Goal: Transaction & Acquisition: Purchase product/service

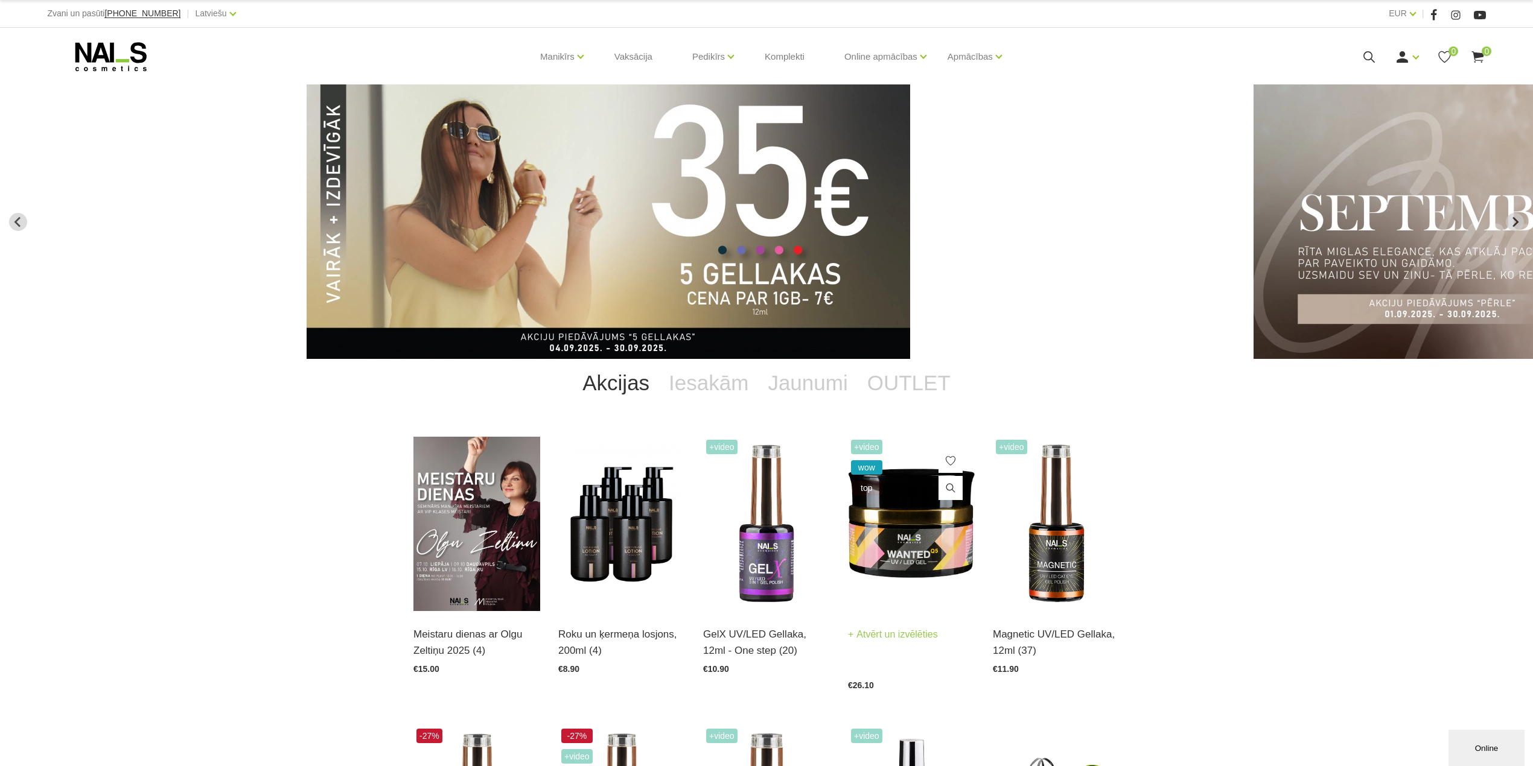
click at [913, 515] on img at bounding box center [911, 524] width 127 height 174
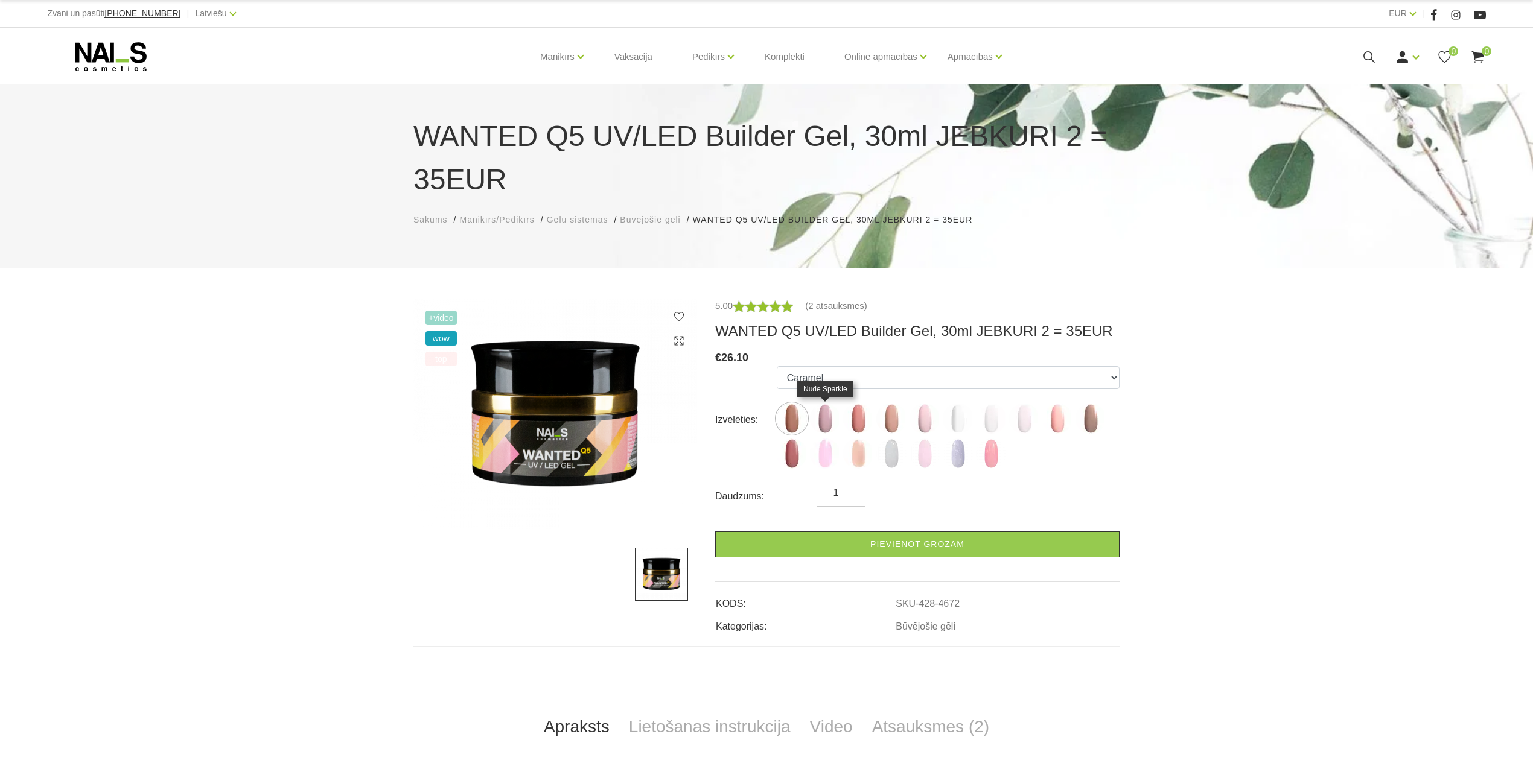
click at [827, 412] on img at bounding box center [825, 419] width 30 height 30
click at [788, 418] on img at bounding box center [792, 419] width 30 height 30
click at [822, 425] on img at bounding box center [825, 419] width 30 height 30
click at [853, 423] on img at bounding box center [858, 419] width 30 height 30
drag, startPoint x: 891, startPoint y: 424, endPoint x: 904, endPoint y: 425, distance: 12.7
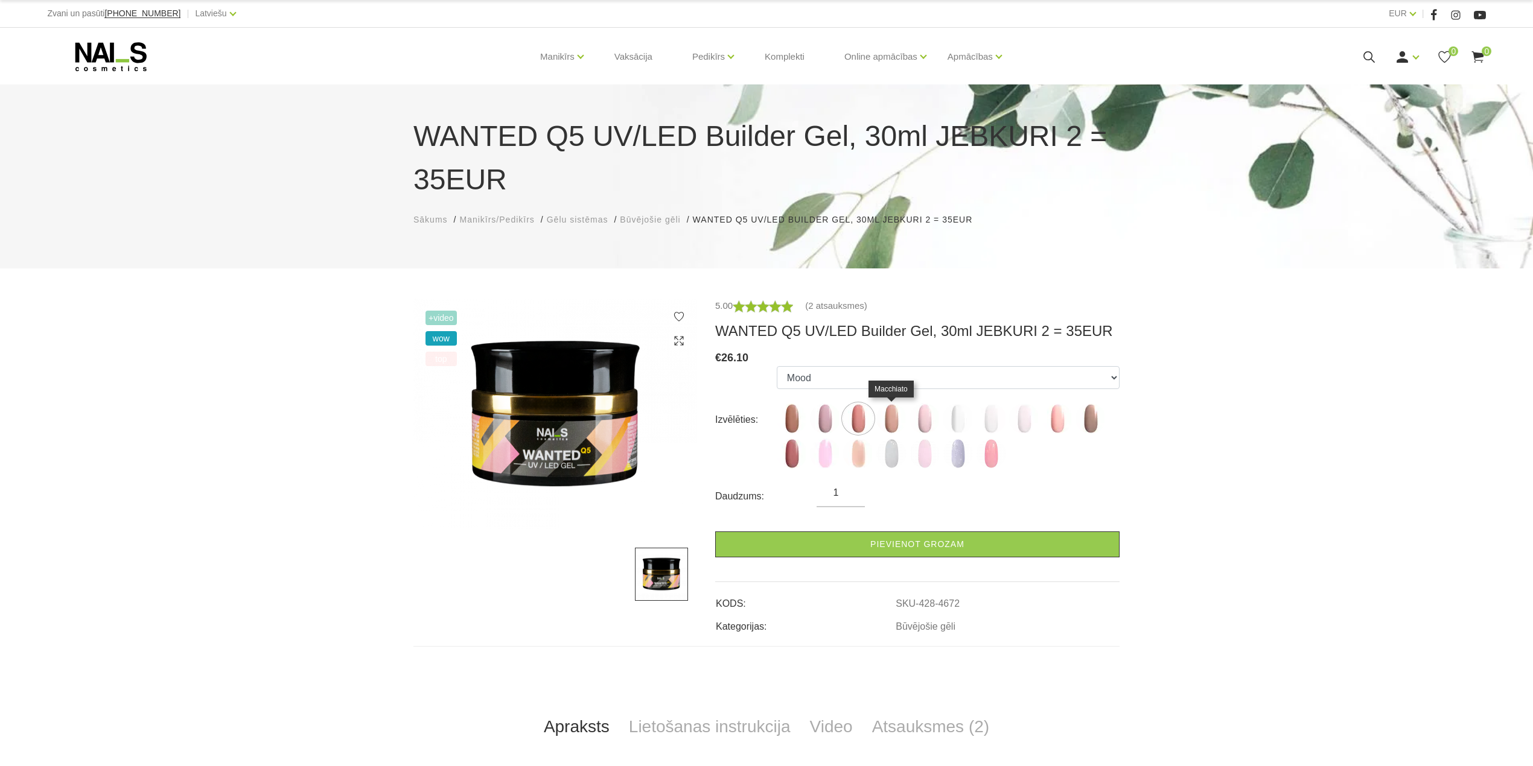
click at [892, 424] on img at bounding box center [891, 419] width 30 height 30
click at [921, 426] on img at bounding box center [924, 419] width 30 height 30
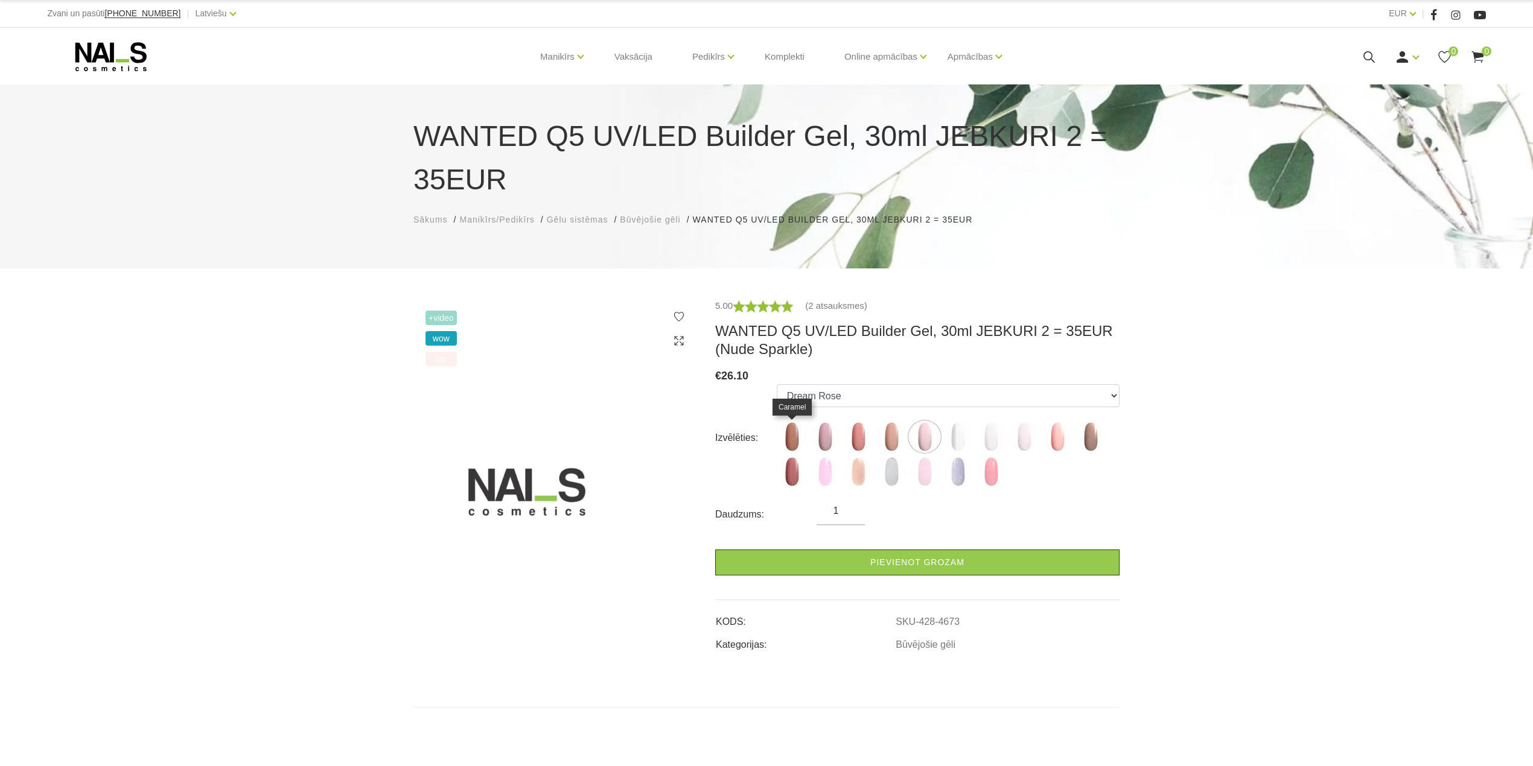
click at [795, 441] on img at bounding box center [792, 437] width 30 height 30
click at [821, 436] on img at bounding box center [825, 437] width 30 height 30
click at [861, 438] on img at bounding box center [858, 437] width 30 height 30
click at [855, 472] on img at bounding box center [858, 472] width 30 height 30
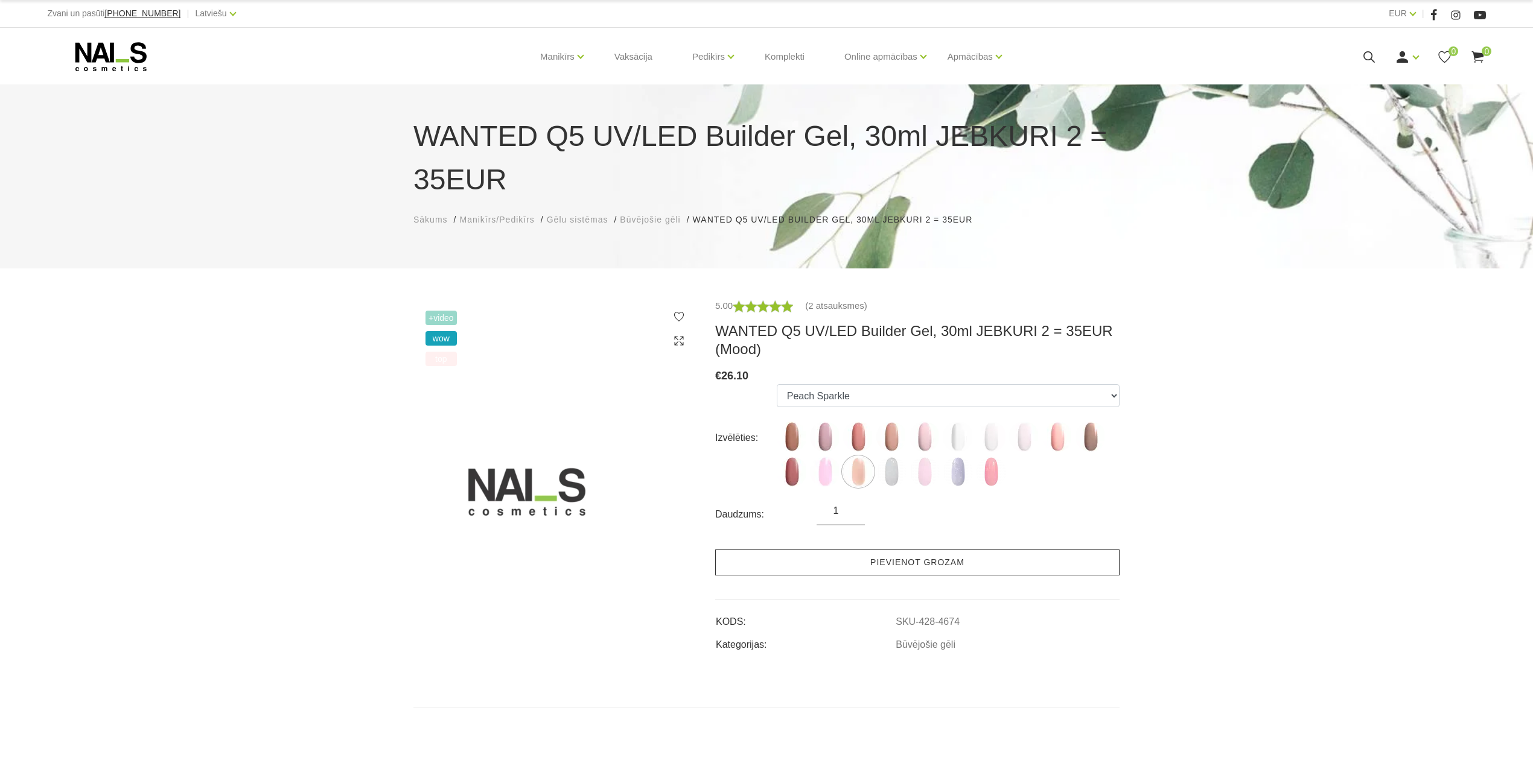
click at [889, 568] on link "Pievienot grozam" at bounding box center [917, 563] width 404 height 26
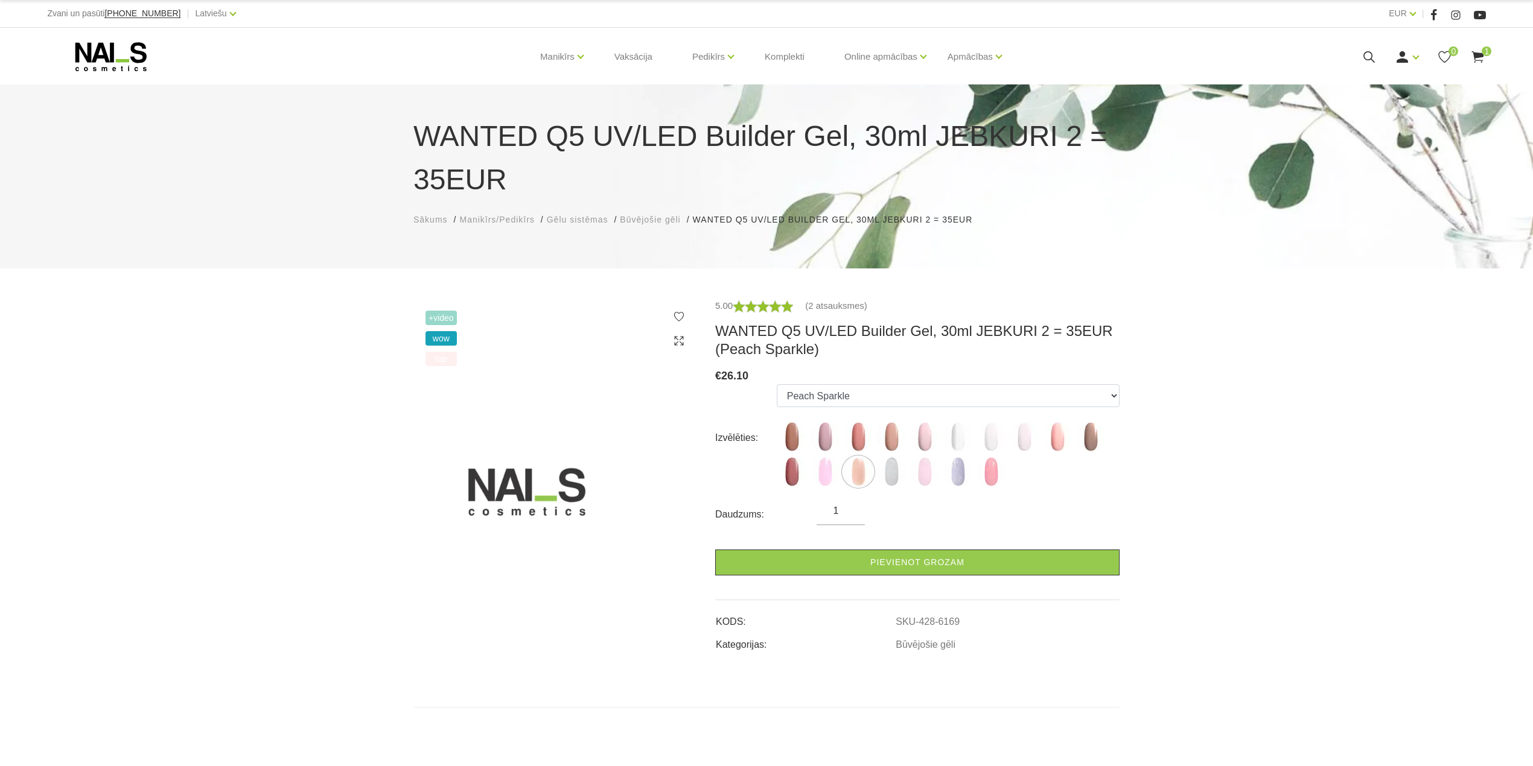
click at [1477, 52] on icon at bounding box center [1477, 56] width 15 height 15
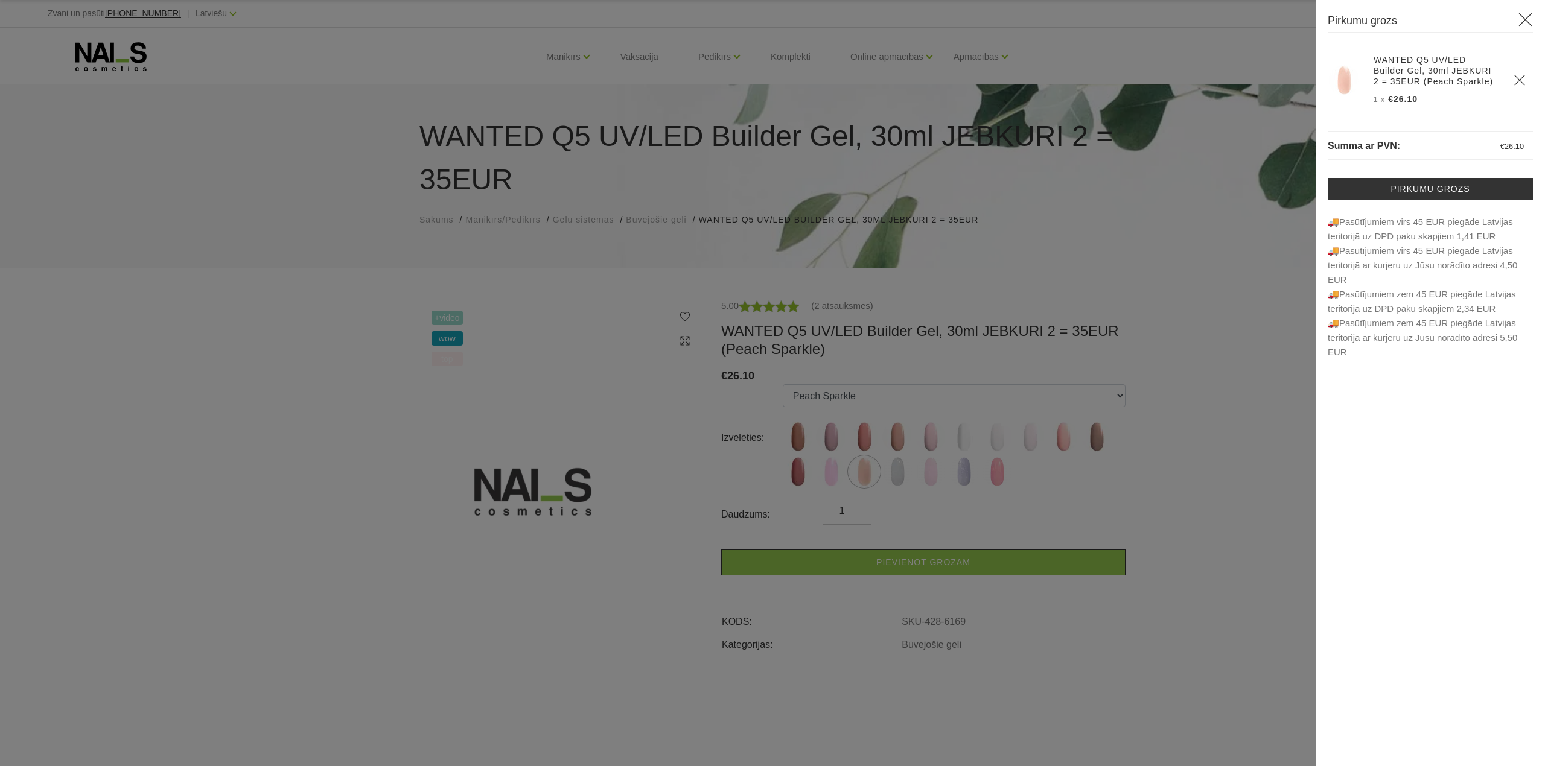
click at [1246, 295] on div at bounding box center [772, 383] width 1545 height 766
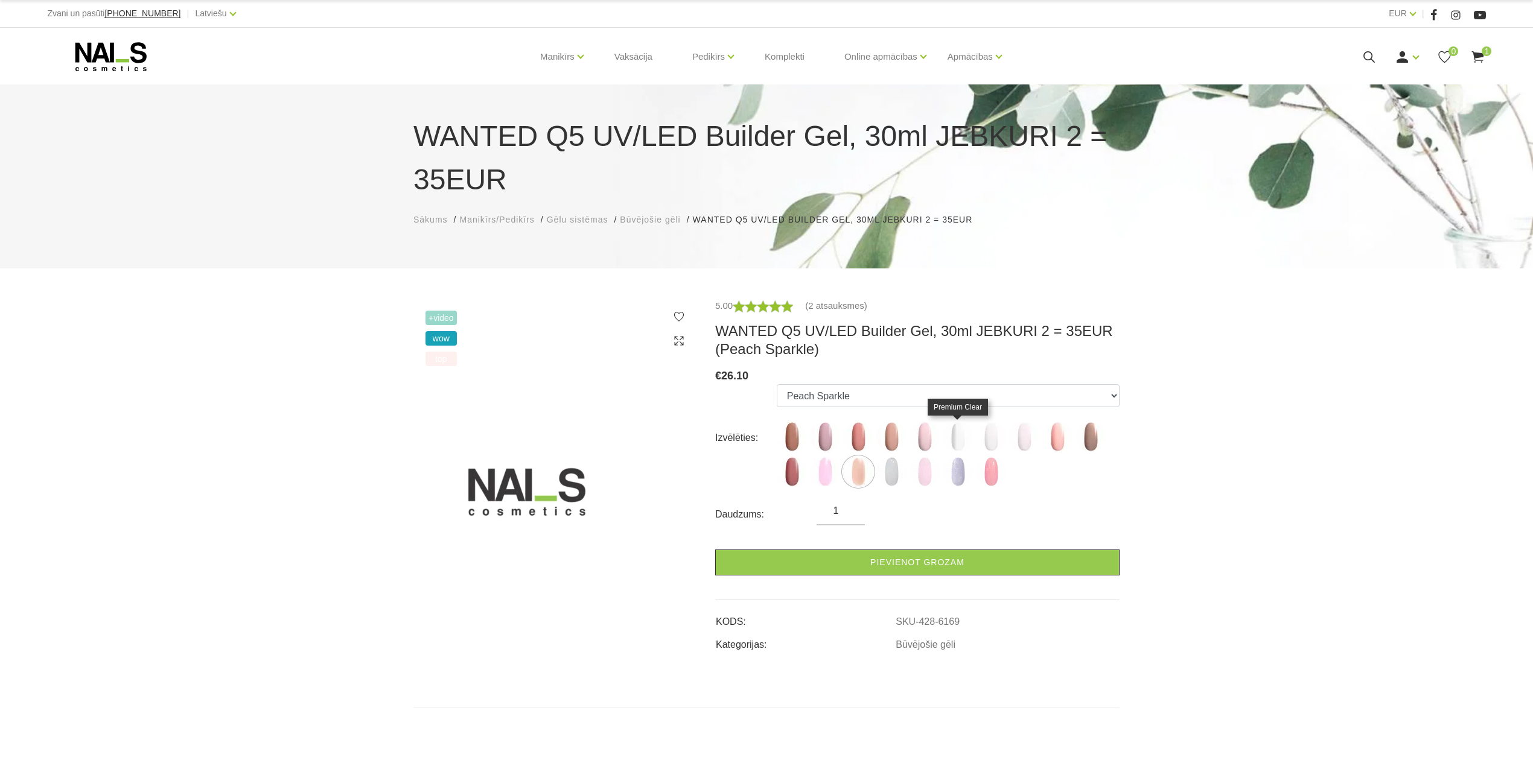
click at [960, 443] on img at bounding box center [958, 437] width 30 height 30
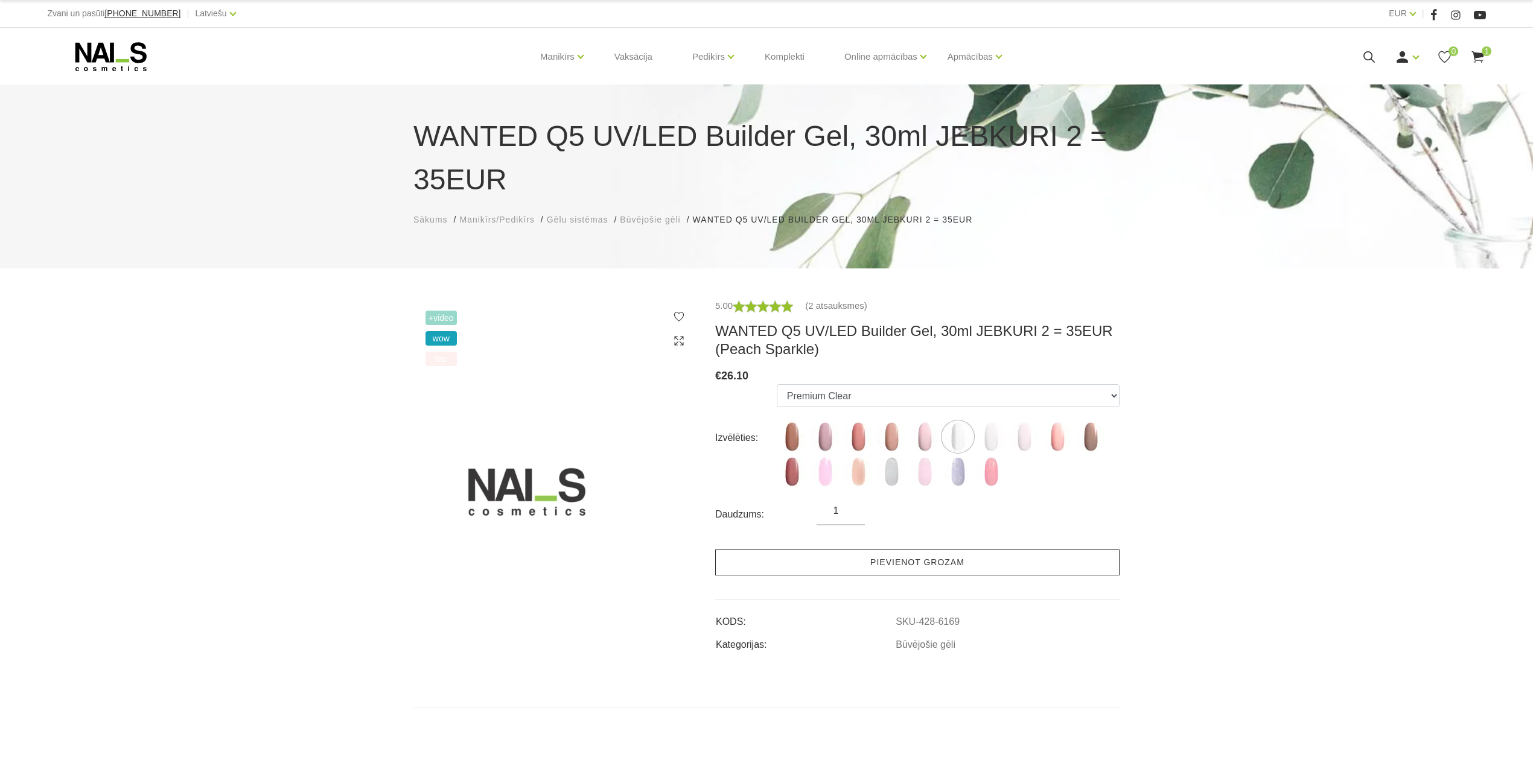
click at [905, 562] on link "Pievienot grozam" at bounding box center [917, 563] width 404 height 26
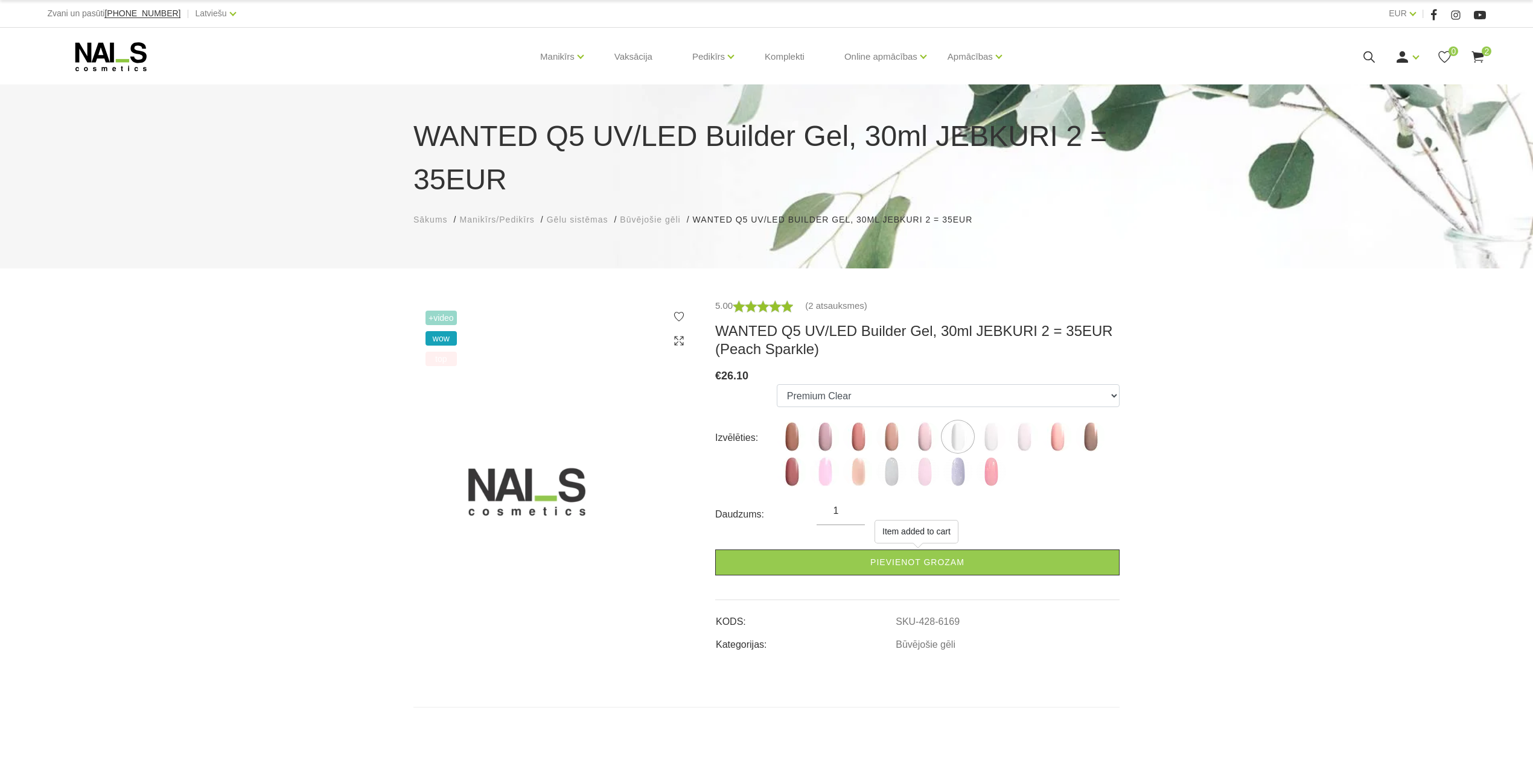
click at [1480, 49] on icon at bounding box center [1477, 56] width 15 height 15
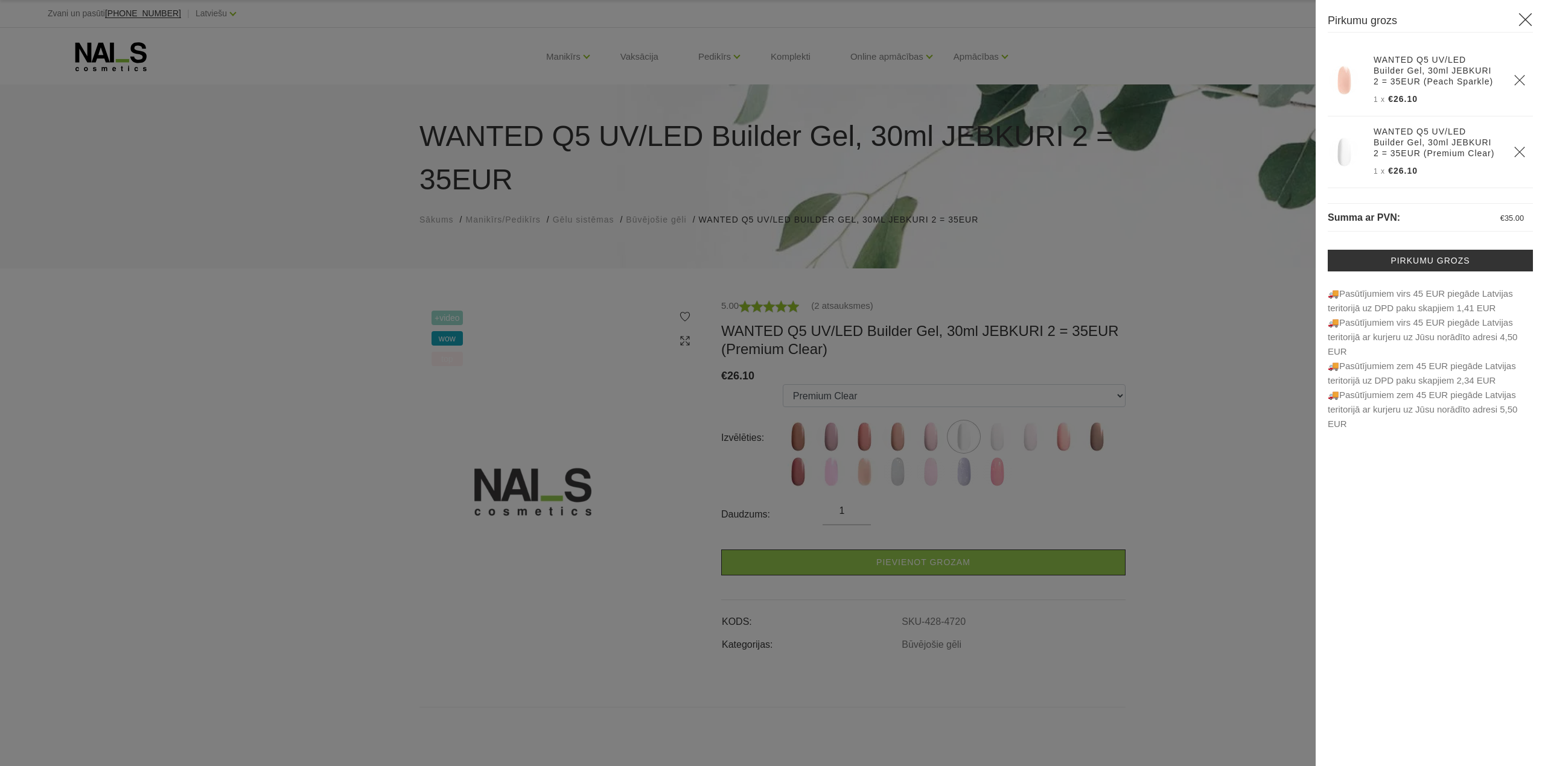
click at [1518, 77] on icon "Delete" at bounding box center [1520, 80] width 12 height 12
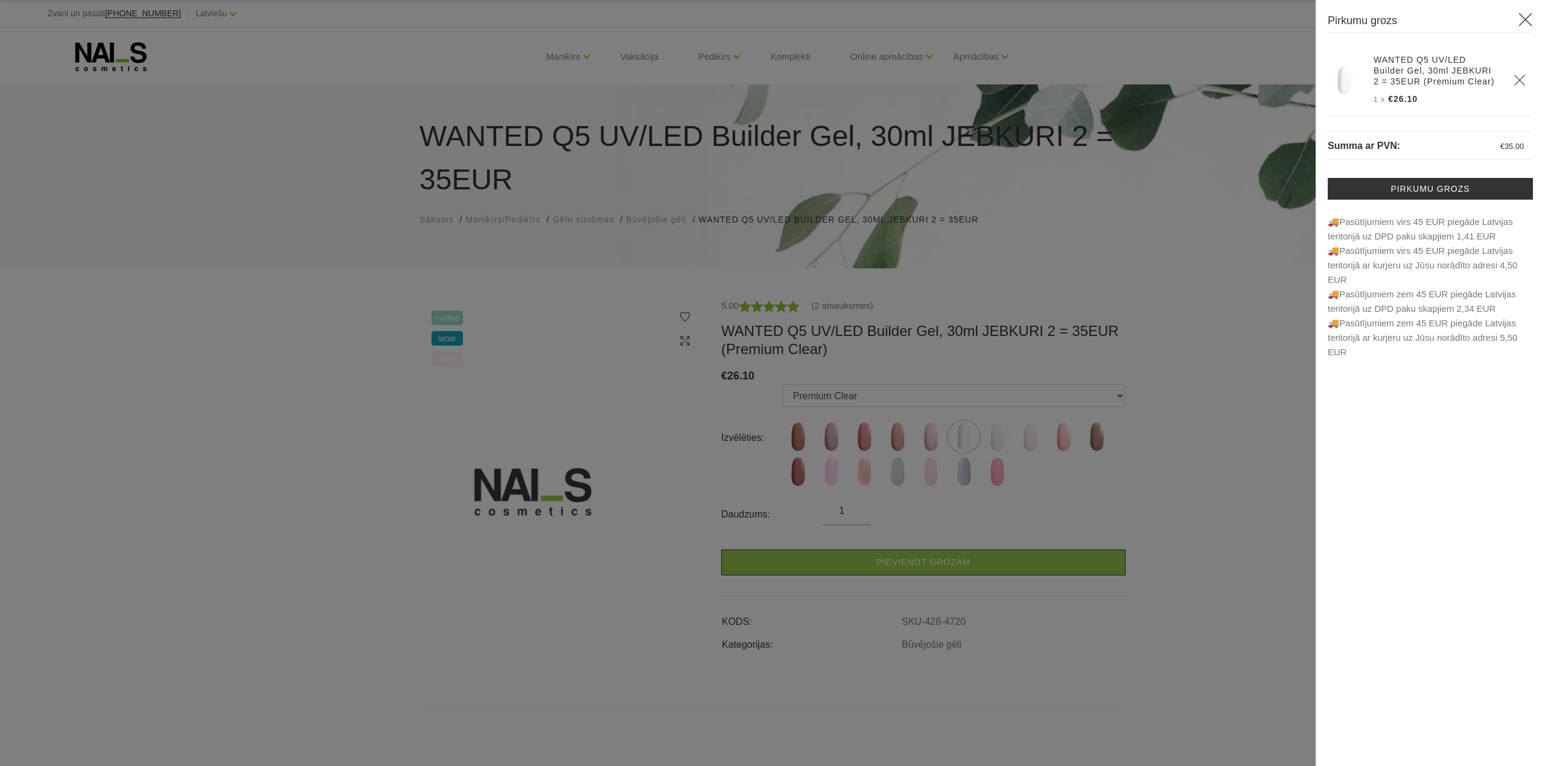
click at [1036, 707] on div at bounding box center [772, 383] width 1545 height 766
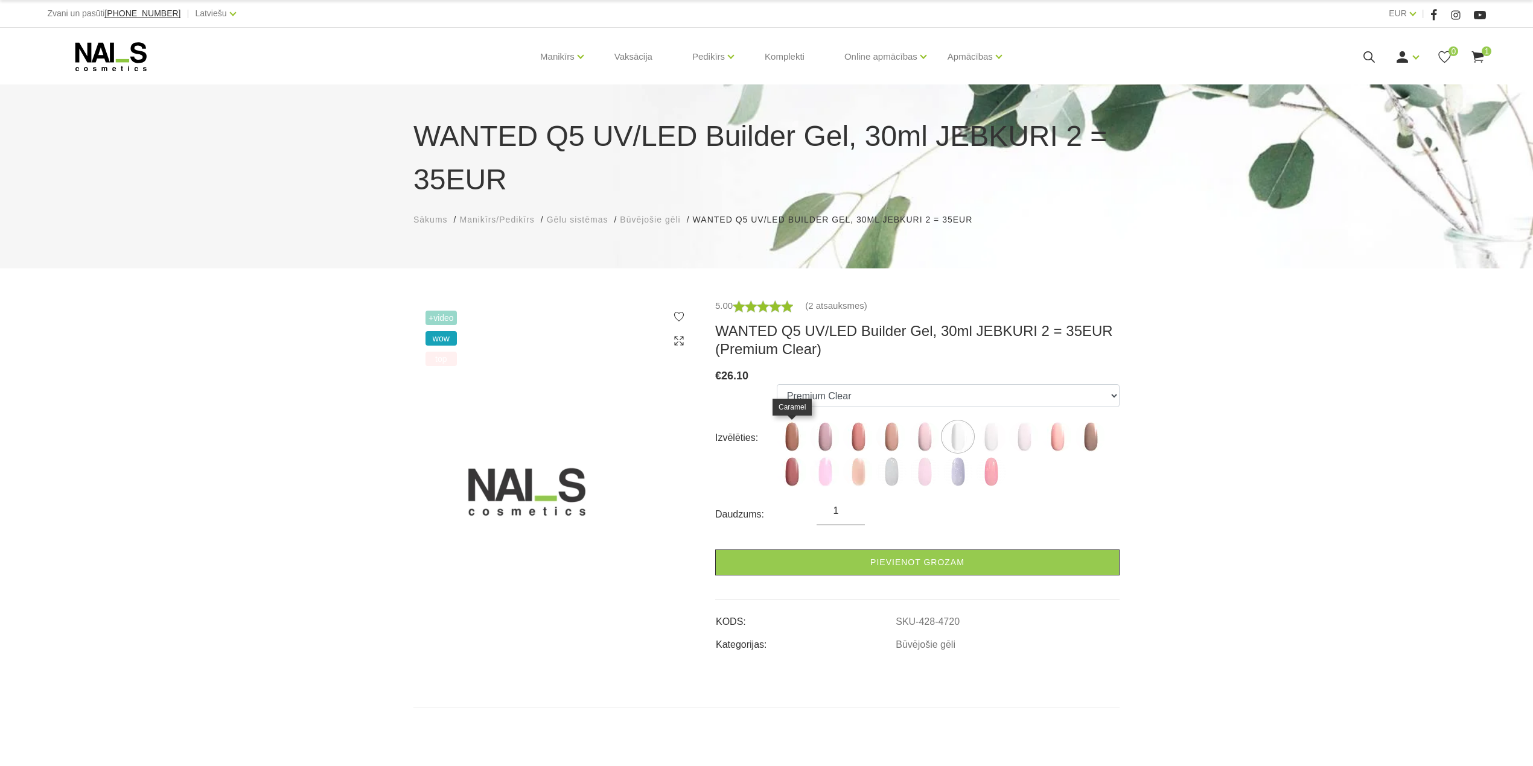
click at [787, 443] on img at bounding box center [792, 437] width 30 height 30
click at [823, 301] on link "(2 atsauksmes)" at bounding box center [836, 306] width 62 height 14
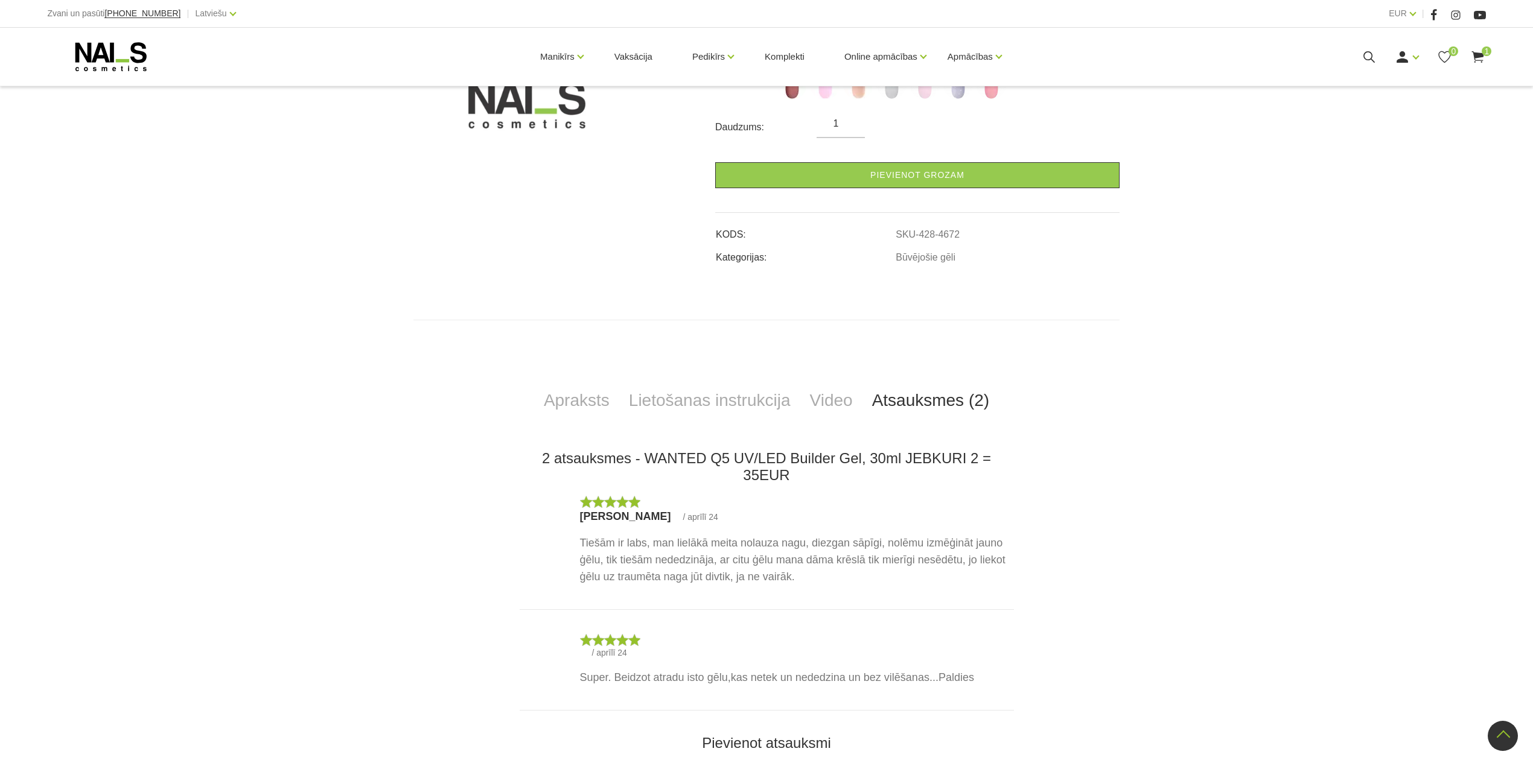
scroll to position [218, 0]
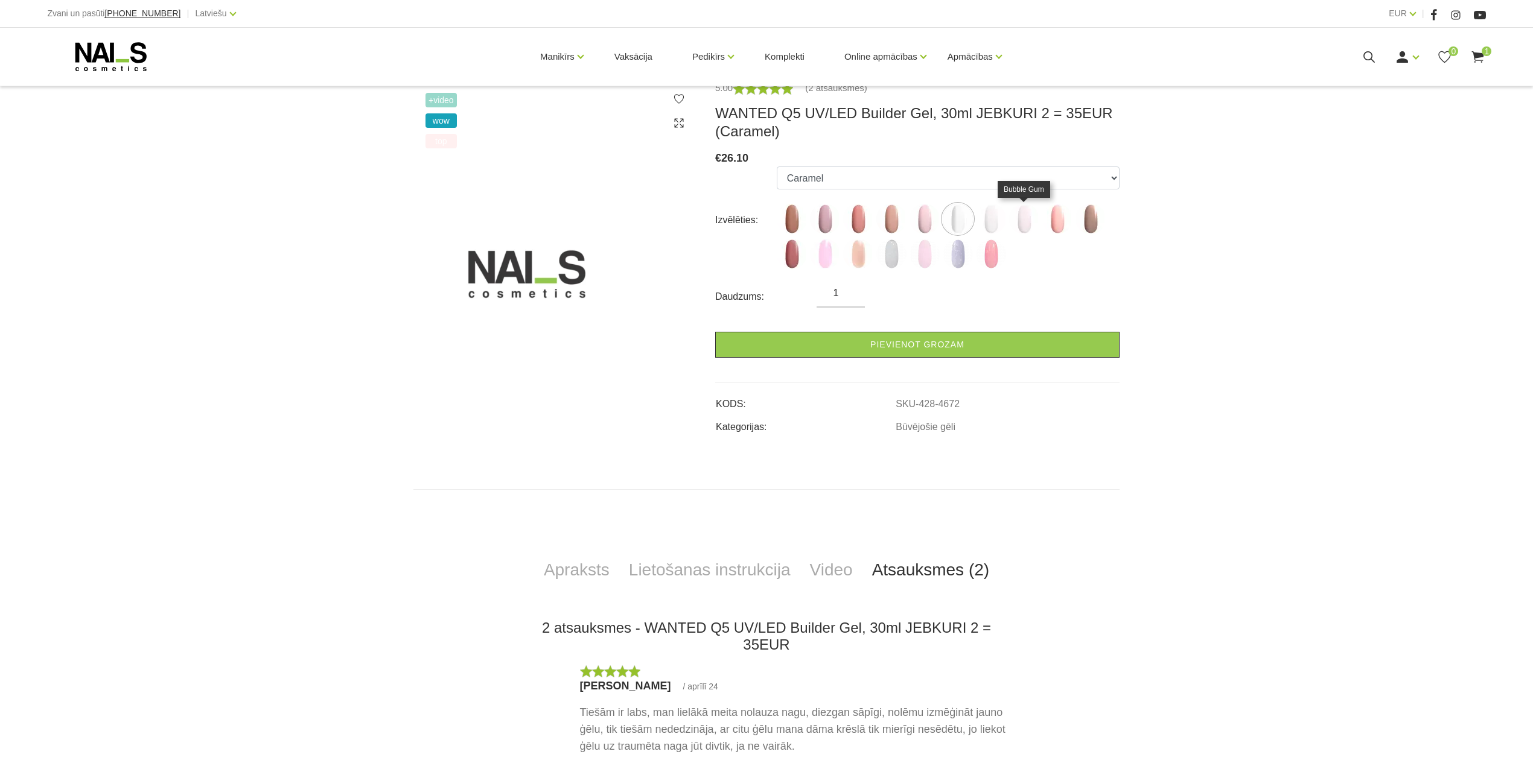
click at [1022, 225] on img at bounding box center [1024, 219] width 30 height 30
select select "5558"
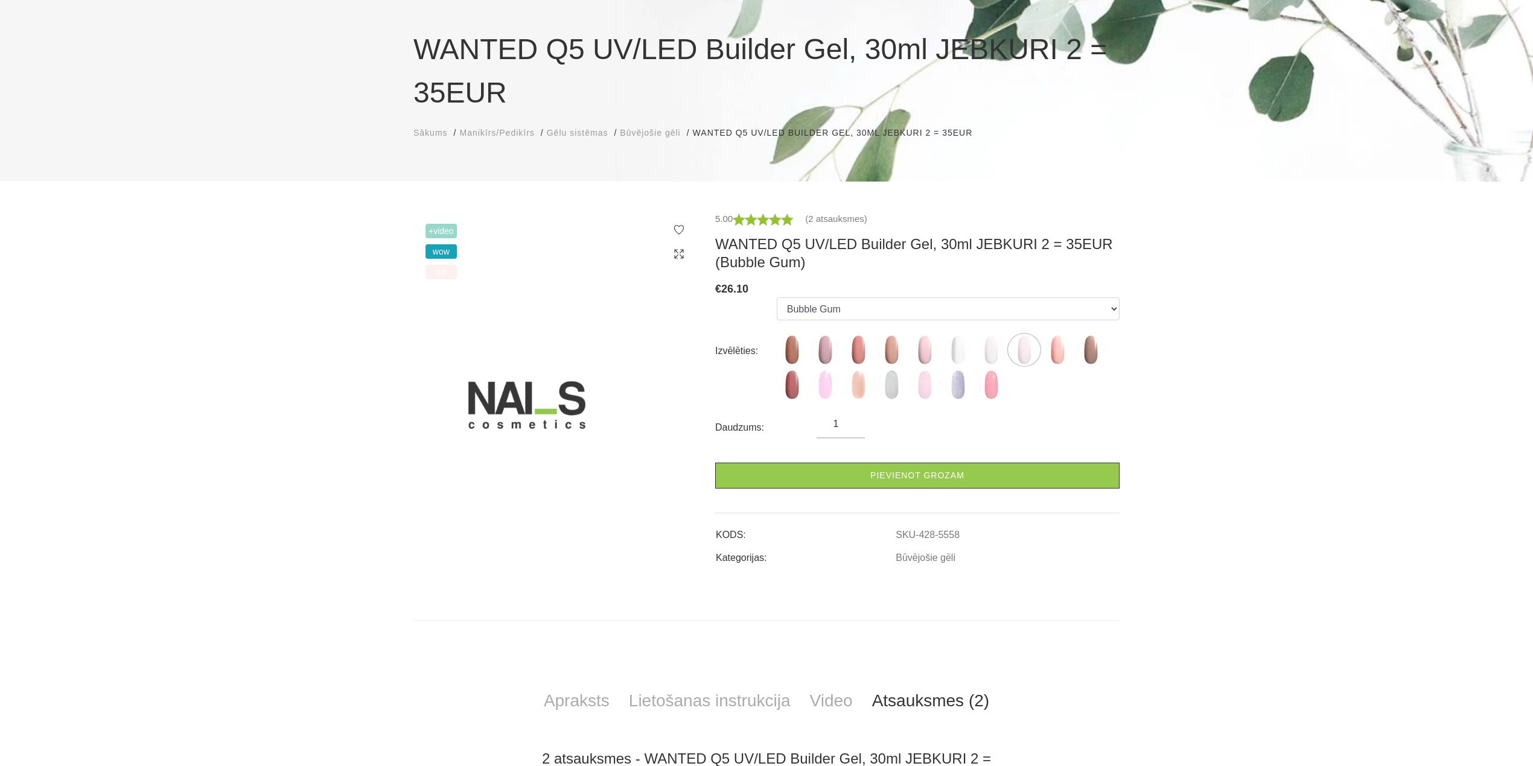
scroll to position [0, 0]
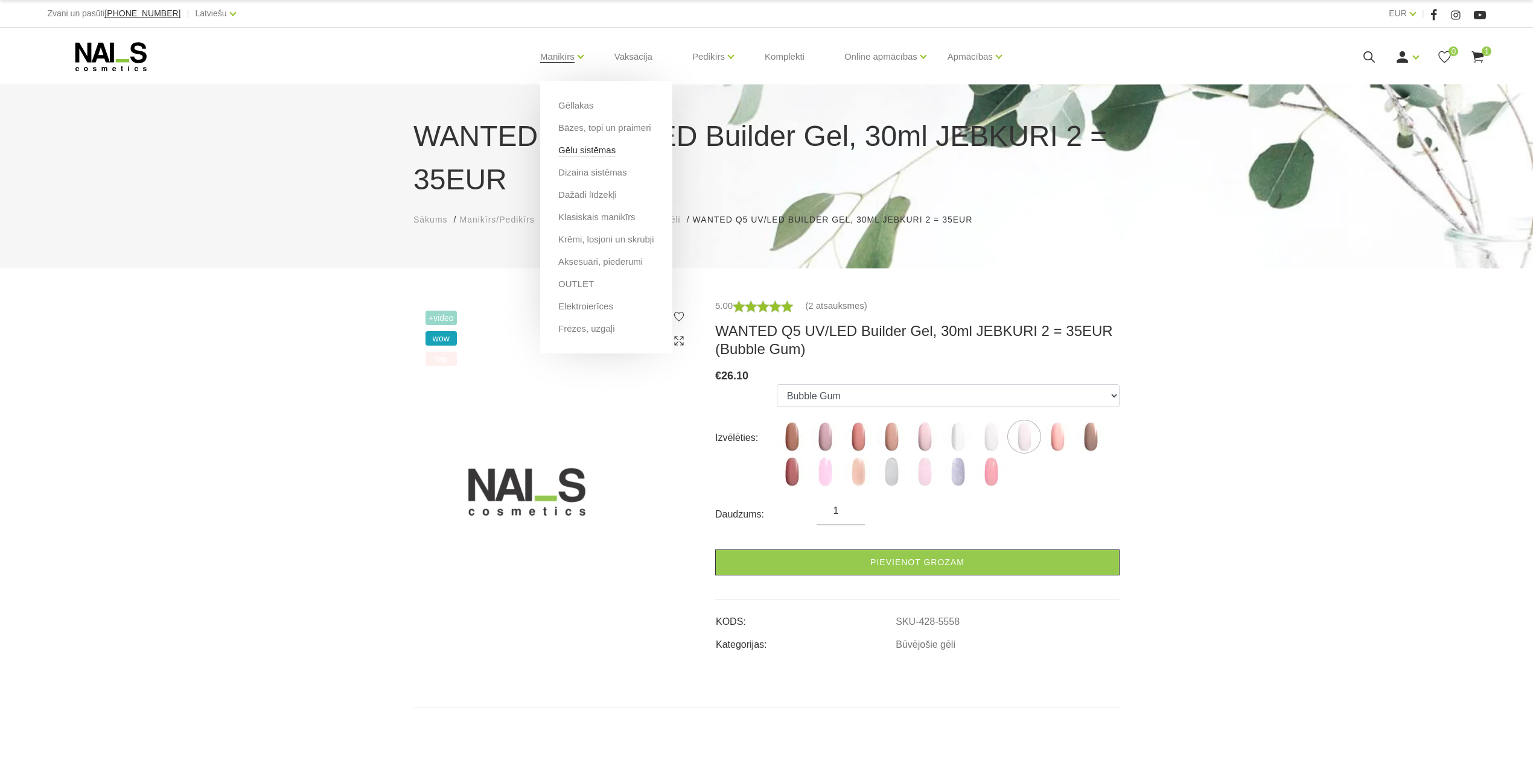
click at [591, 151] on link "Gēlu sistēmas" at bounding box center [586, 150] width 57 height 13
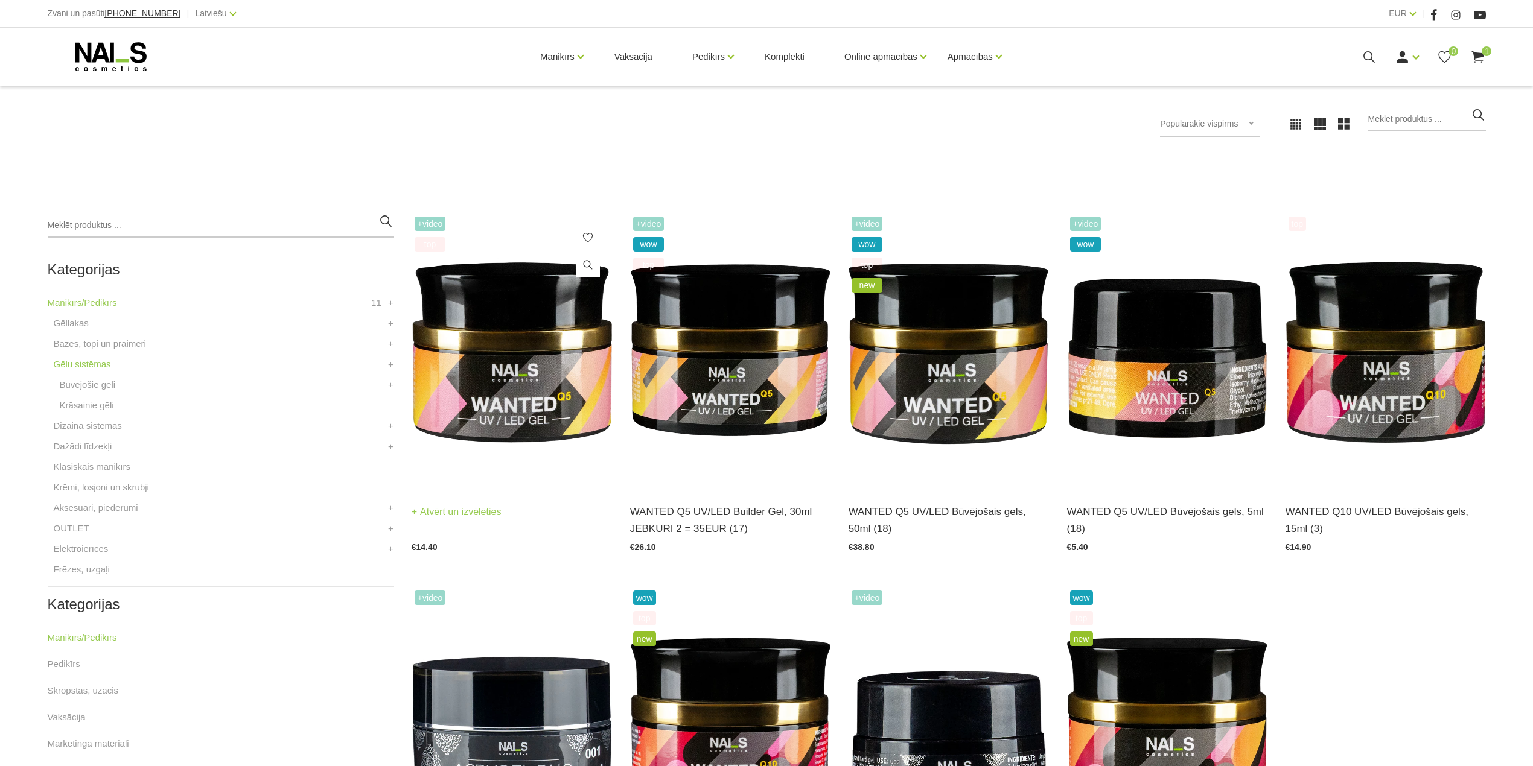
scroll to position [161, 0]
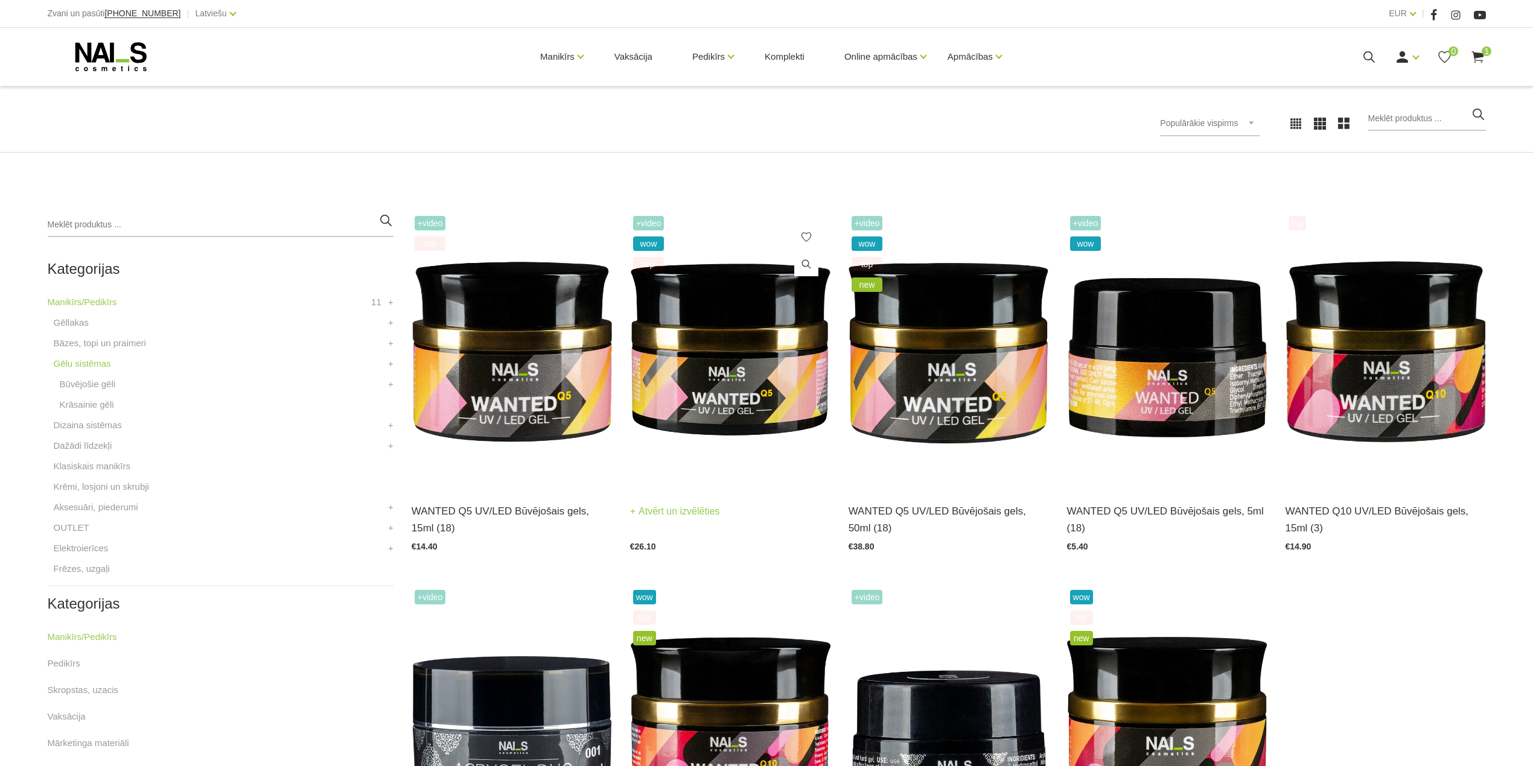
click at [674, 305] on img at bounding box center [730, 350] width 200 height 275
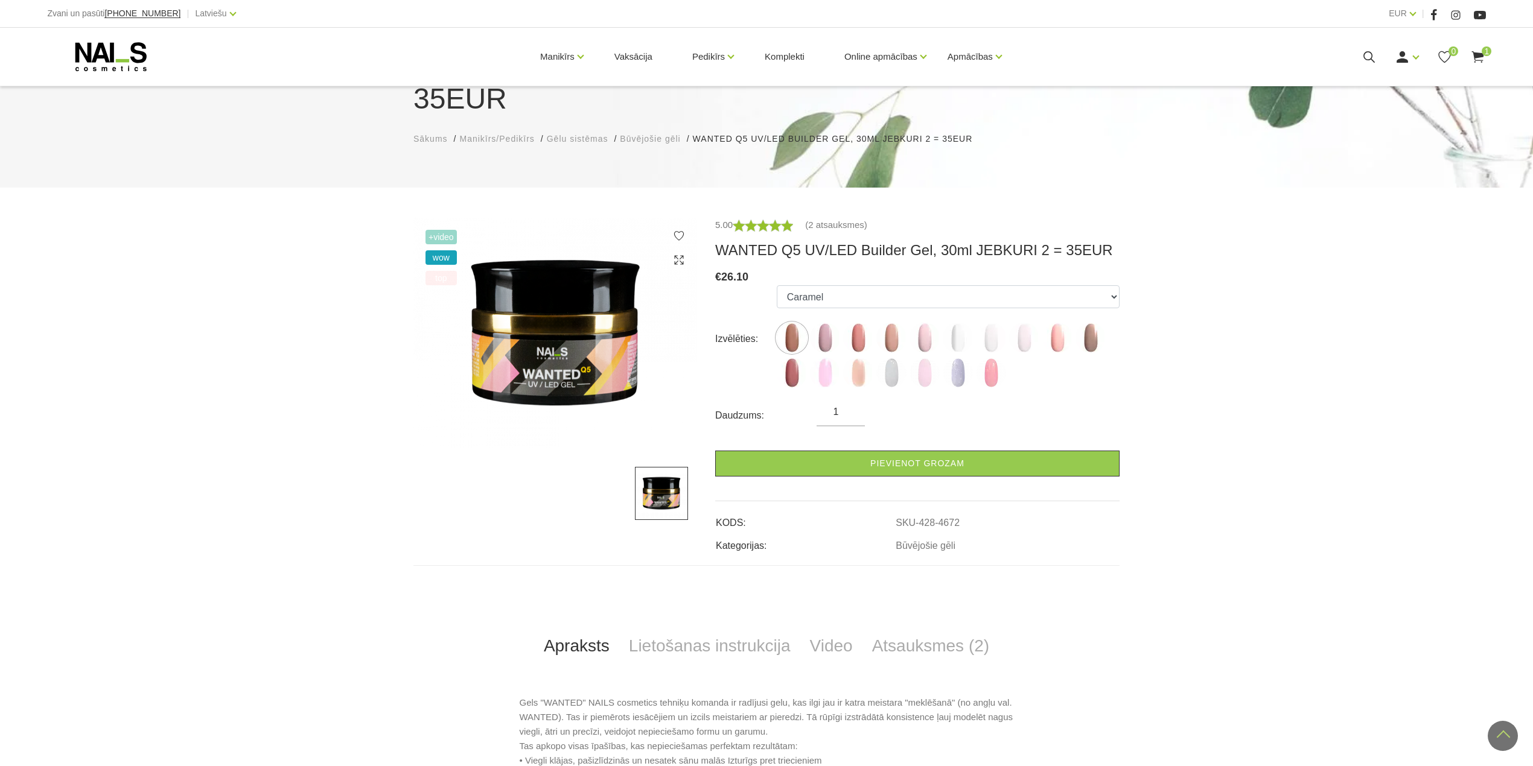
scroll to position [80, 0]
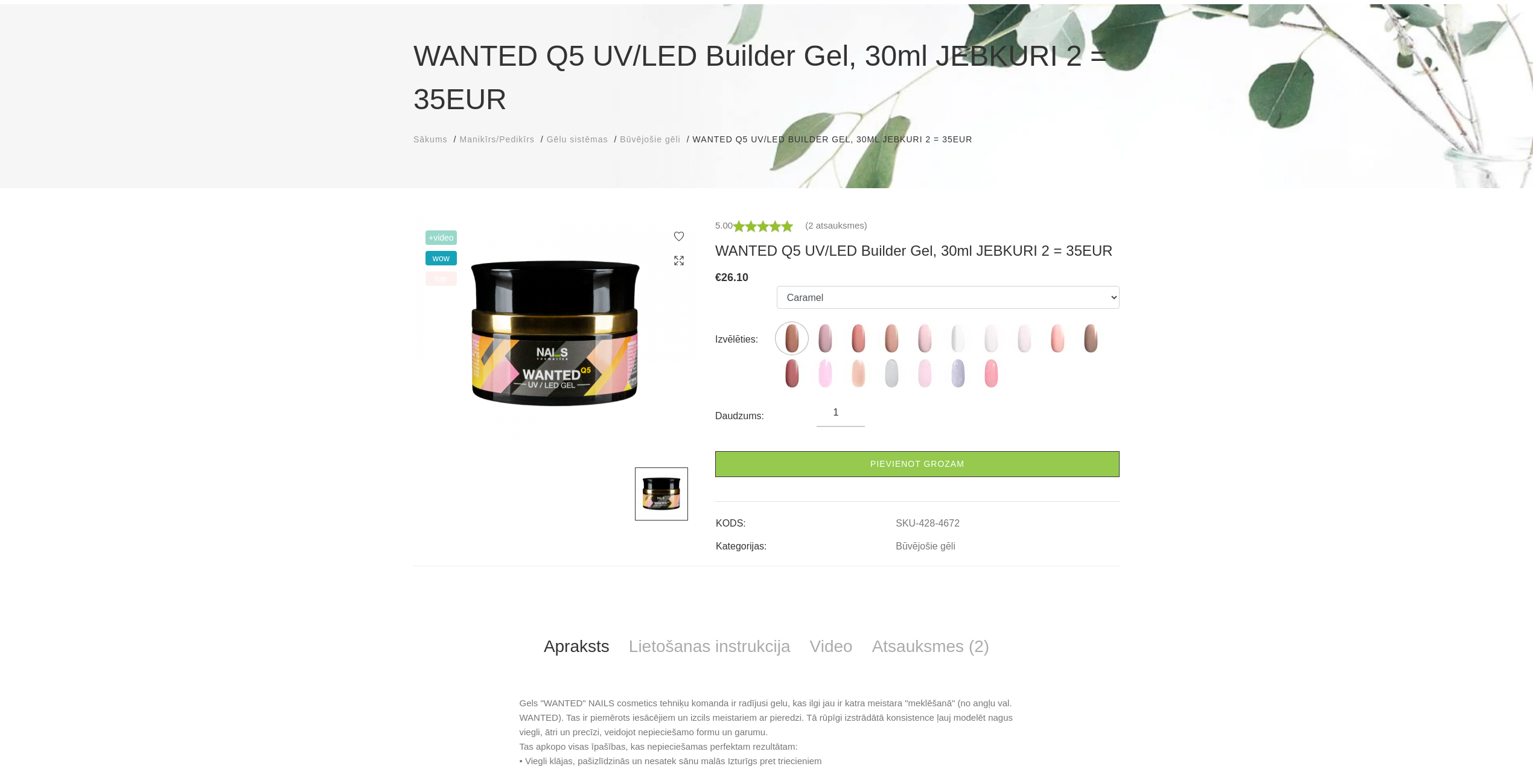
click at [442, 235] on span "+Video" at bounding box center [440, 238] width 31 height 14
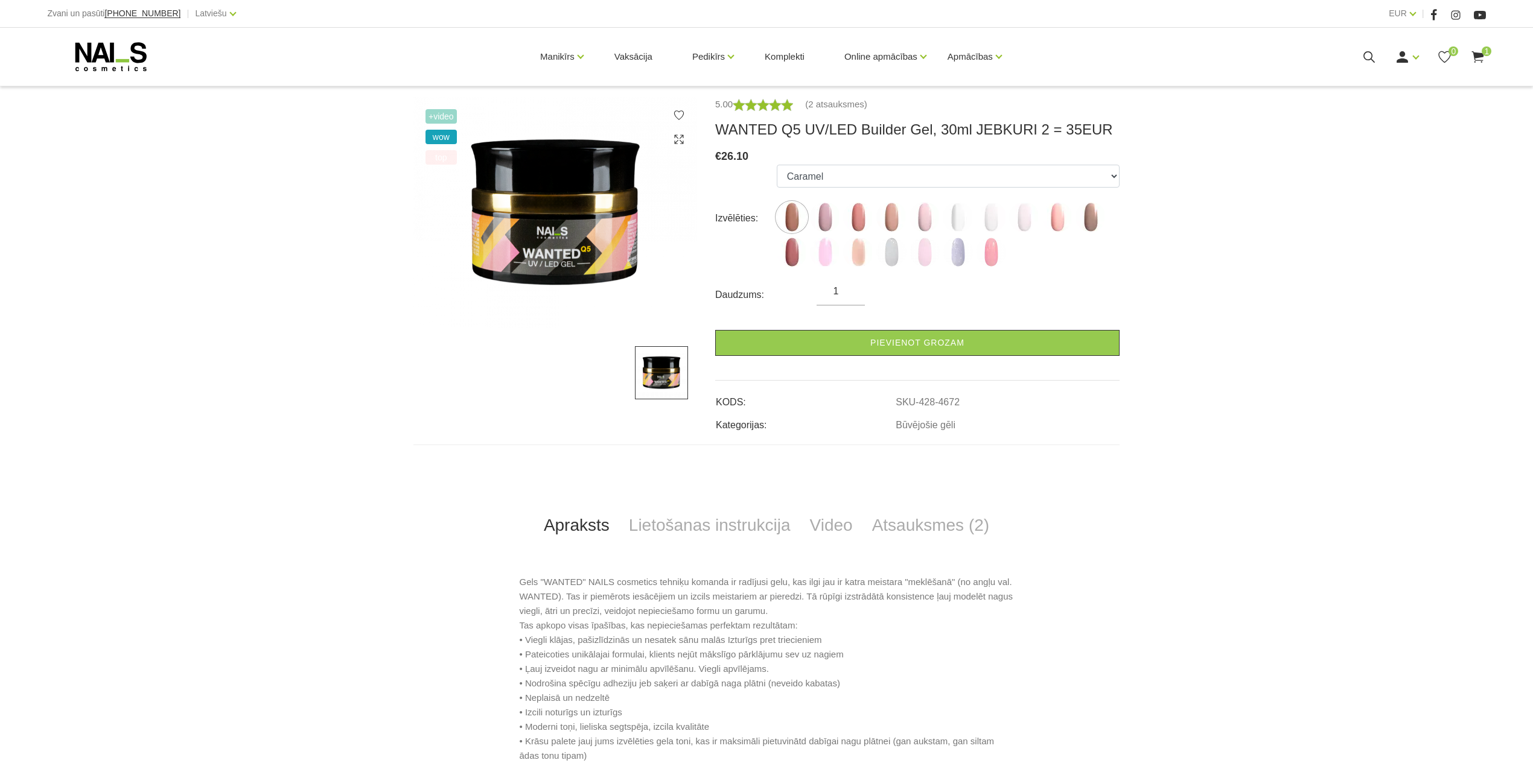
scroll to position [483, 0]
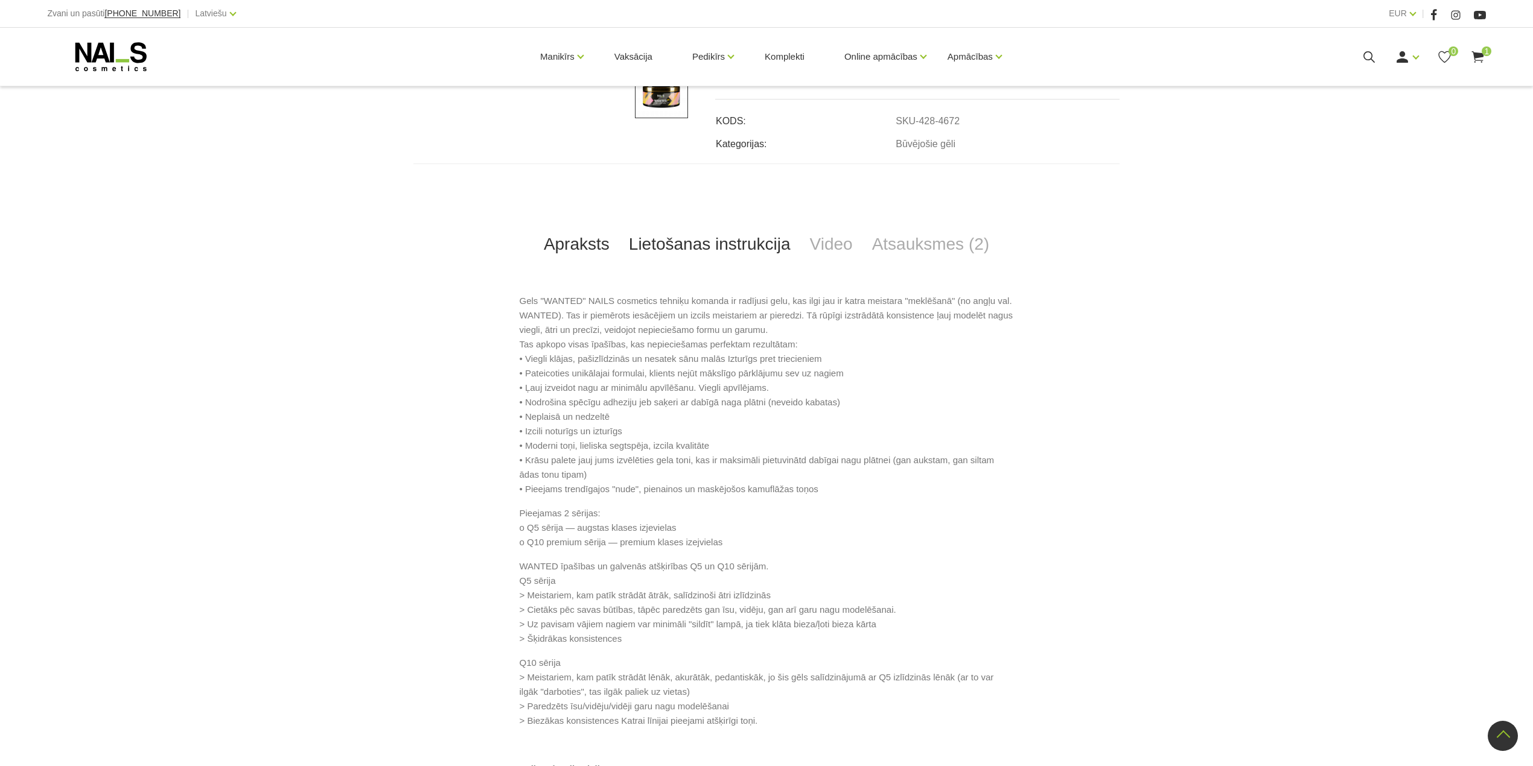
click at [651, 249] on link "Lietošanas instrukcija" at bounding box center [709, 245] width 181 height 40
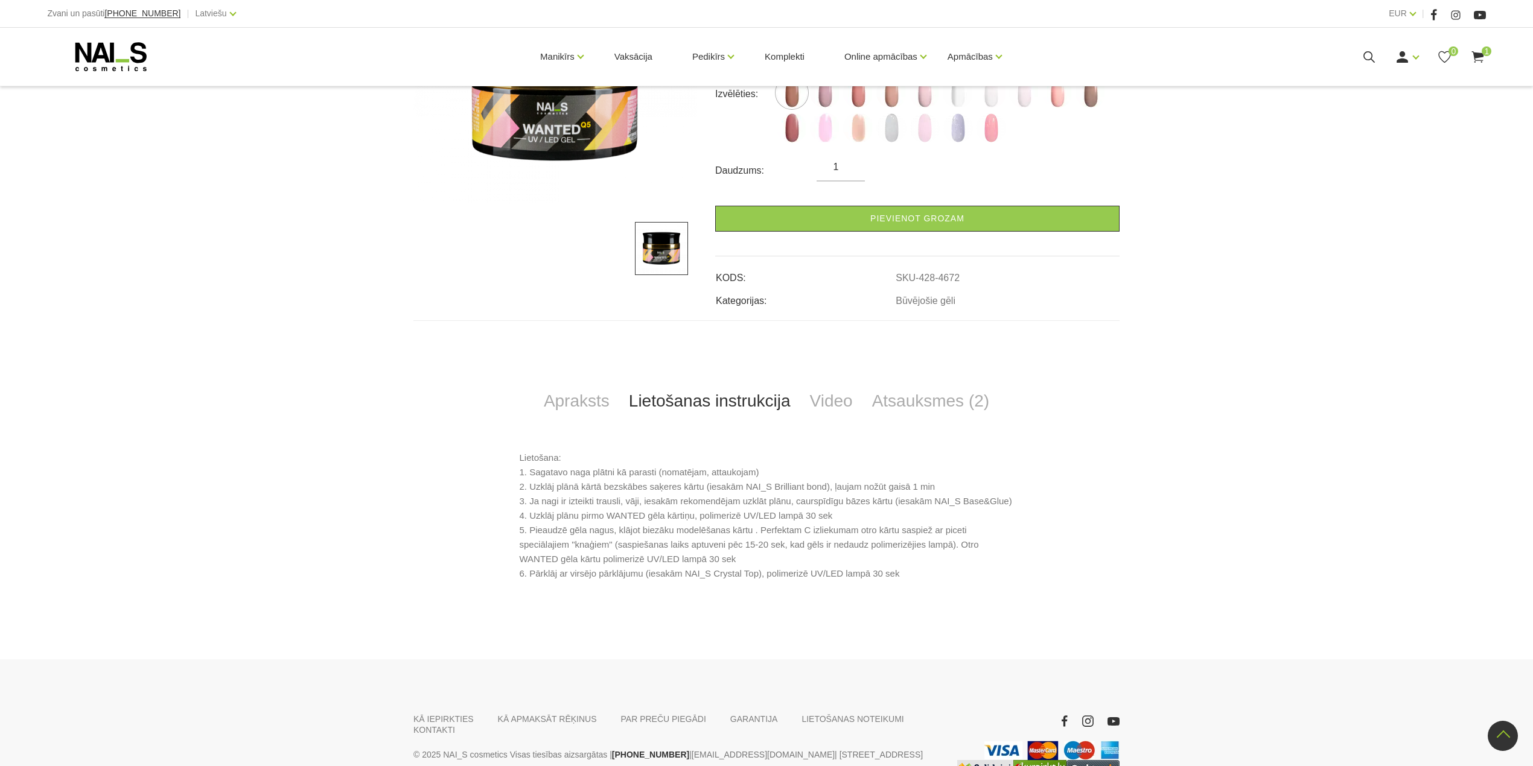
scroll to position [158, 0]
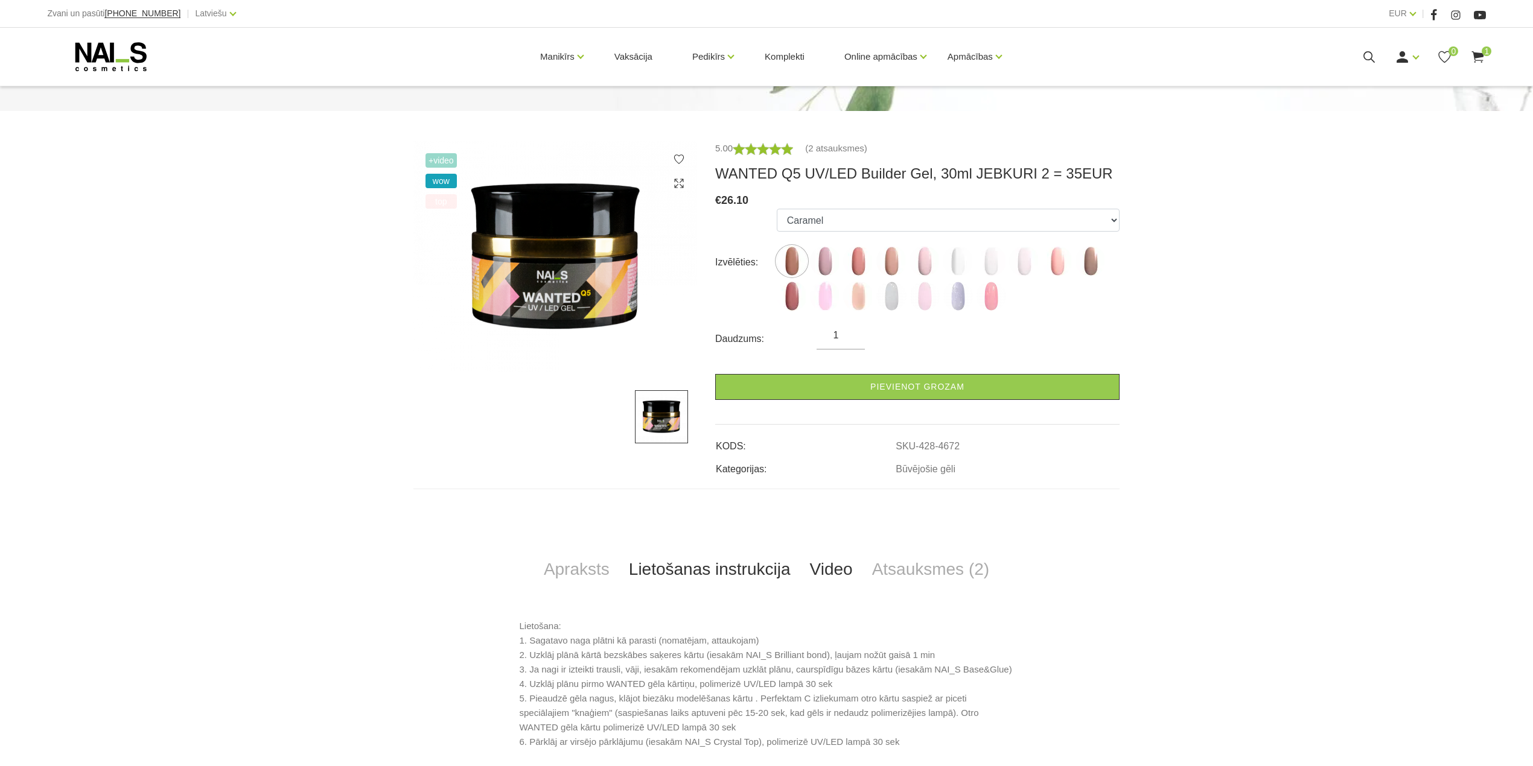
click at [829, 566] on link "Video" at bounding box center [831, 570] width 62 height 40
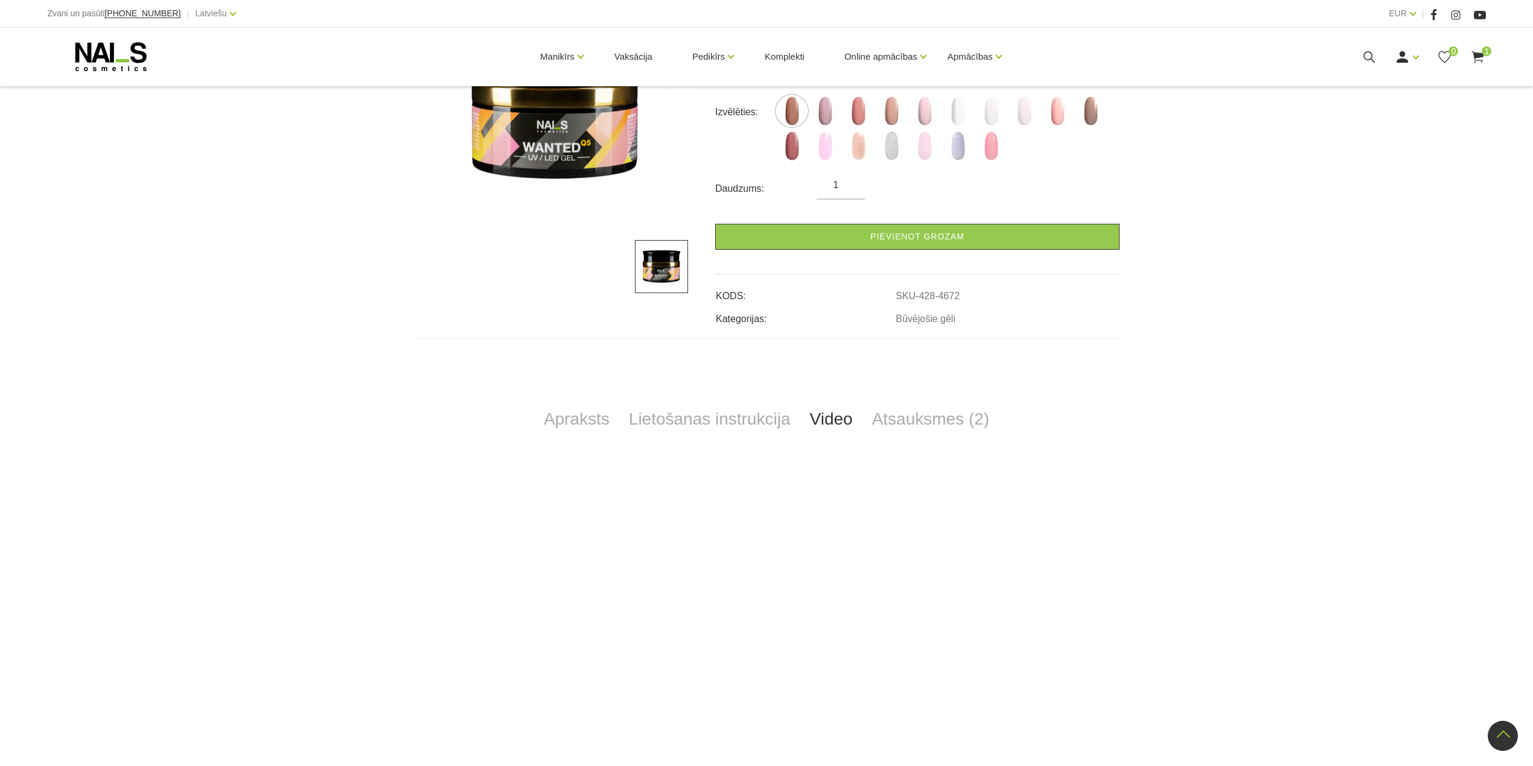
scroll to position [77, 0]
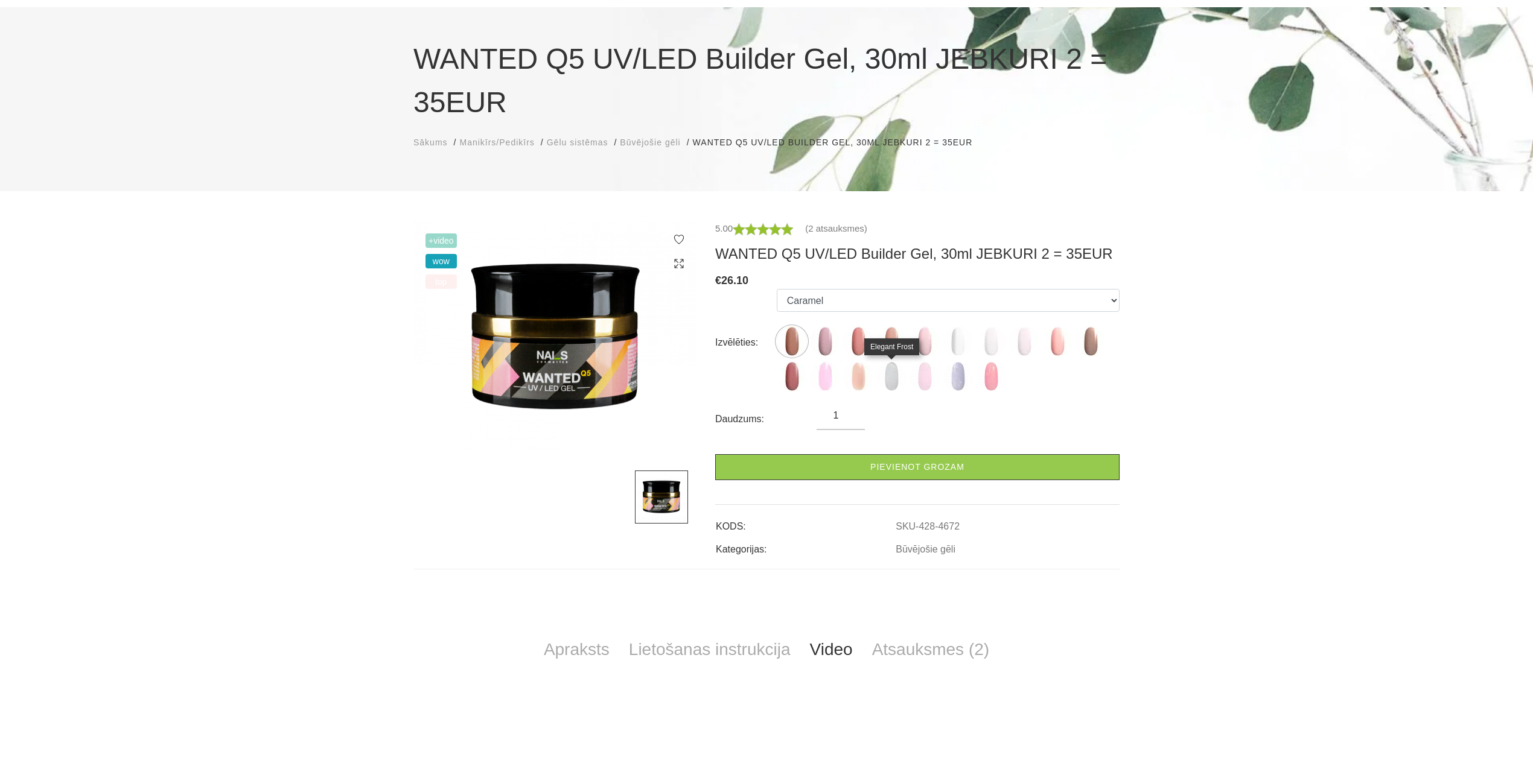
click at [891, 375] on img at bounding box center [891, 377] width 30 height 30
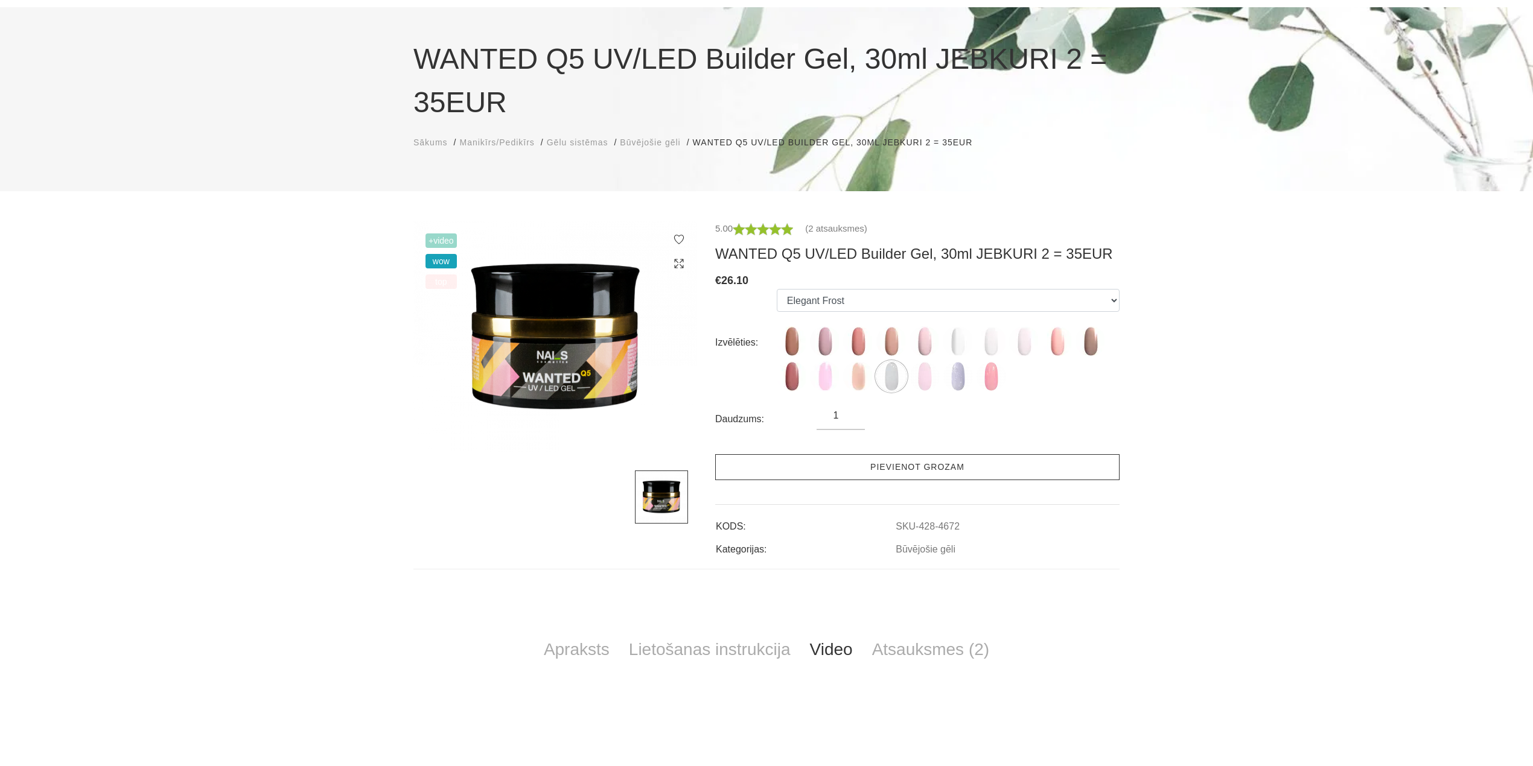
click at [923, 470] on link "Pievienot grozam" at bounding box center [917, 467] width 404 height 26
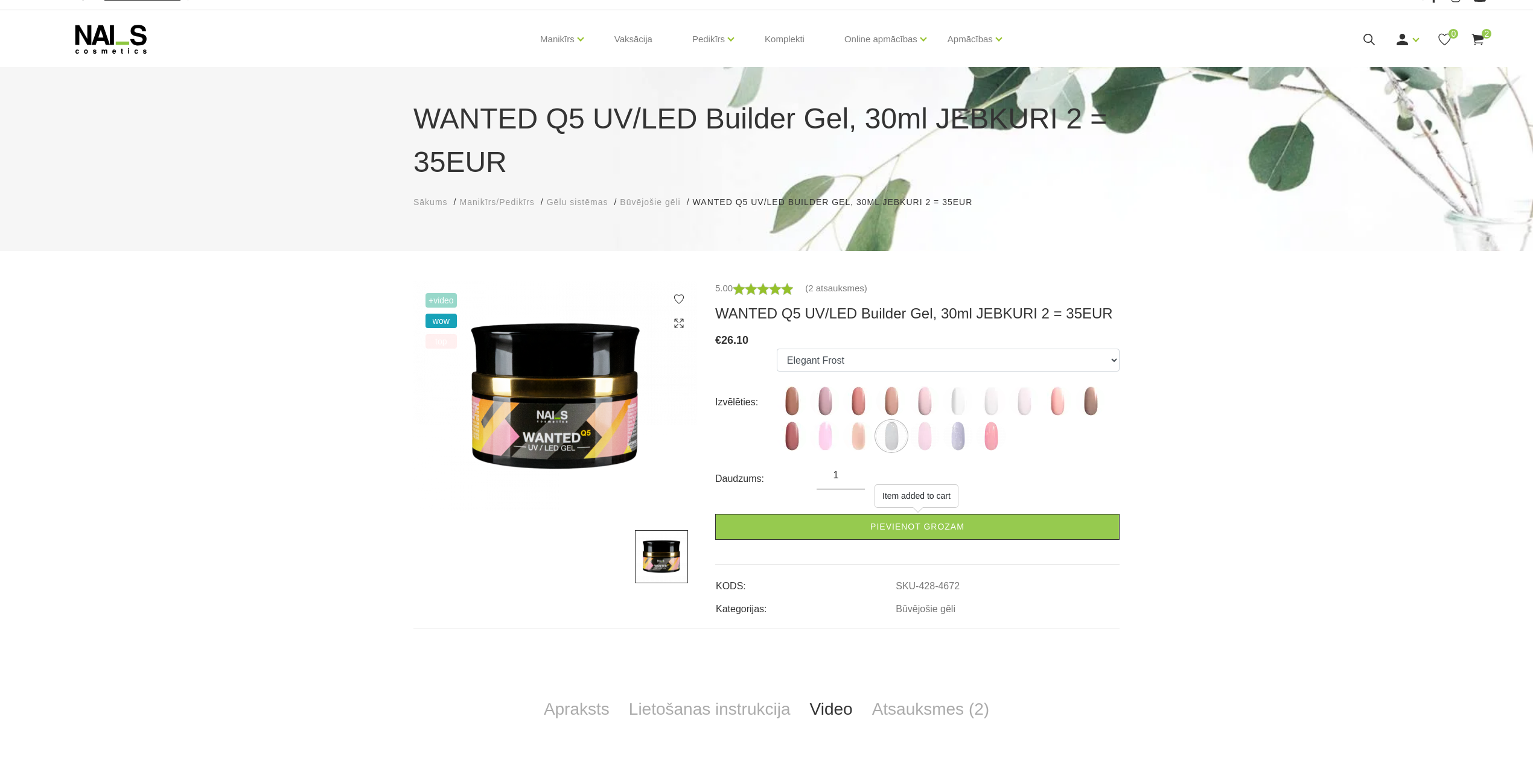
scroll to position [0, 0]
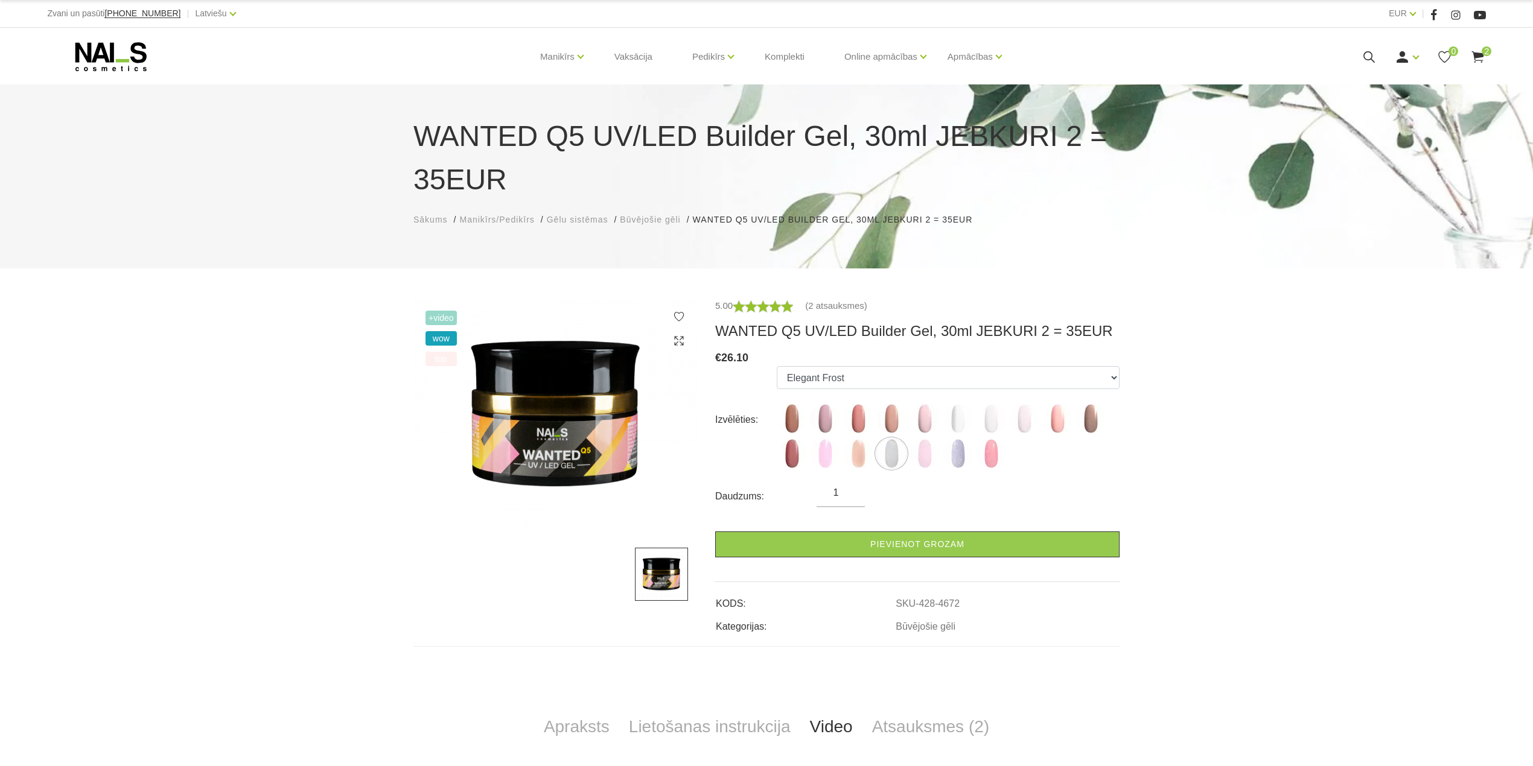
click at [1482, 54] on use at bounding box center [1478, 56] width 12 height 11
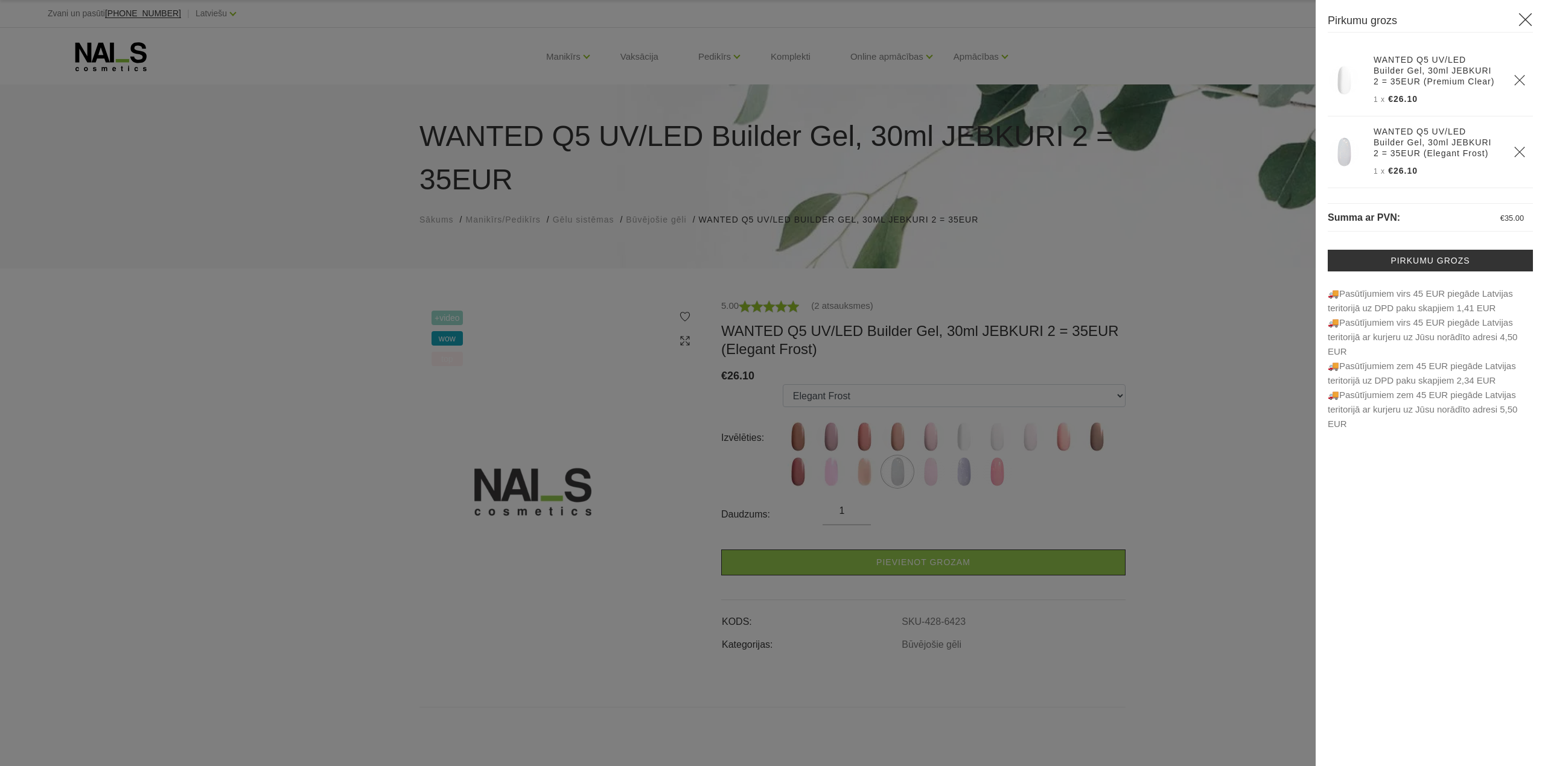
click at [1520, 78] on icon "Delete" at bounding box center [1520, 80] width 12 height 12
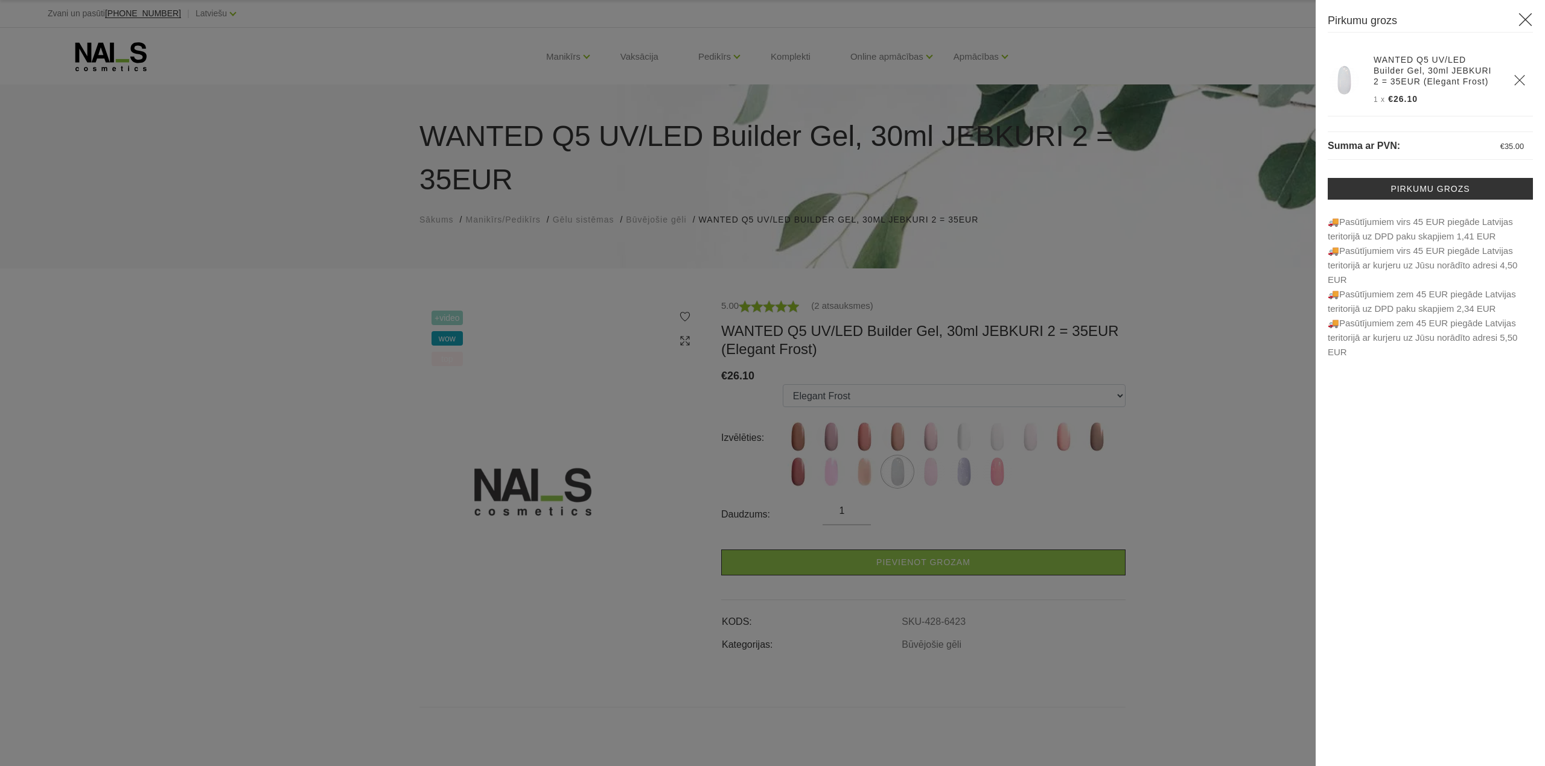
click at [1155, 477] on div at bounding box center [772, 383] width 1545 height 766
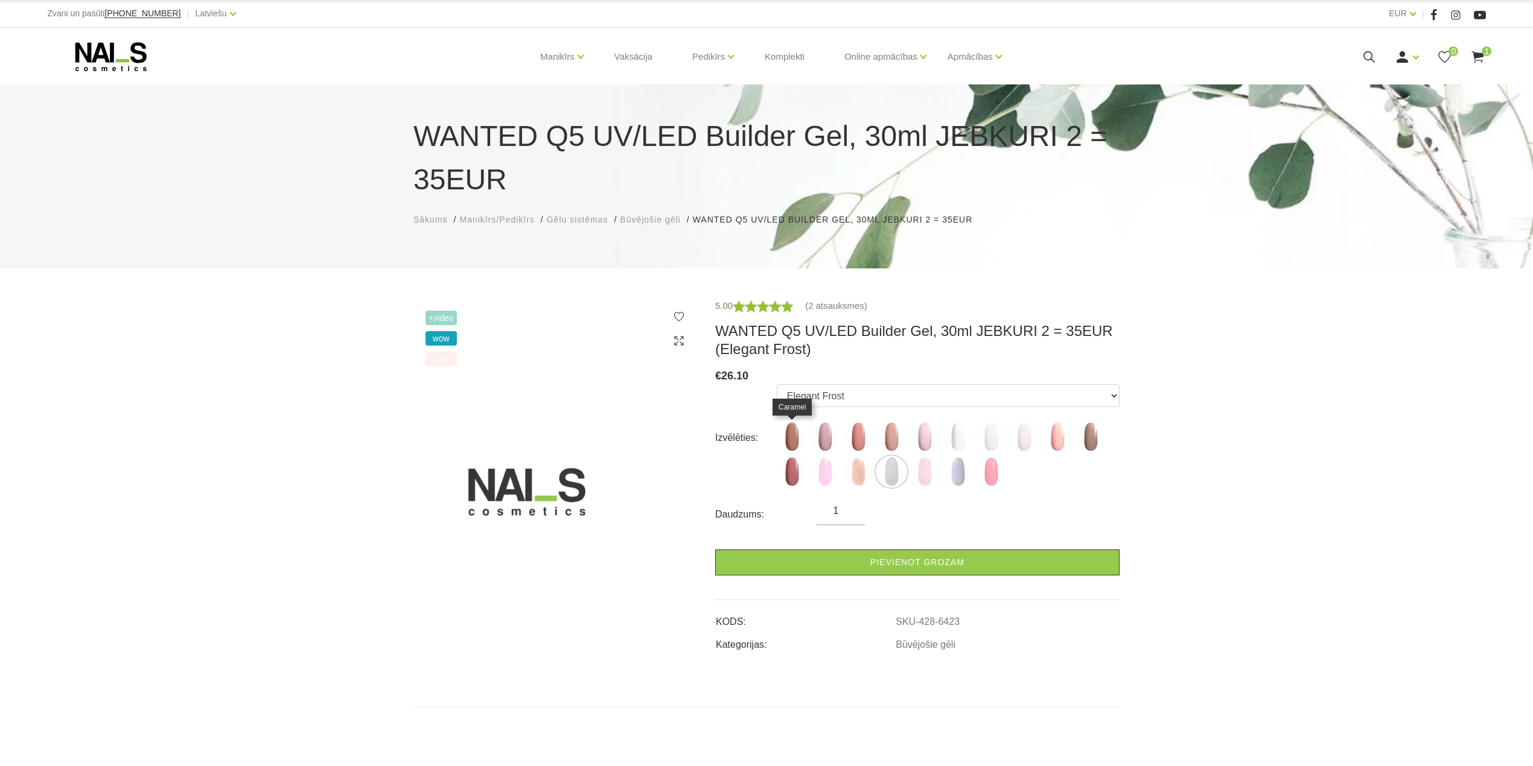
click at [789, 441] on img at bounding box center [792, 437] width 30 height 30
select select "4672"
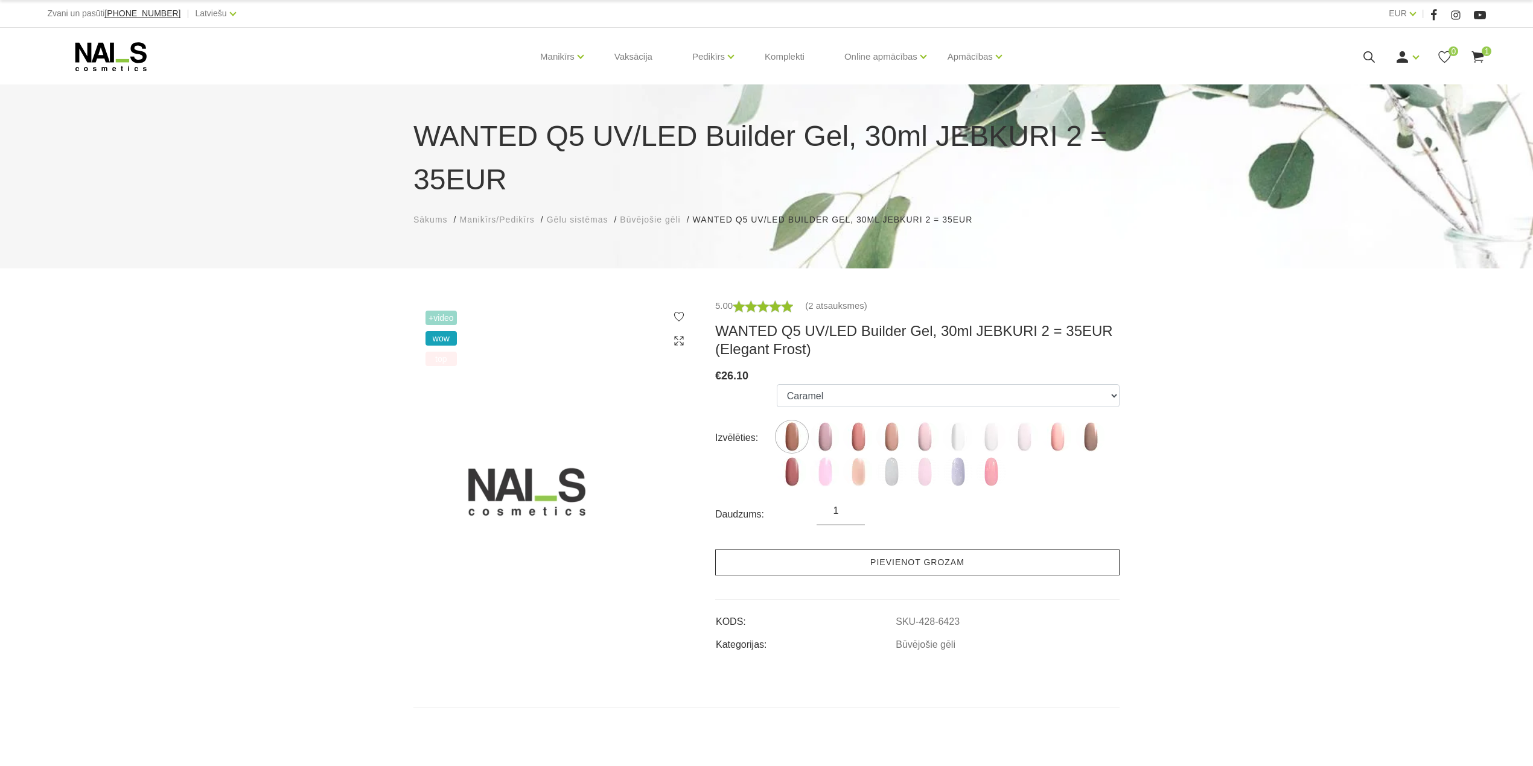
click at [898, 563] on link "Pievienot grozam" at bounding box center [917, 563] width 404 height 26
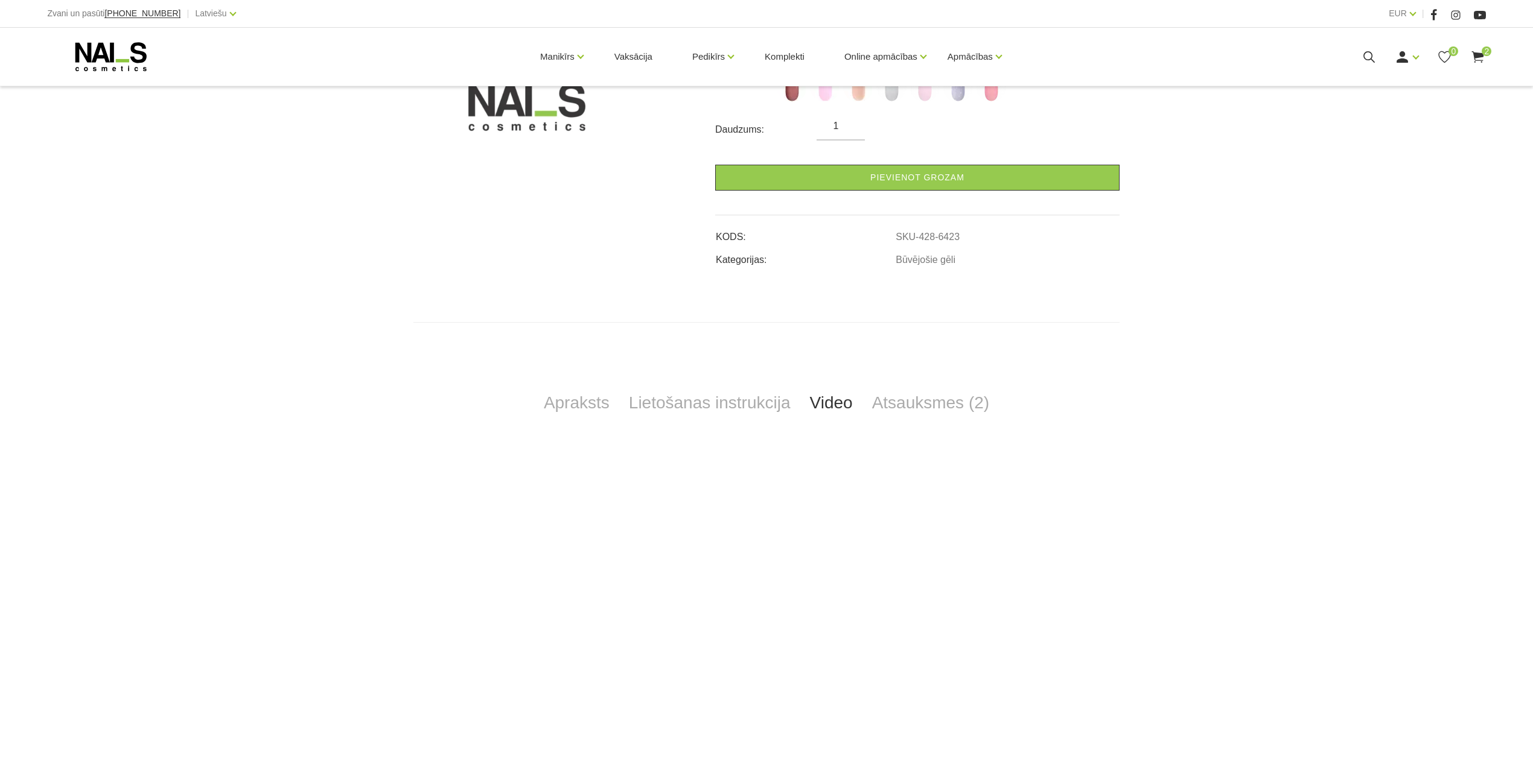
scroll to position [483, 0]
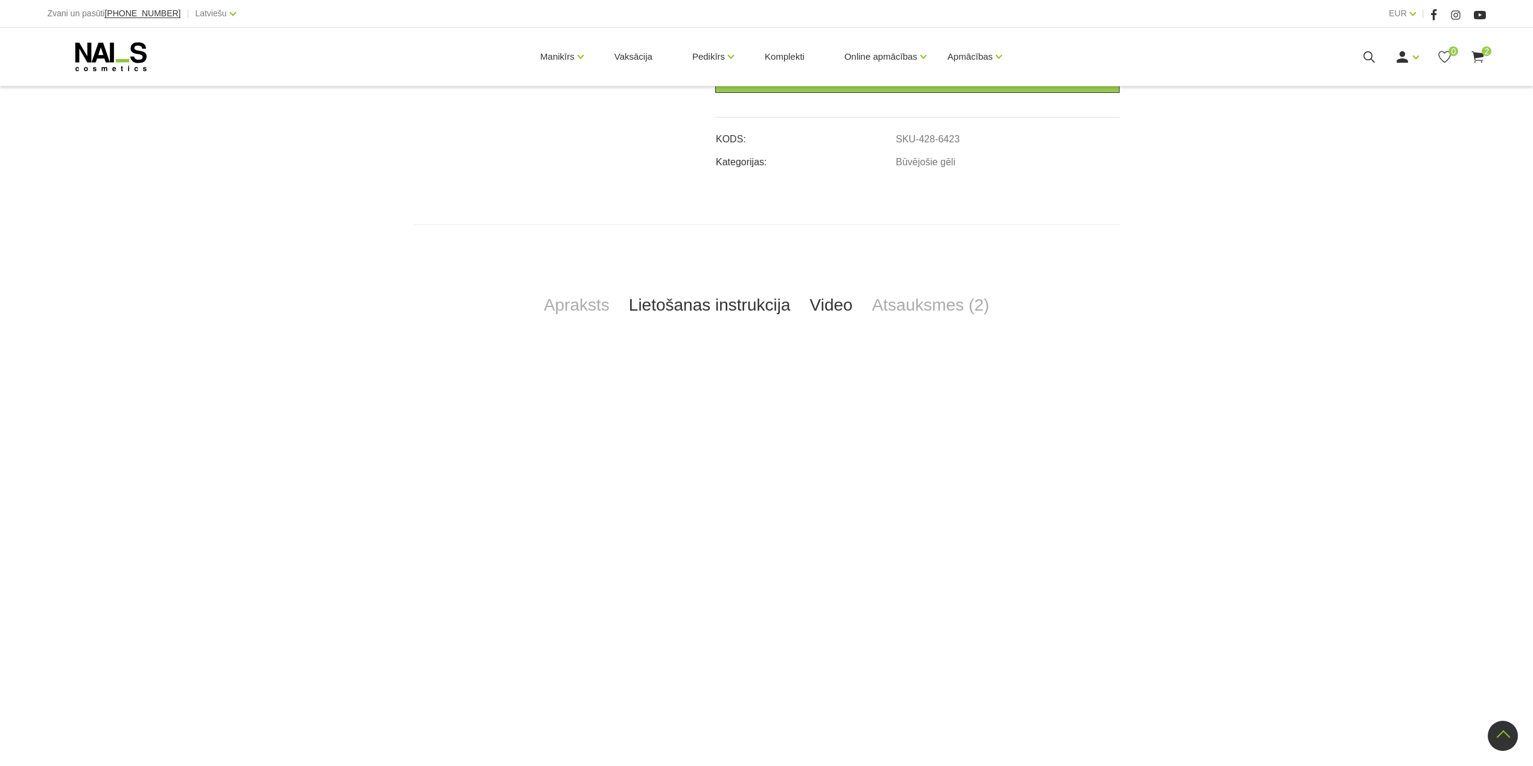
click at [696, 309] on link "Lietošanas instrukcija" at bounding box center [709, 305] width 181 height 40
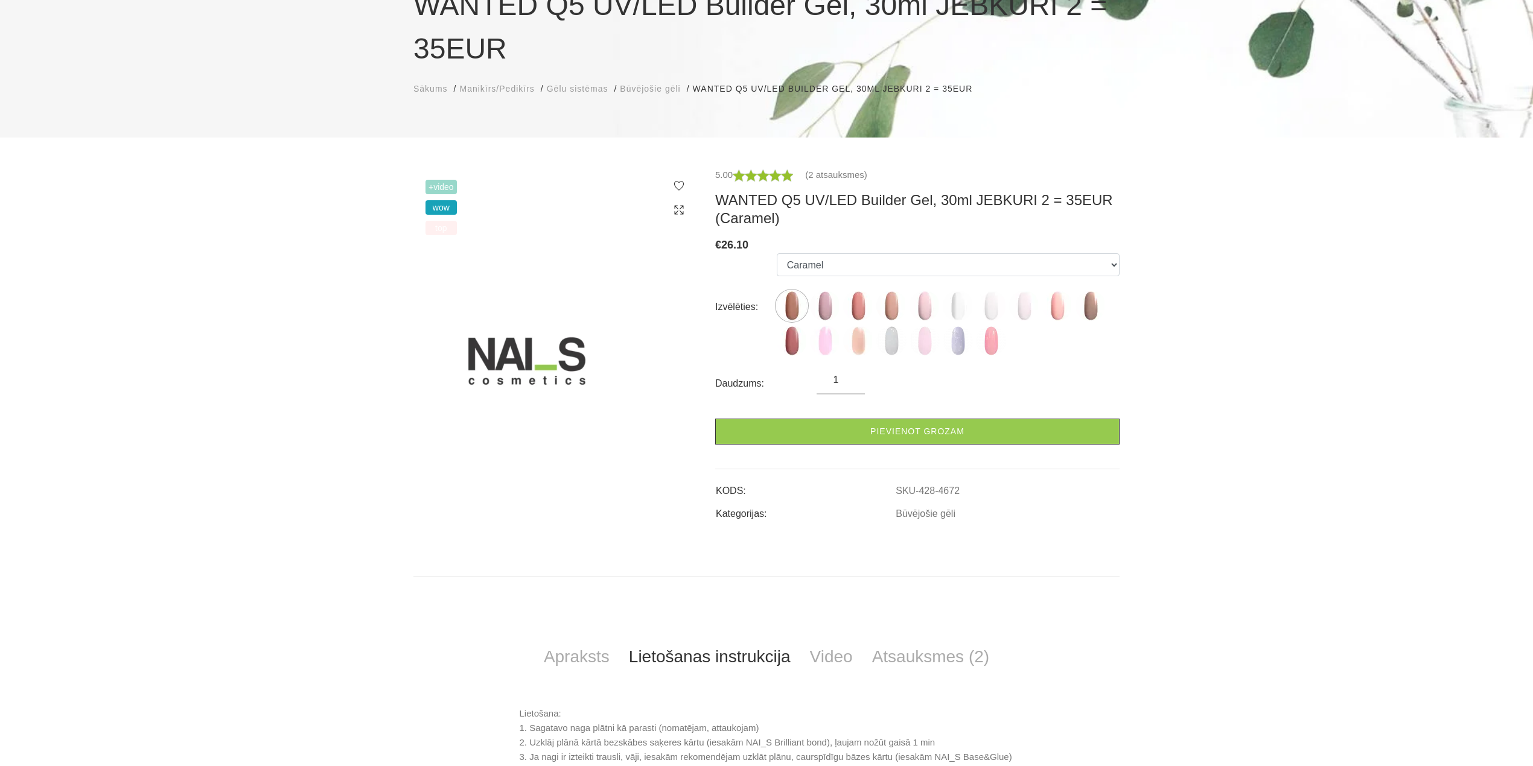
scroll to position [0, 0]
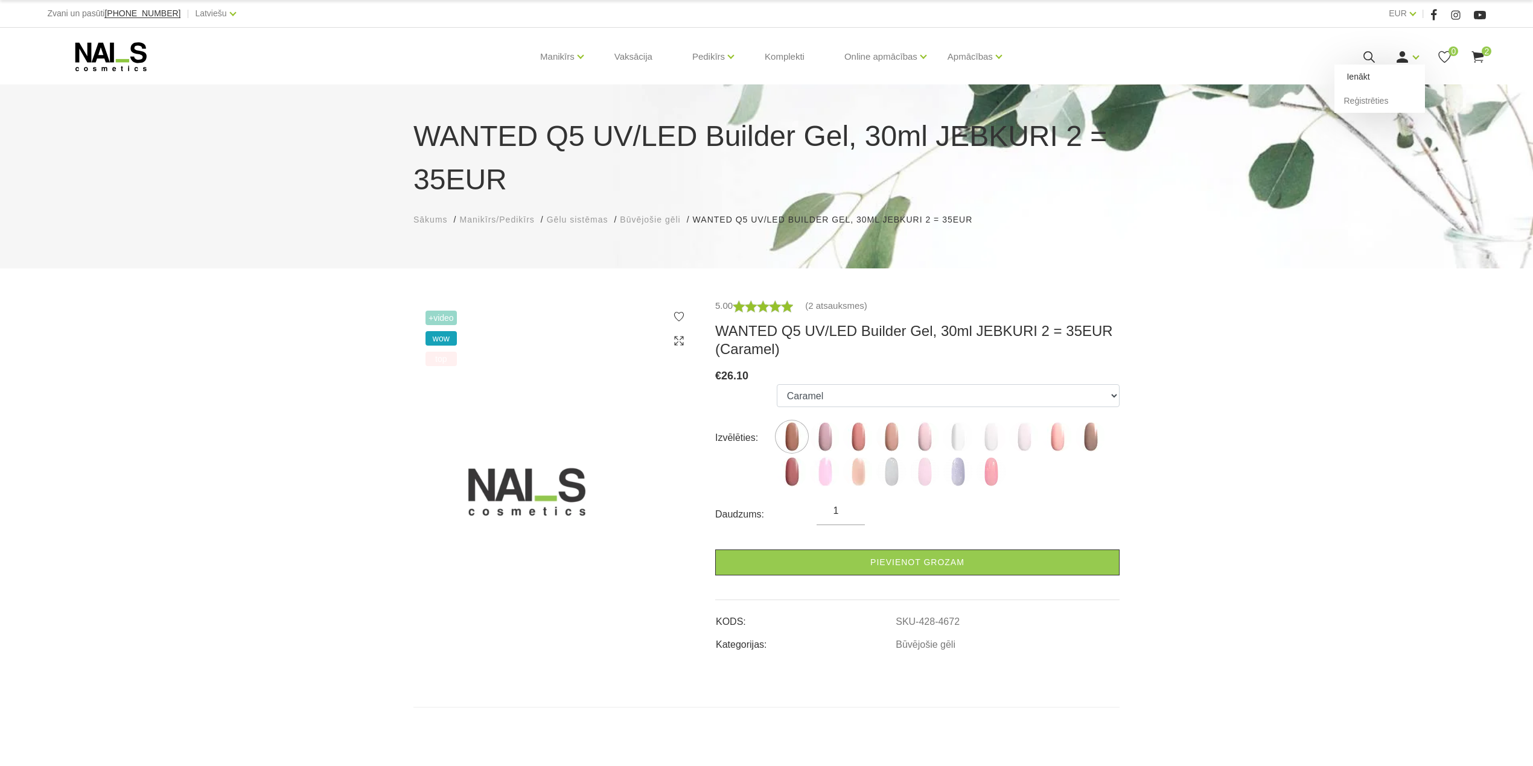
click at [1377, 80] on link "Ienākt" at bounding box center [1379, 77] width 91 height 24
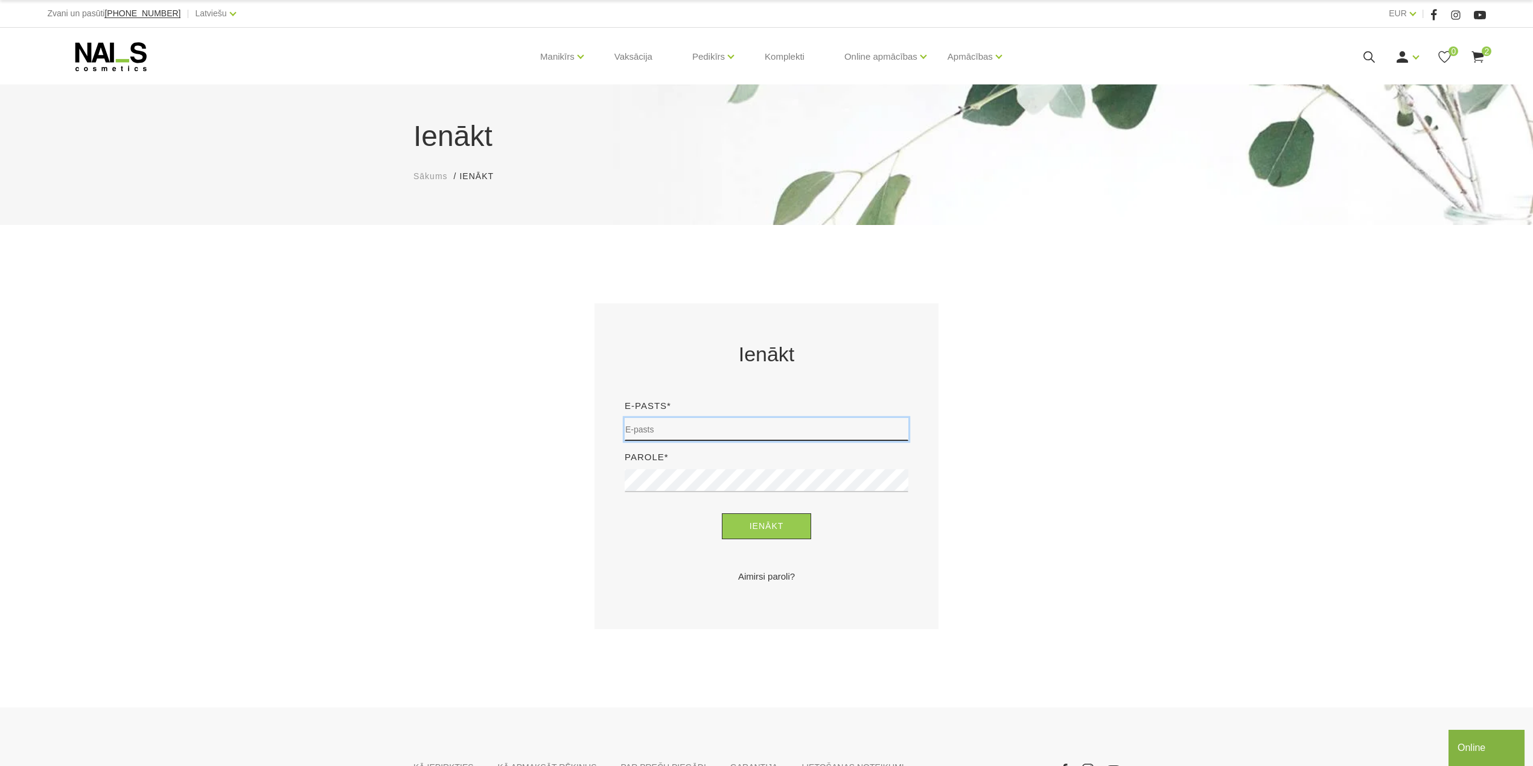
click at [675, 433] on input "email" at bounding box center [767, 429] width 284 height 23
type input "evija.slaudere@inbox.lv"
click at [722, 514] on button "Ienākt" at bounding box center [767, 527] width 90 height 26
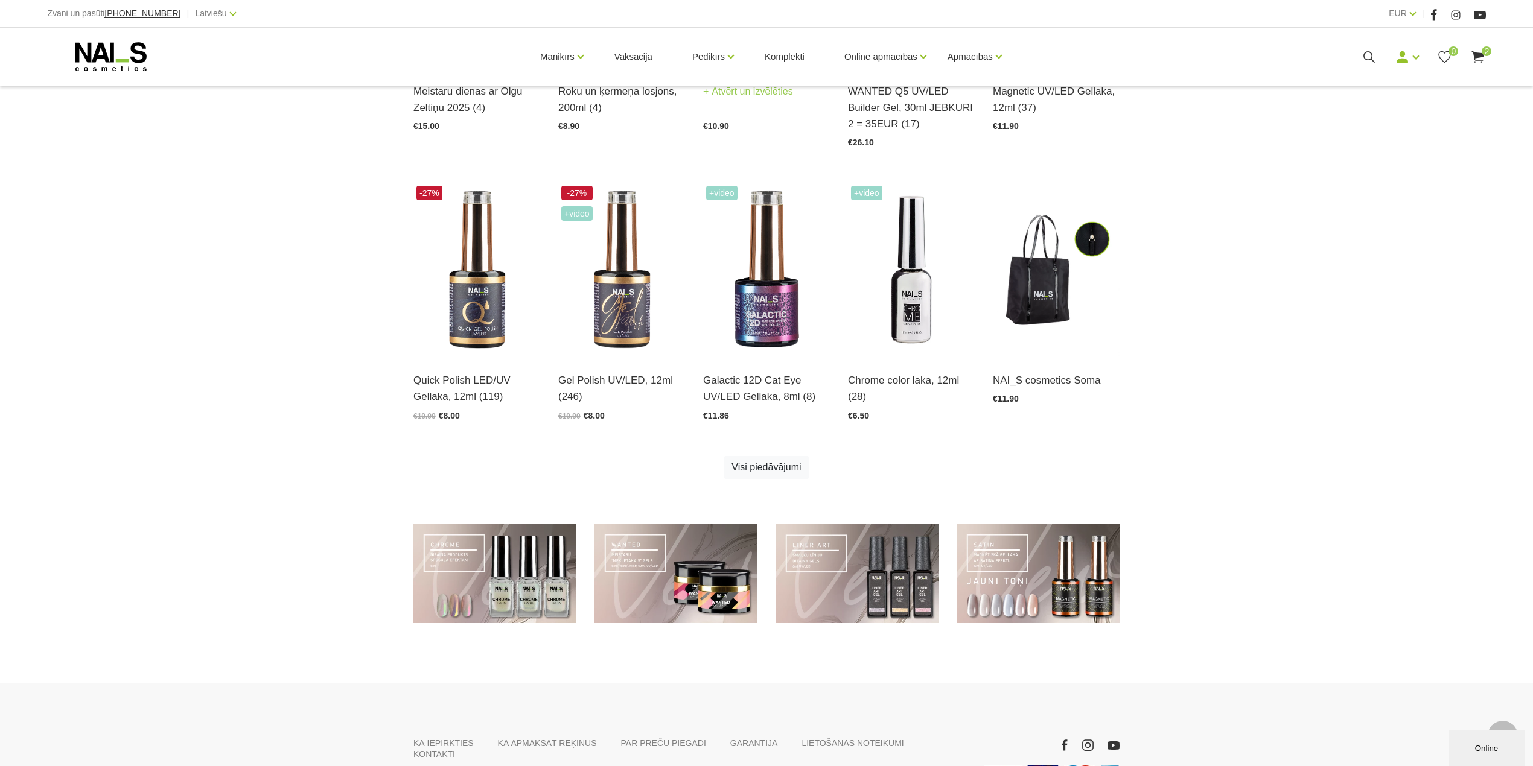
scroll to position [563, 0]
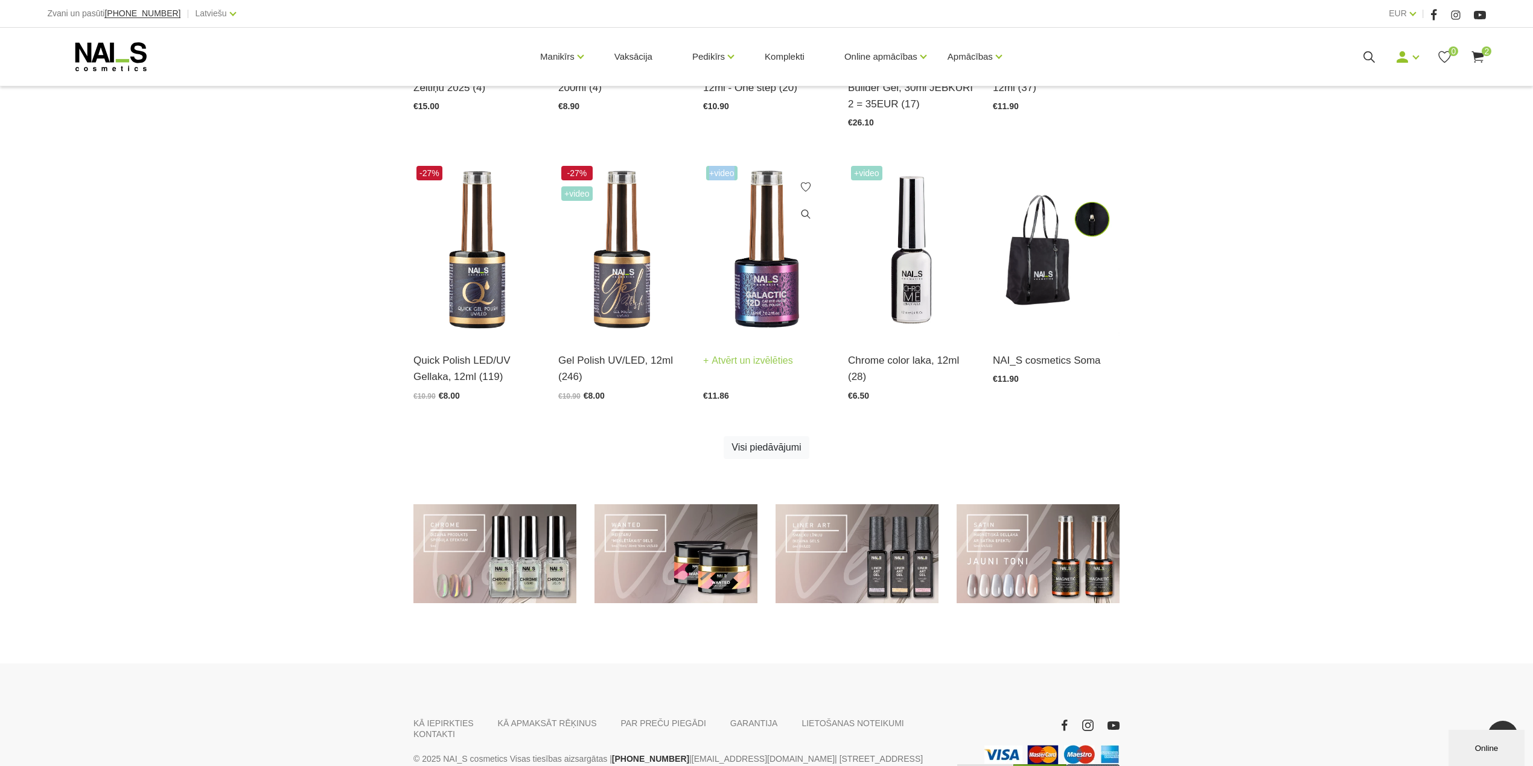
click at [763, 238] on div "+Video" at bounding box center [766, 250] width 127 height 174
click at [771, 260] on img at bounding box center [766, 250] width 127 height 174
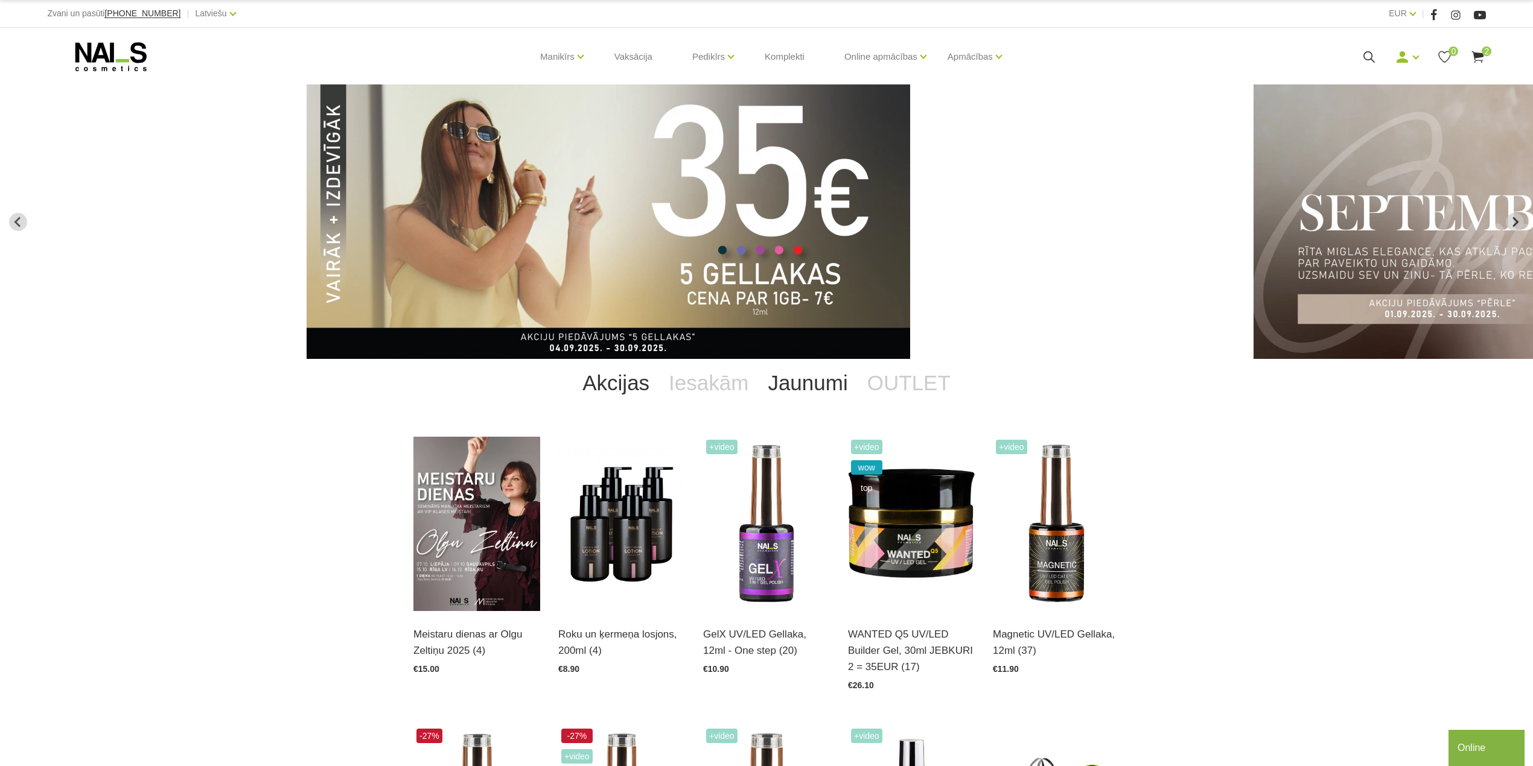
click at [795, 383] on link "Jaunumi" at bounding box center [807, 383] width 99 height 48
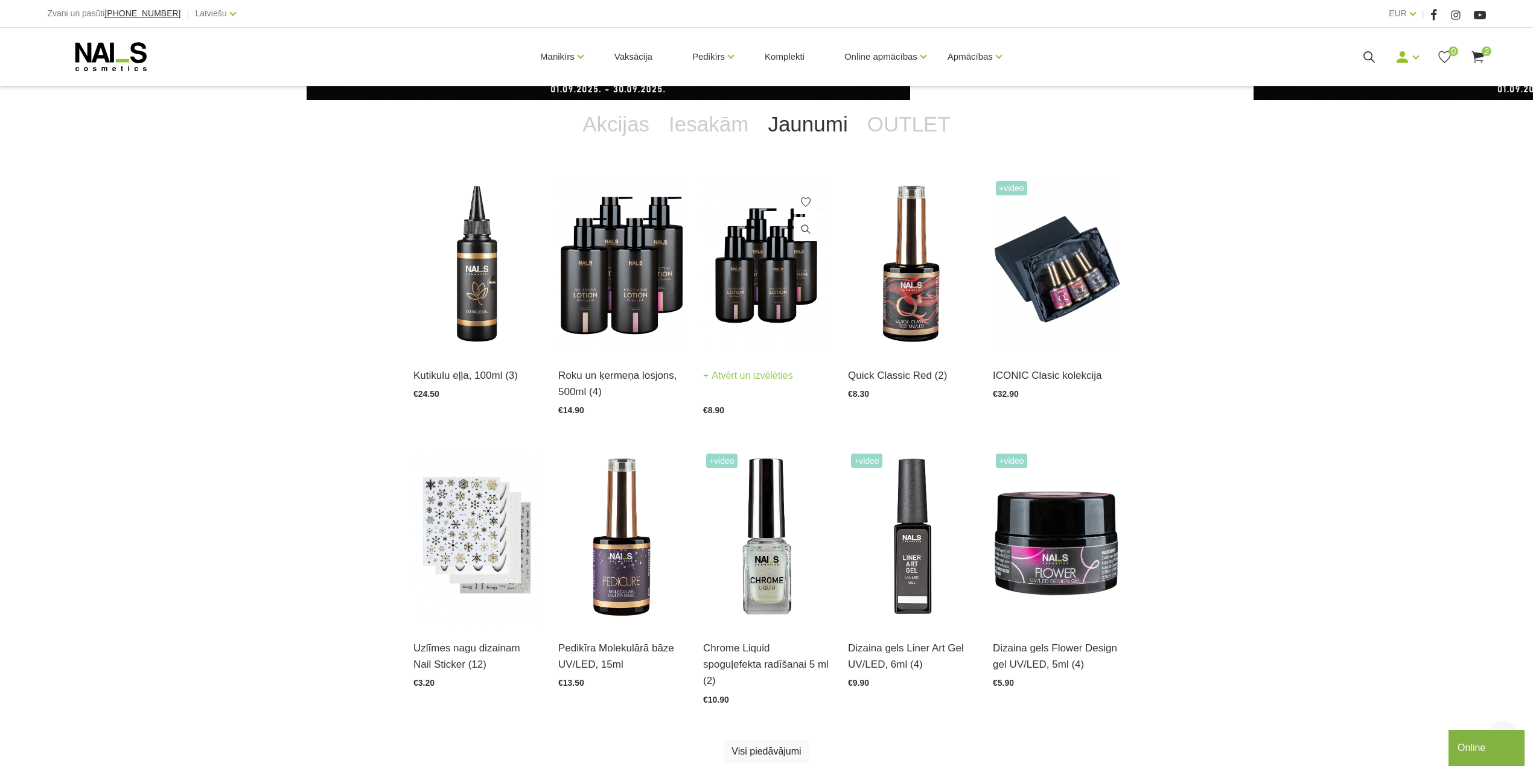
scroll to position [322, 0]
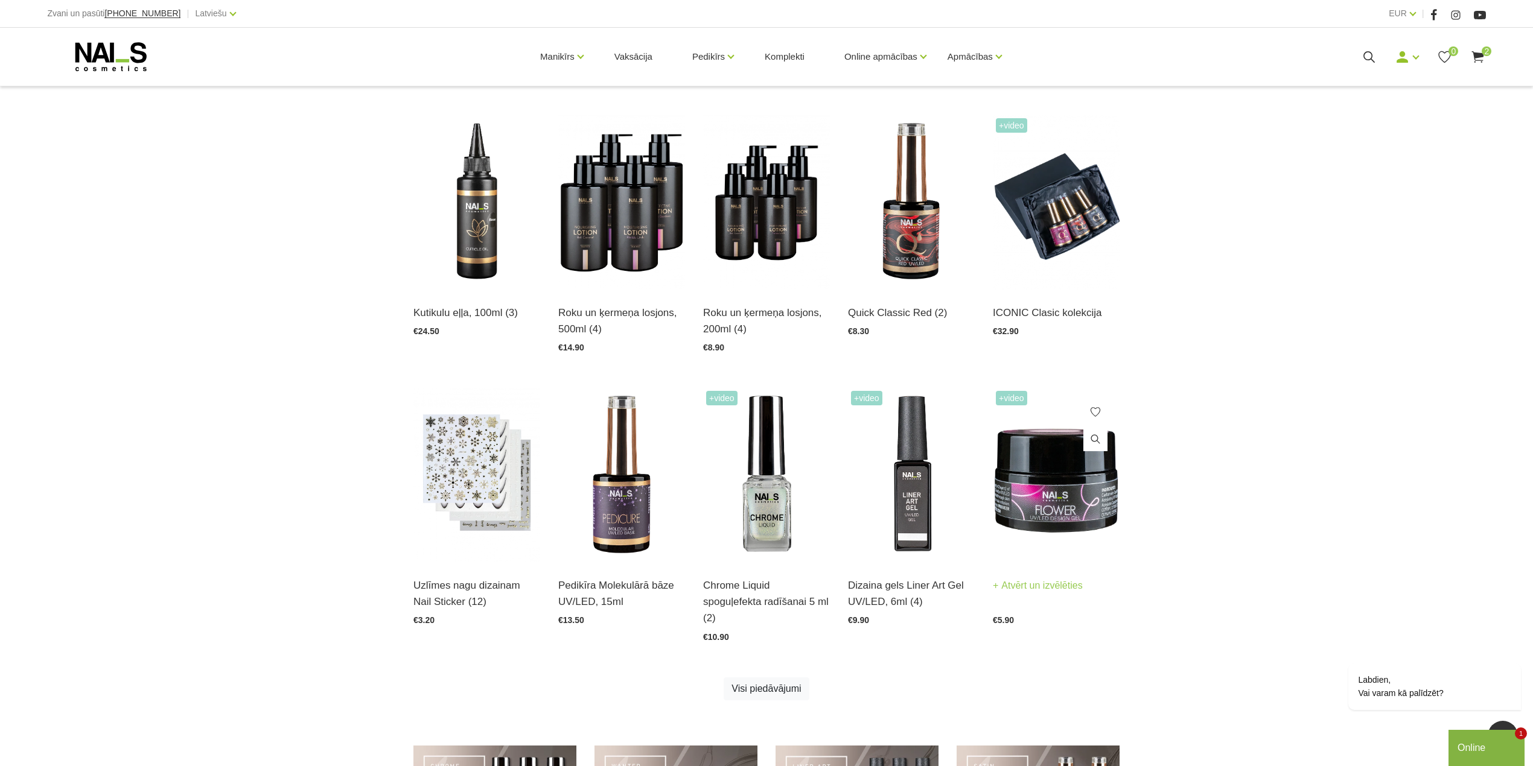
click at [1059, 505] on img at bounding box center [1056, 475] width 127 height 174
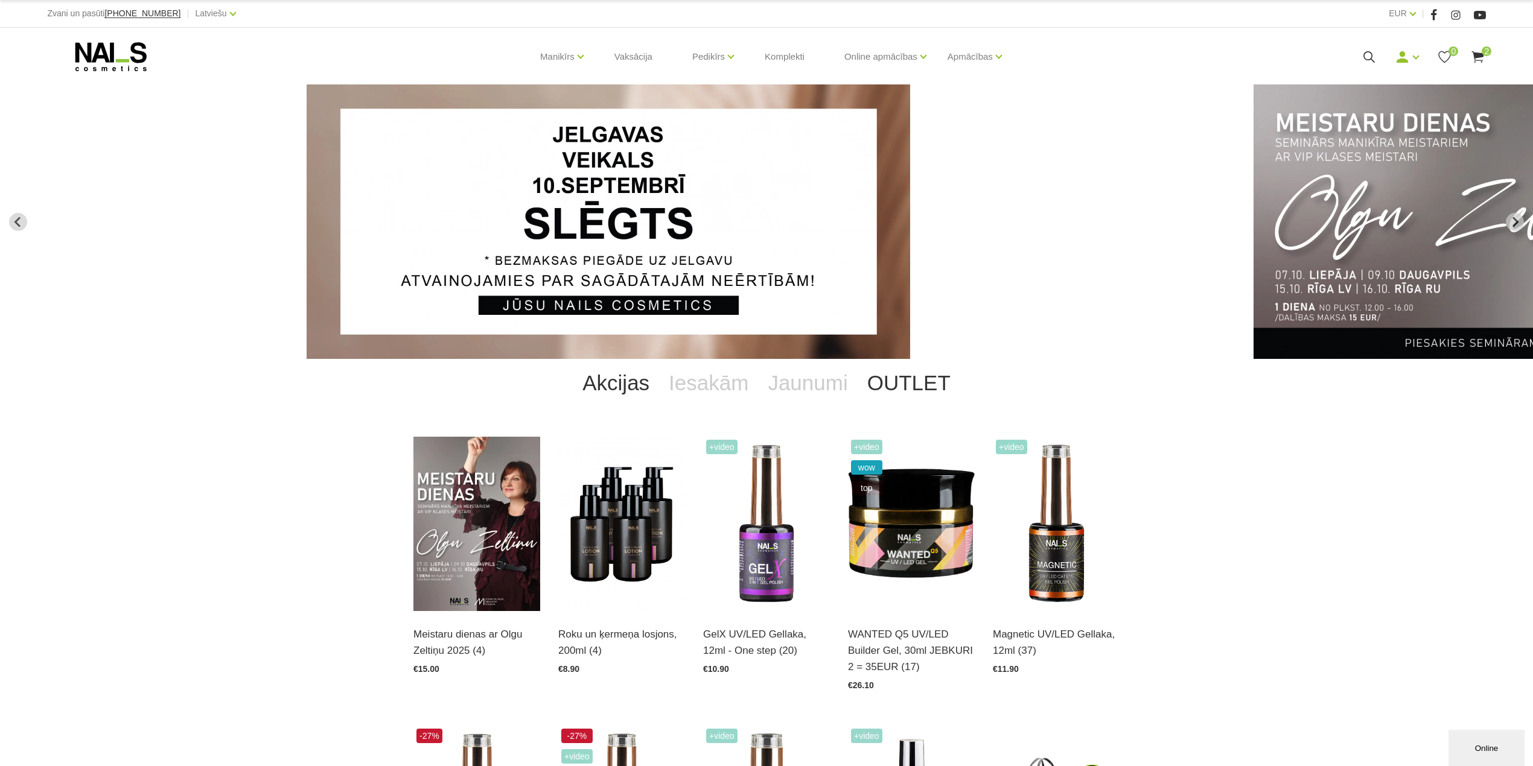
click at [923, 374] on link "OUTLET" at bounding box center [909, 383] width 103 height 48
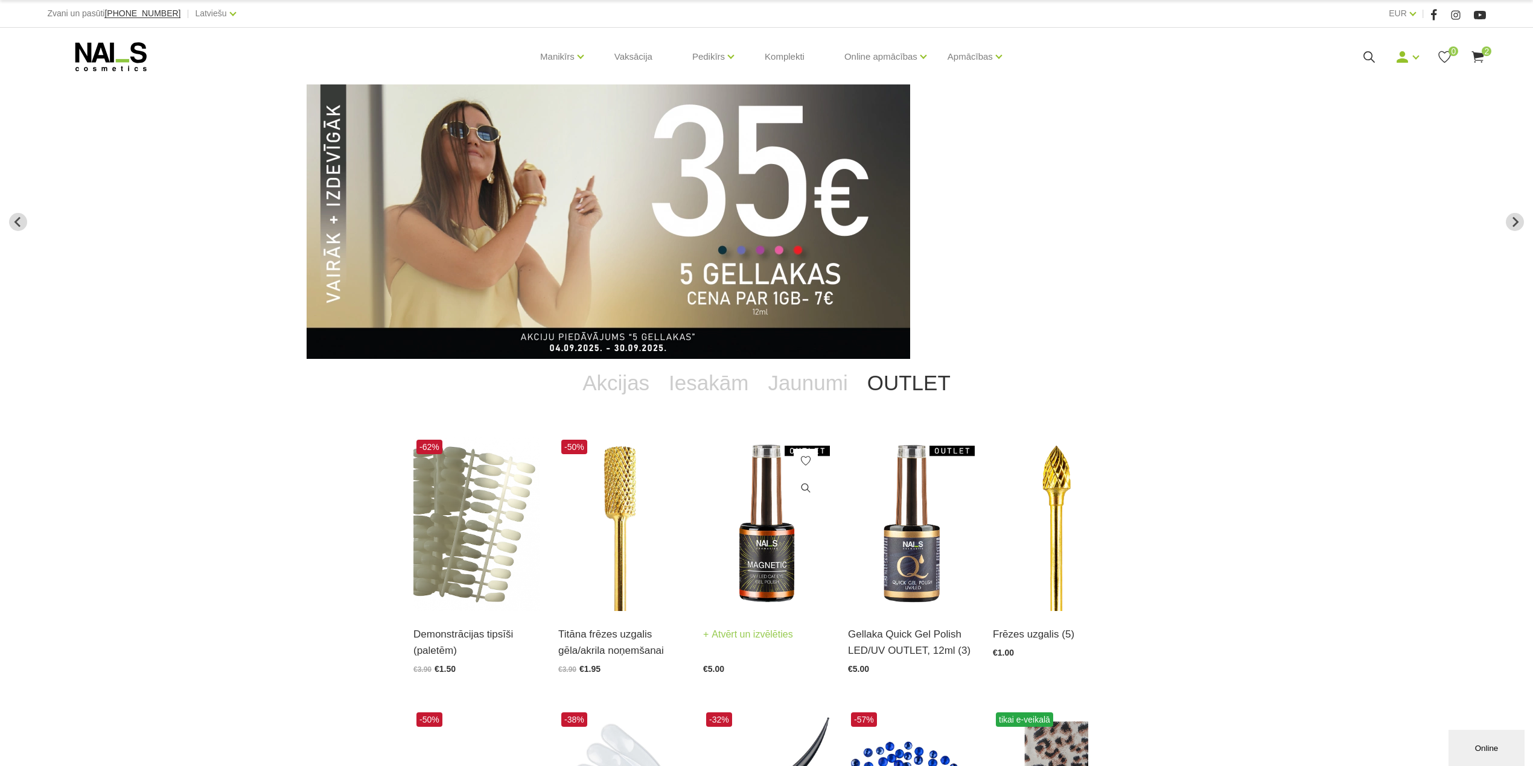
click at [763, 561] on img at bounding box center [766, 524] width 127 height 174
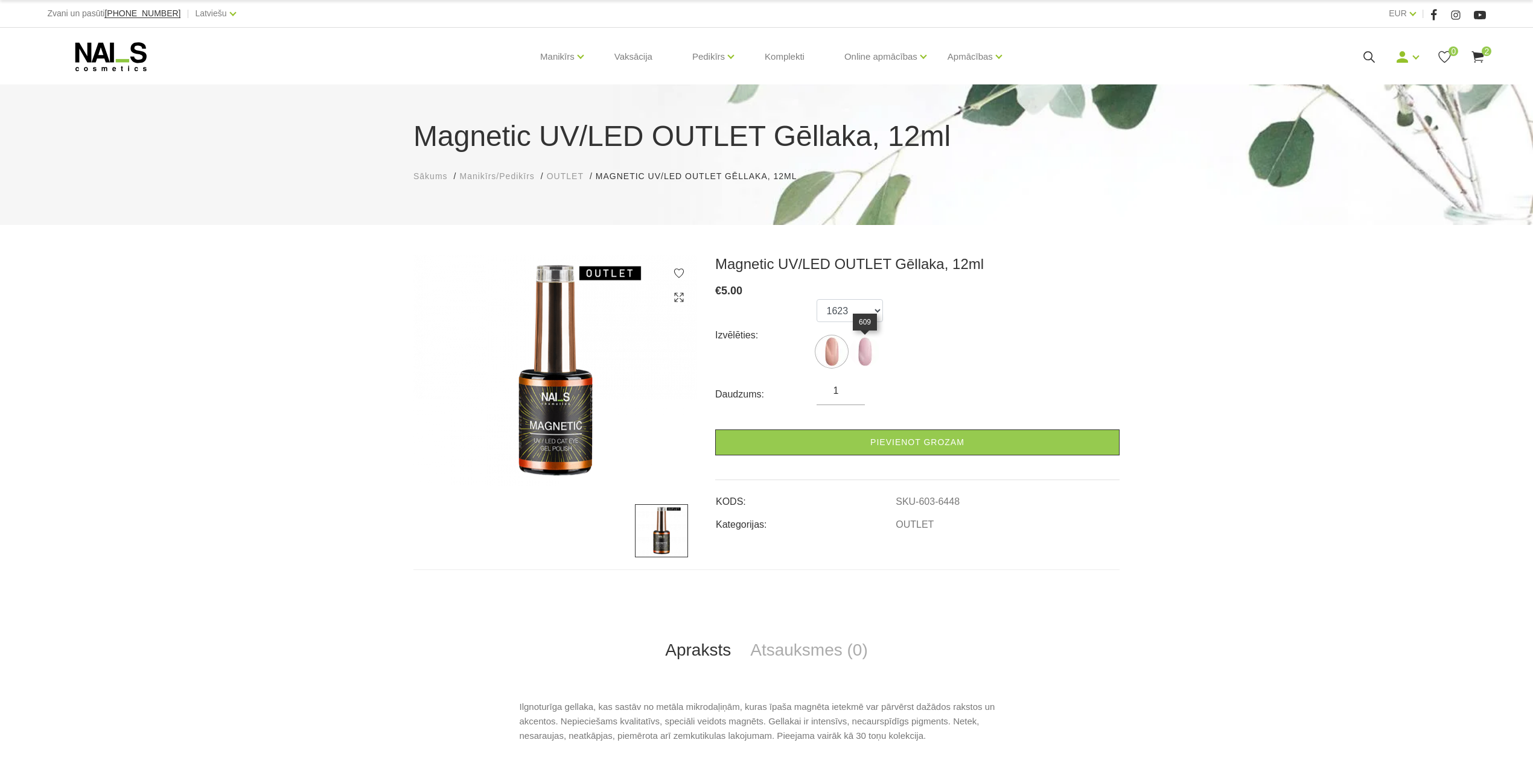
click at [870, 360] on img at bounding box center [865, 352] width 30 height 30
select select "6494"
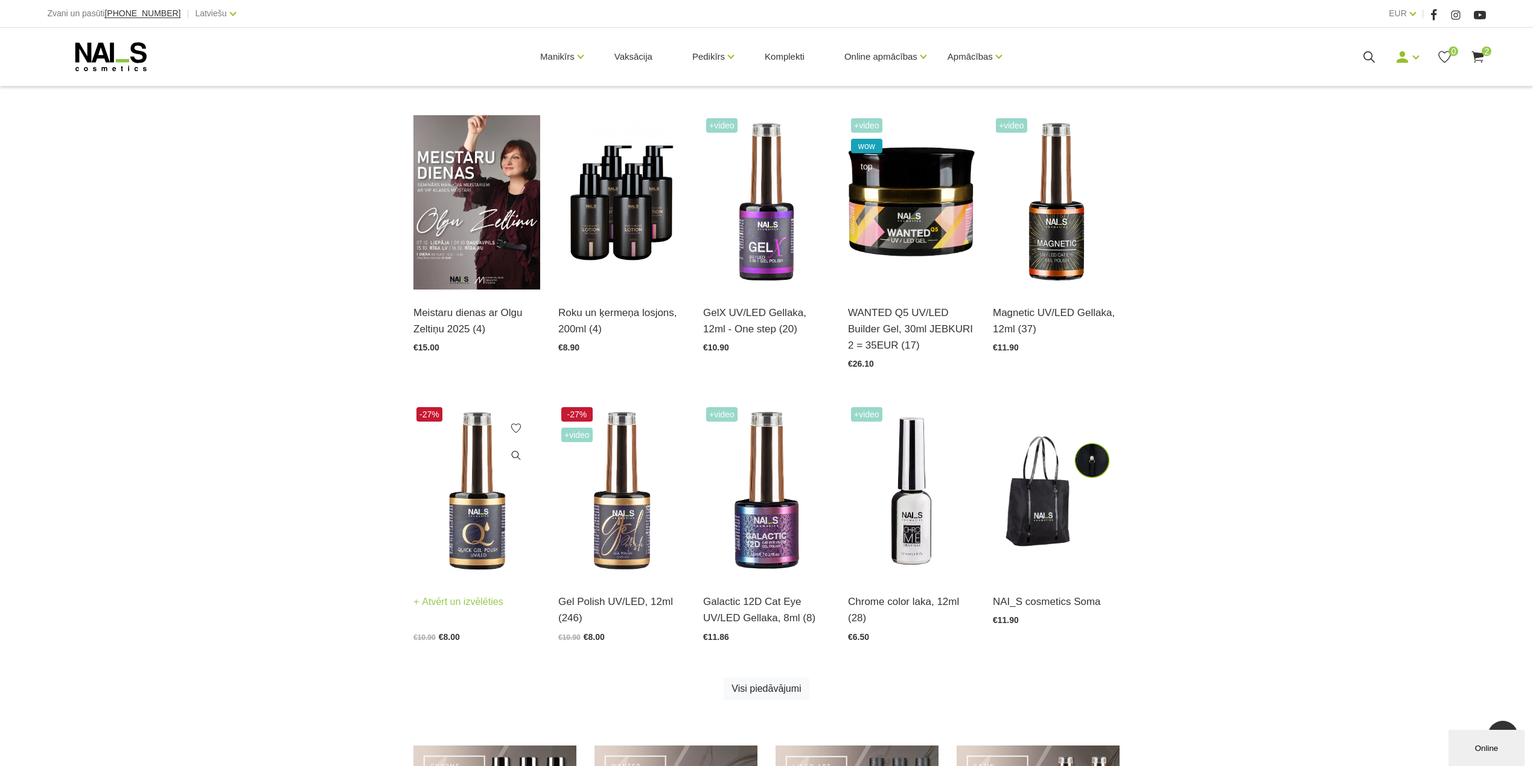
click at [467, 508] on img at bounding box center [476, 491] width 127 height 174
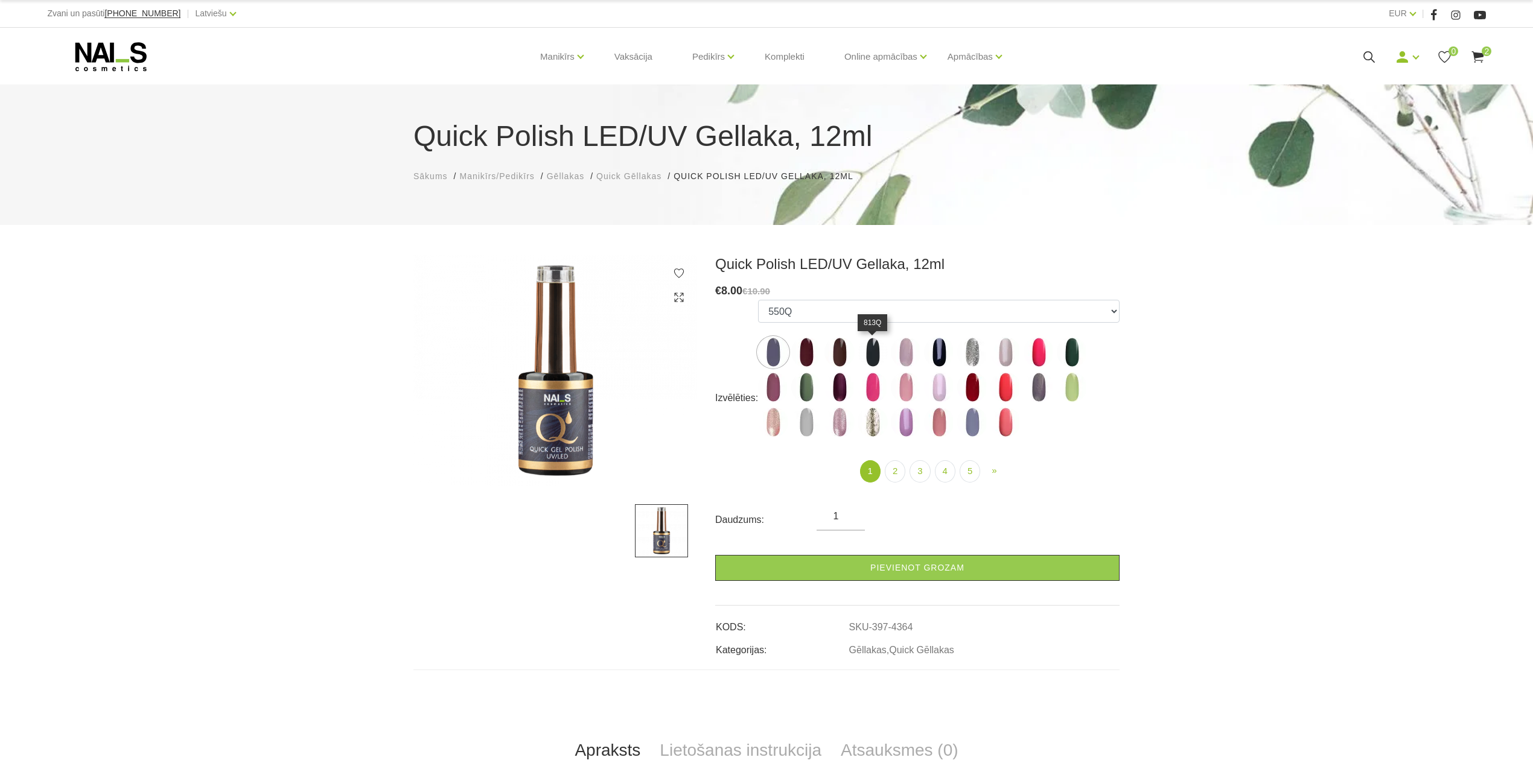
click at [874, 357] on img at bounding box center [873, 352] width 30 height 30
select select "6313"
click at [896, 471] on link "2" at bounding box center [895, 471] width 21 height 22
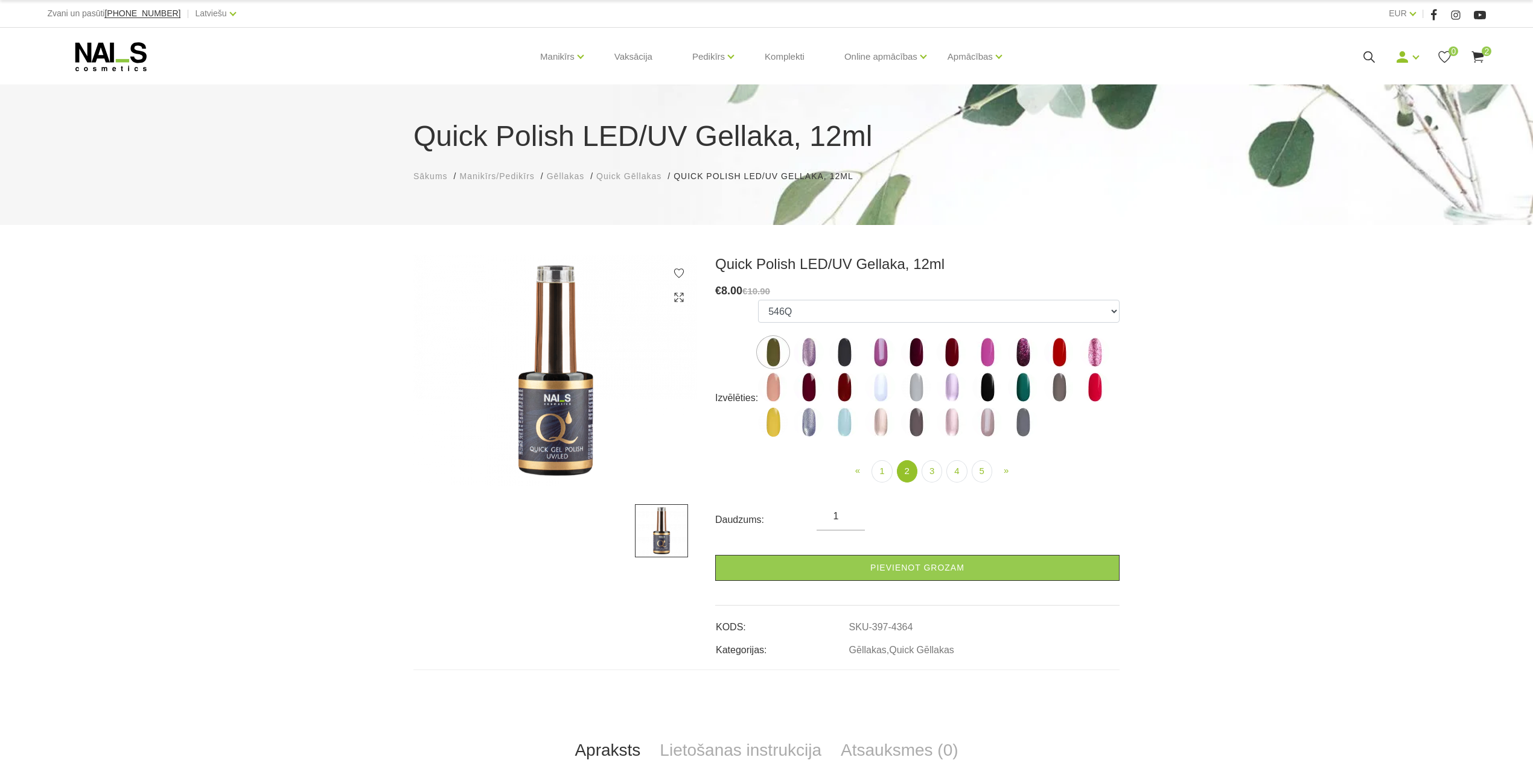
click at [995, 387] on img at bounding box center [987, 387] width 30 height 30
select select "4391"
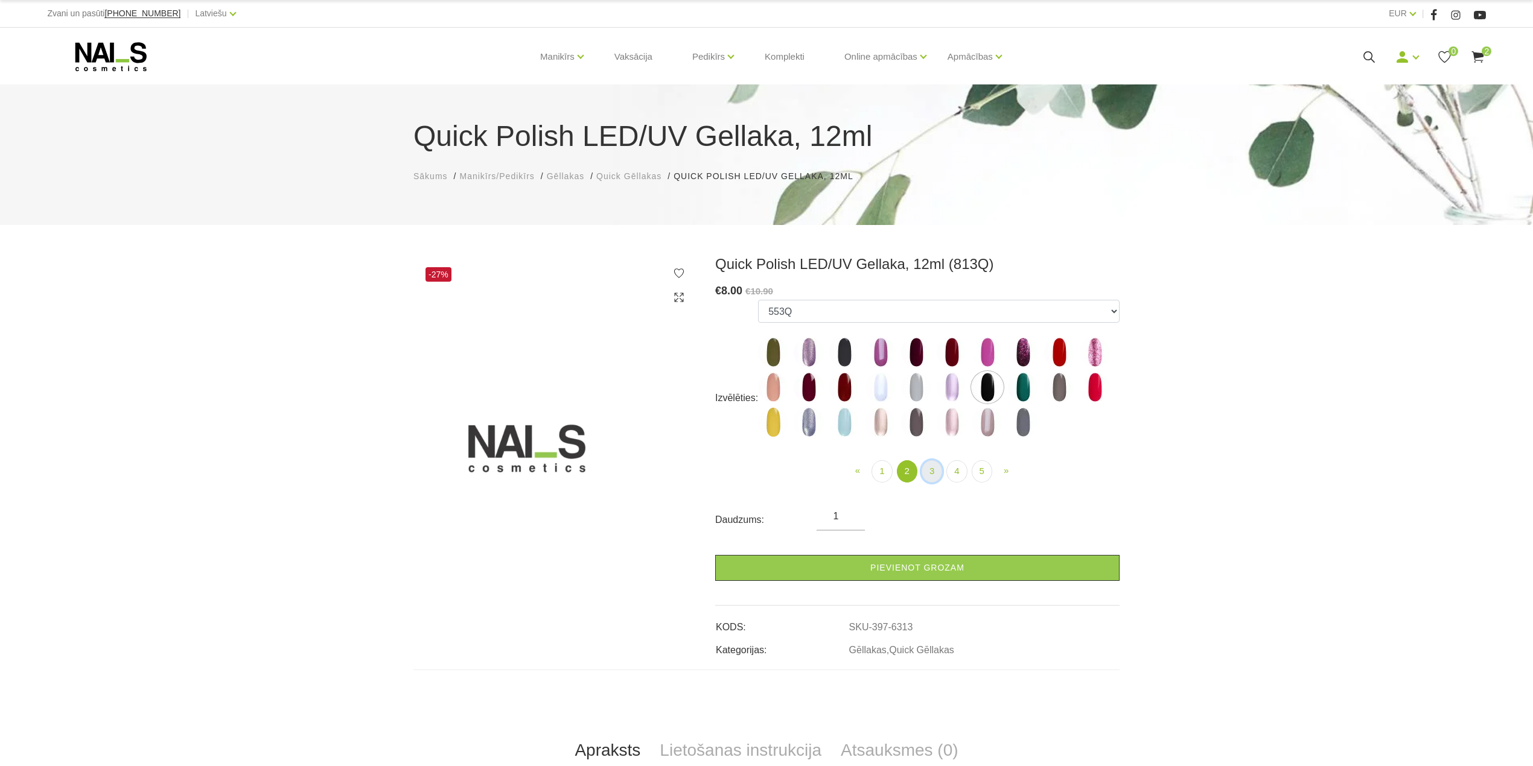
click at [928, 471] on link "3" at bounding box center [932, 471] width 21 height 22
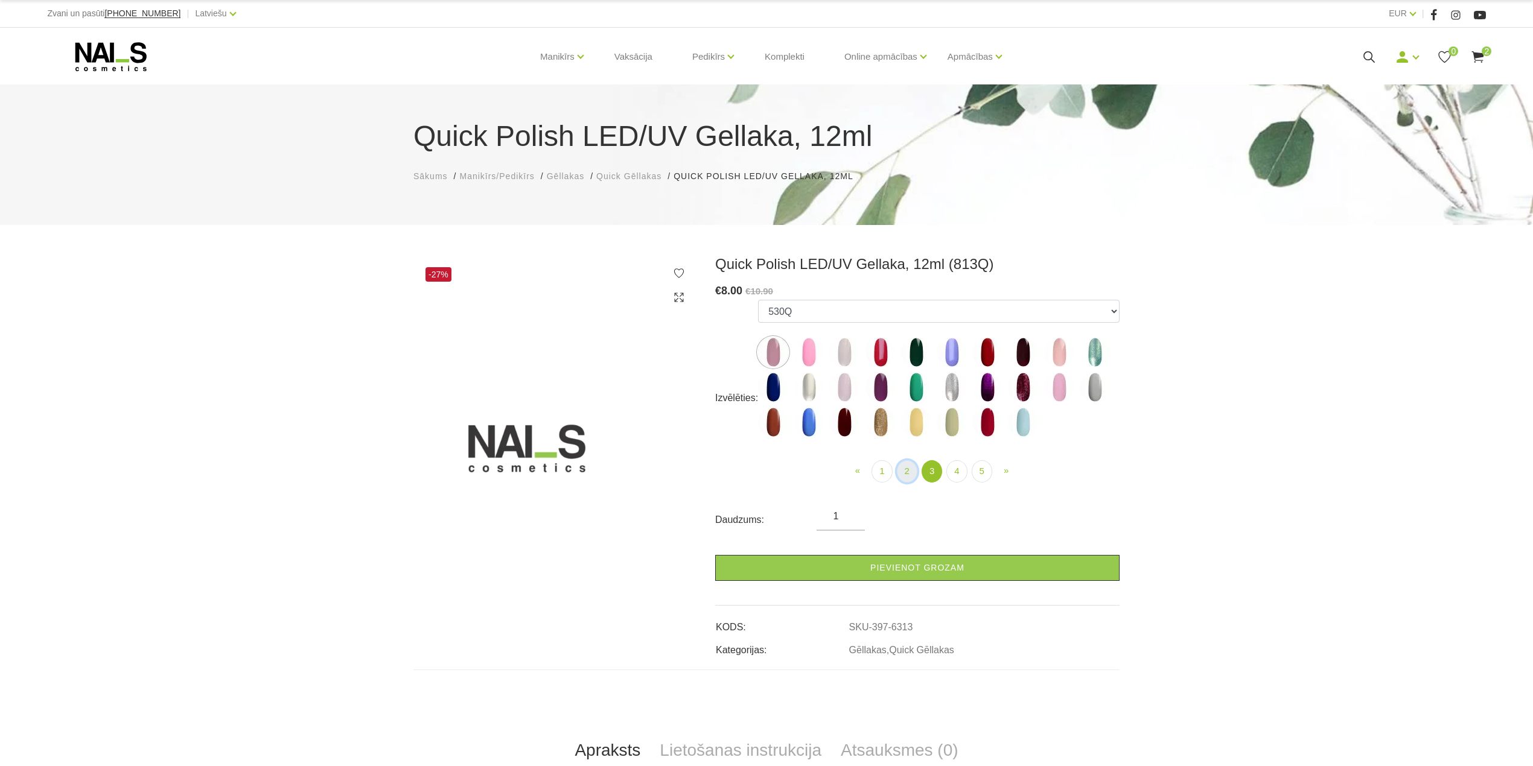
click at [909, 474] on link "2" at bounding box center [907, 471] width 21 height 22
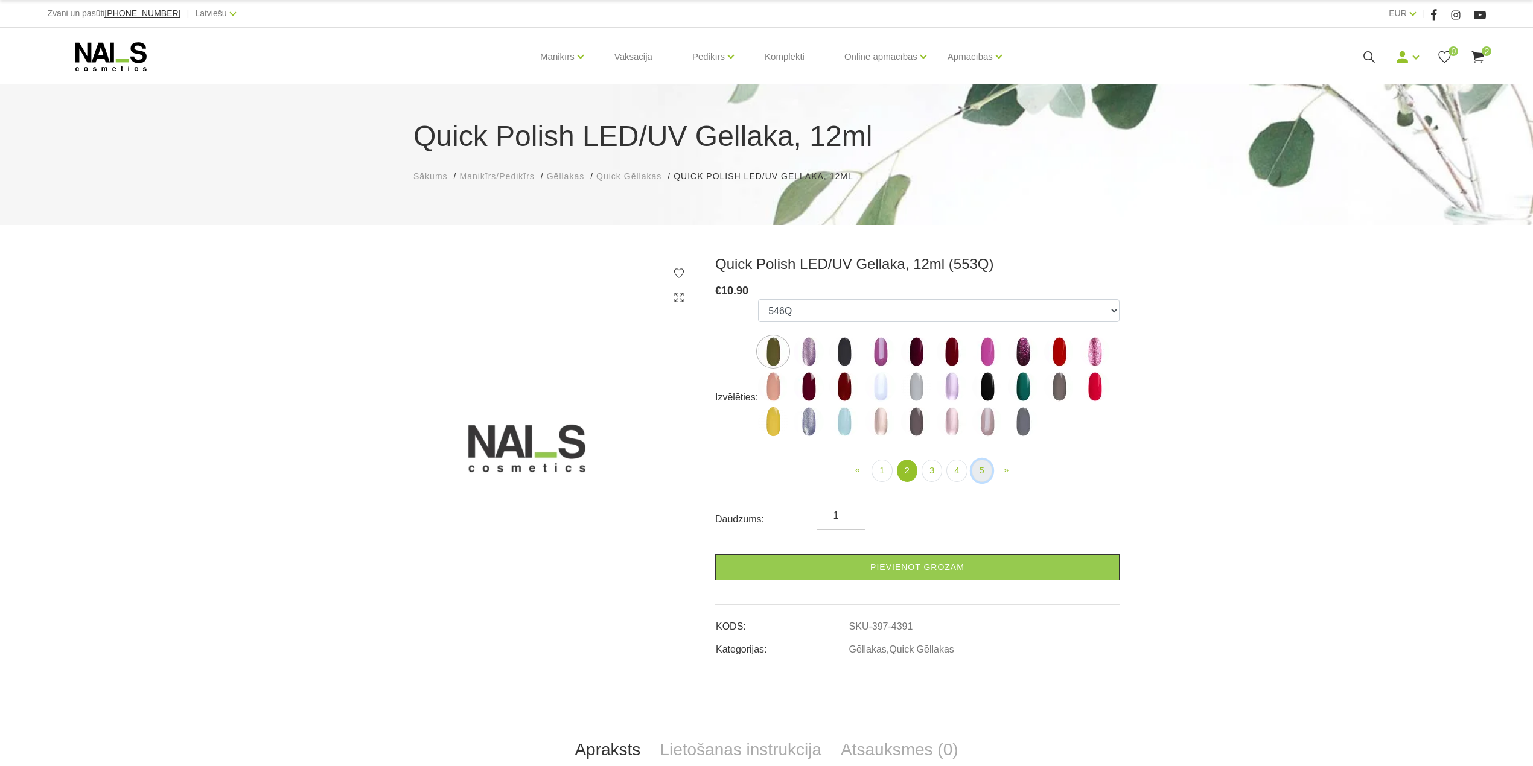
click at [980, 474] on link "5" at bounding box center [982, 471] width 21 height 22
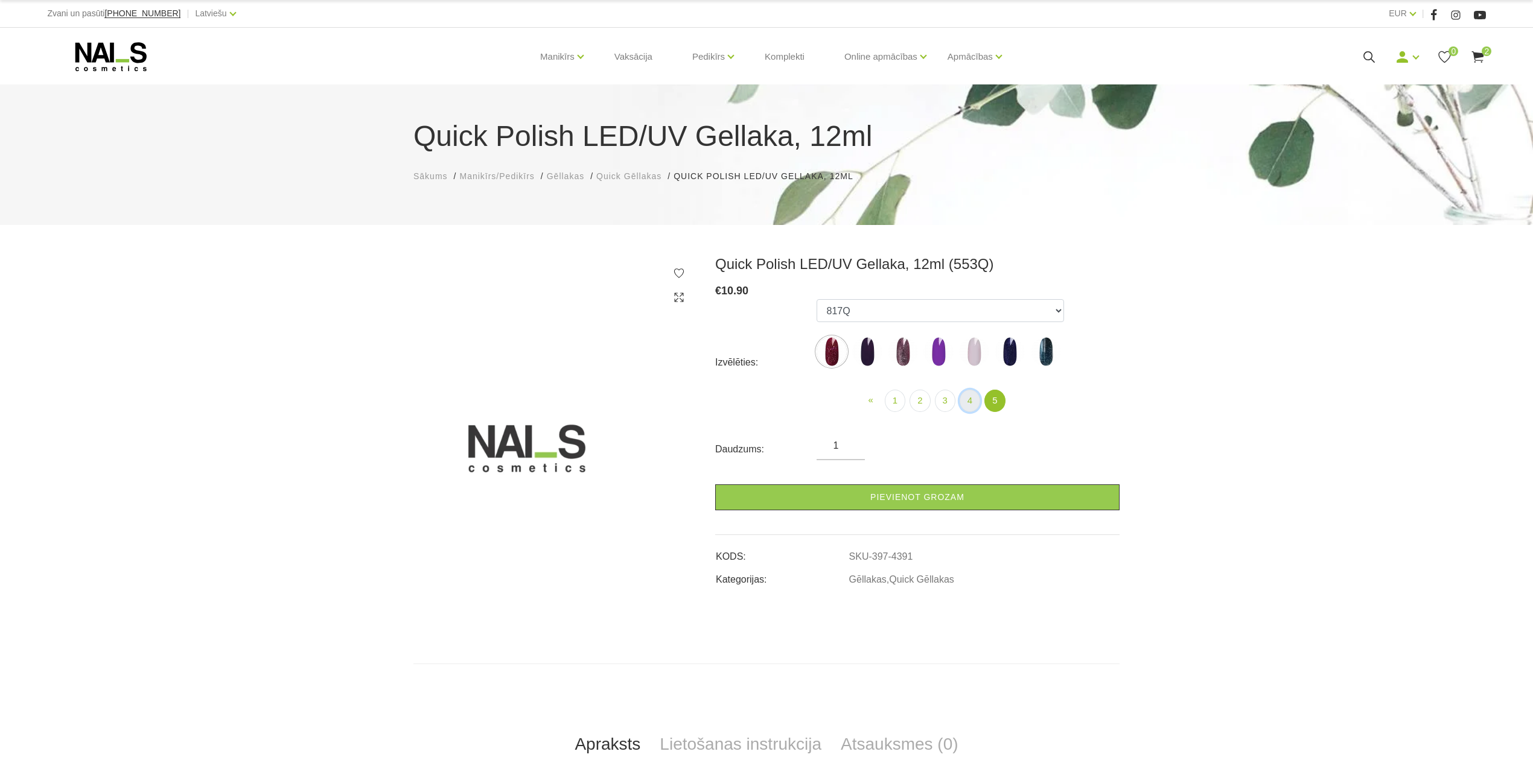
click at [966, 397] on link "4" at bounding box center [970, 401] width 21 height 22
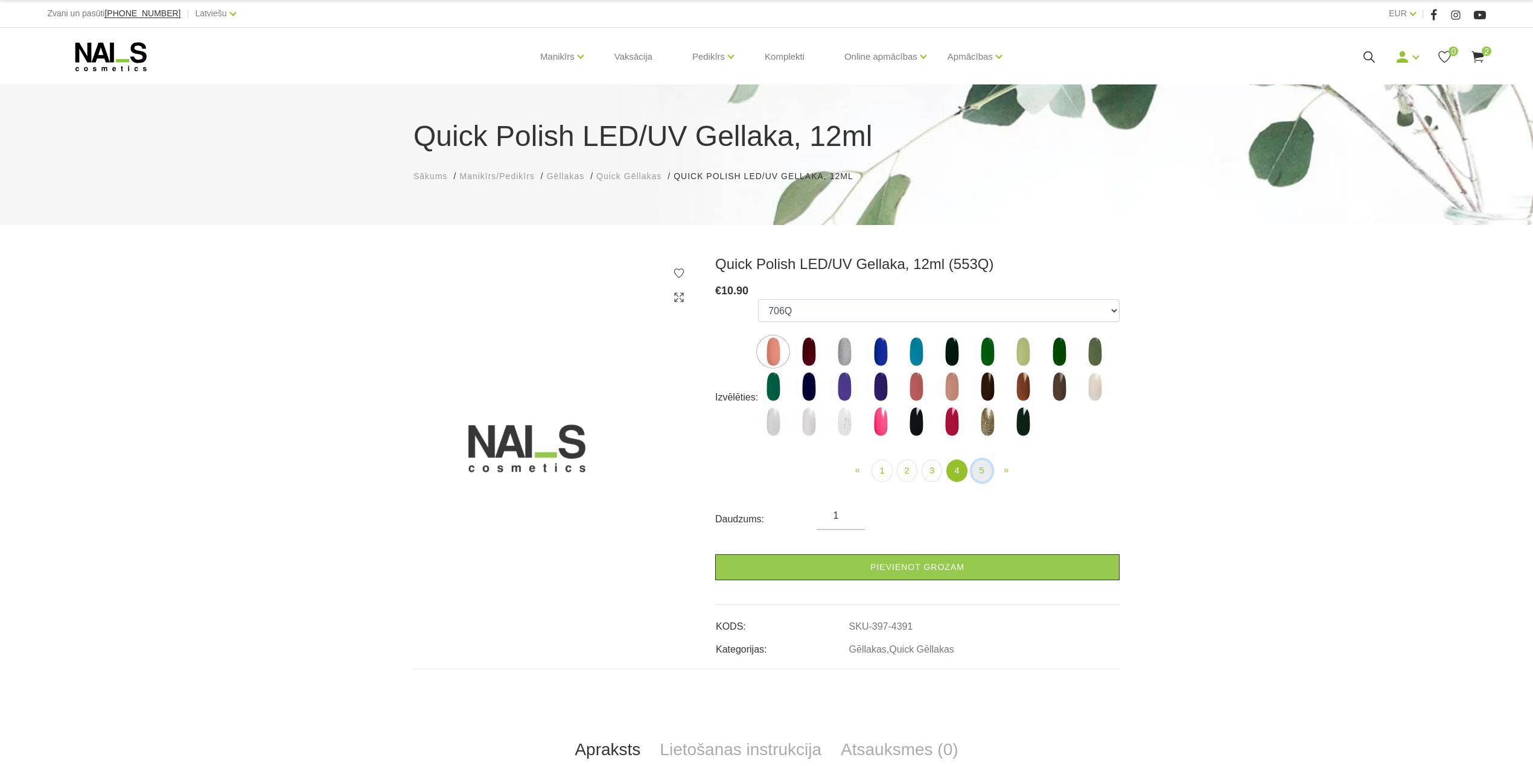
click at [981, 471] on link "5" at bounding box center [982, 471] width 21 height 22
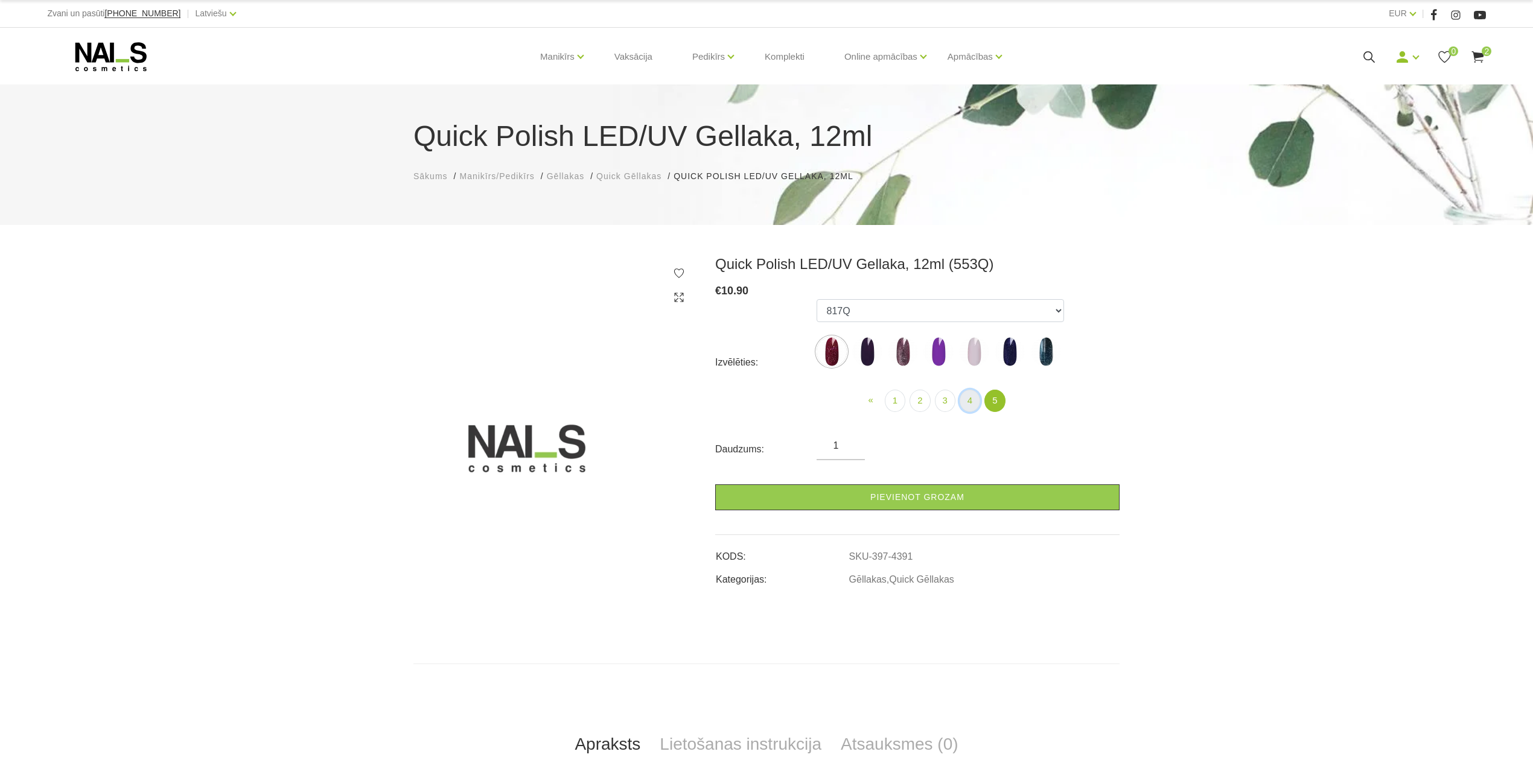
click at [976, 401] on link "4" at bounding box center [970, 401] width 21 height 22
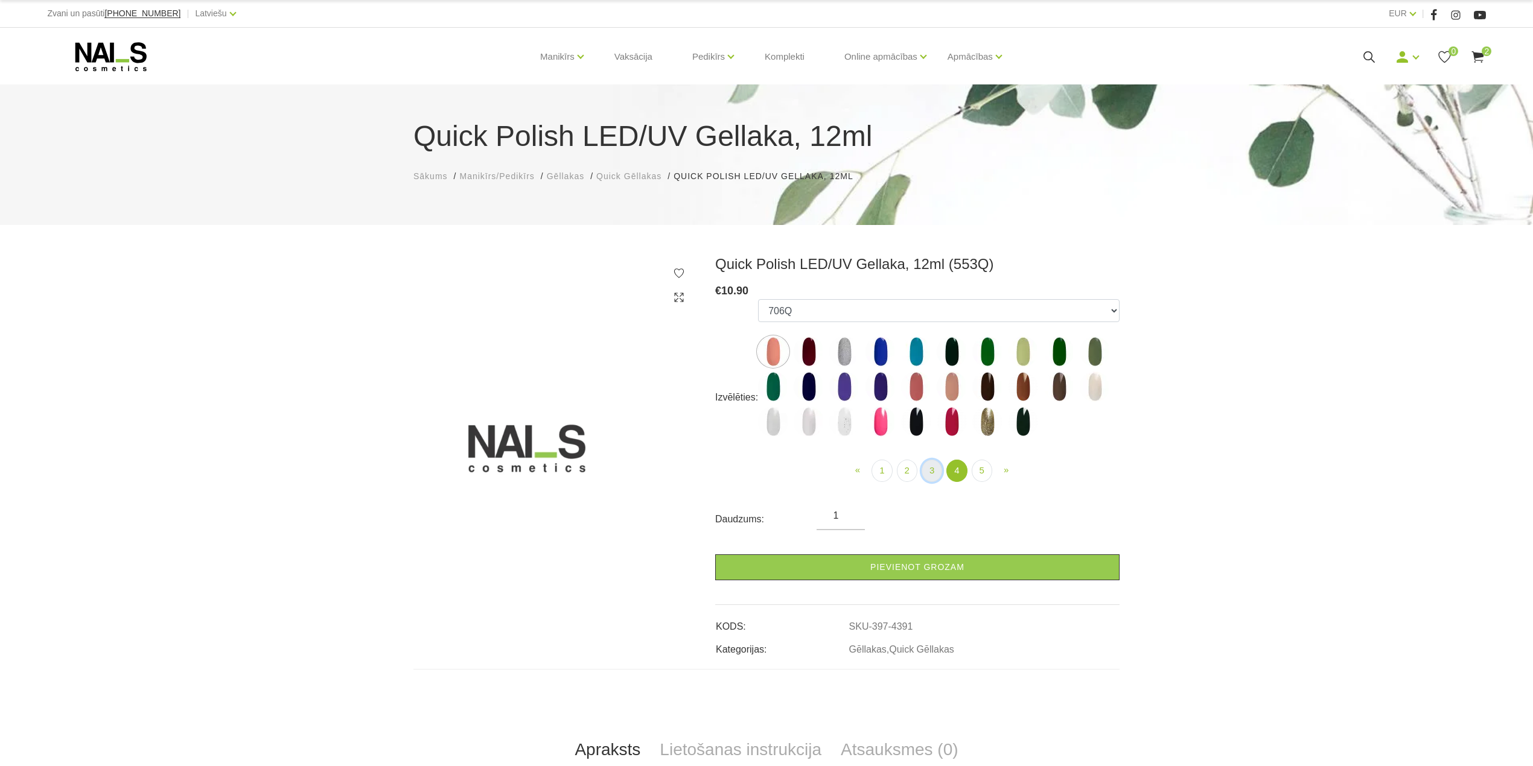
click at [937, 472] on link "3" at bounding box center [932, 471] width 21 height 22
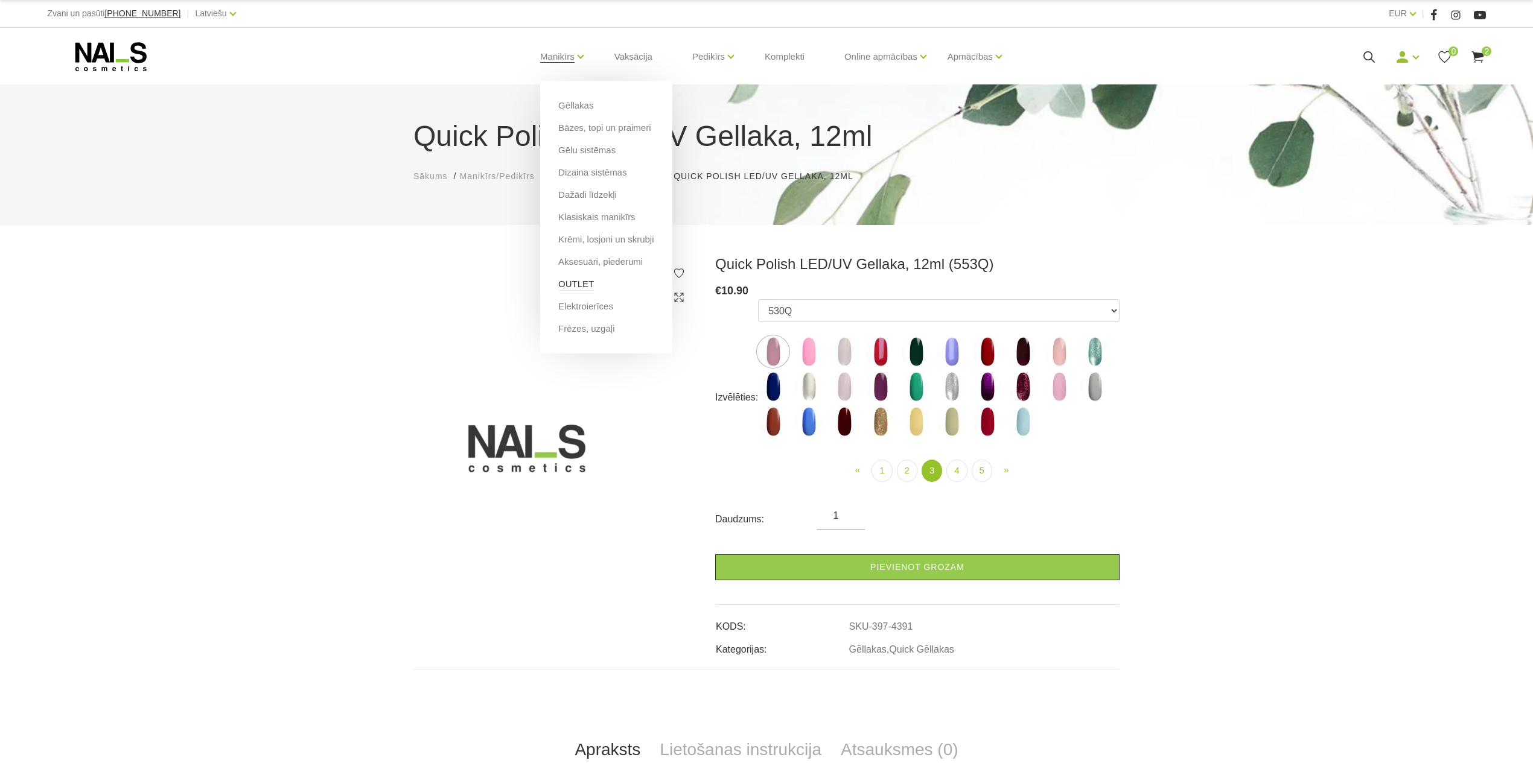
click at [582, 288] on link "OUTLET" at bounding box center [576, 284] width 36 height 13
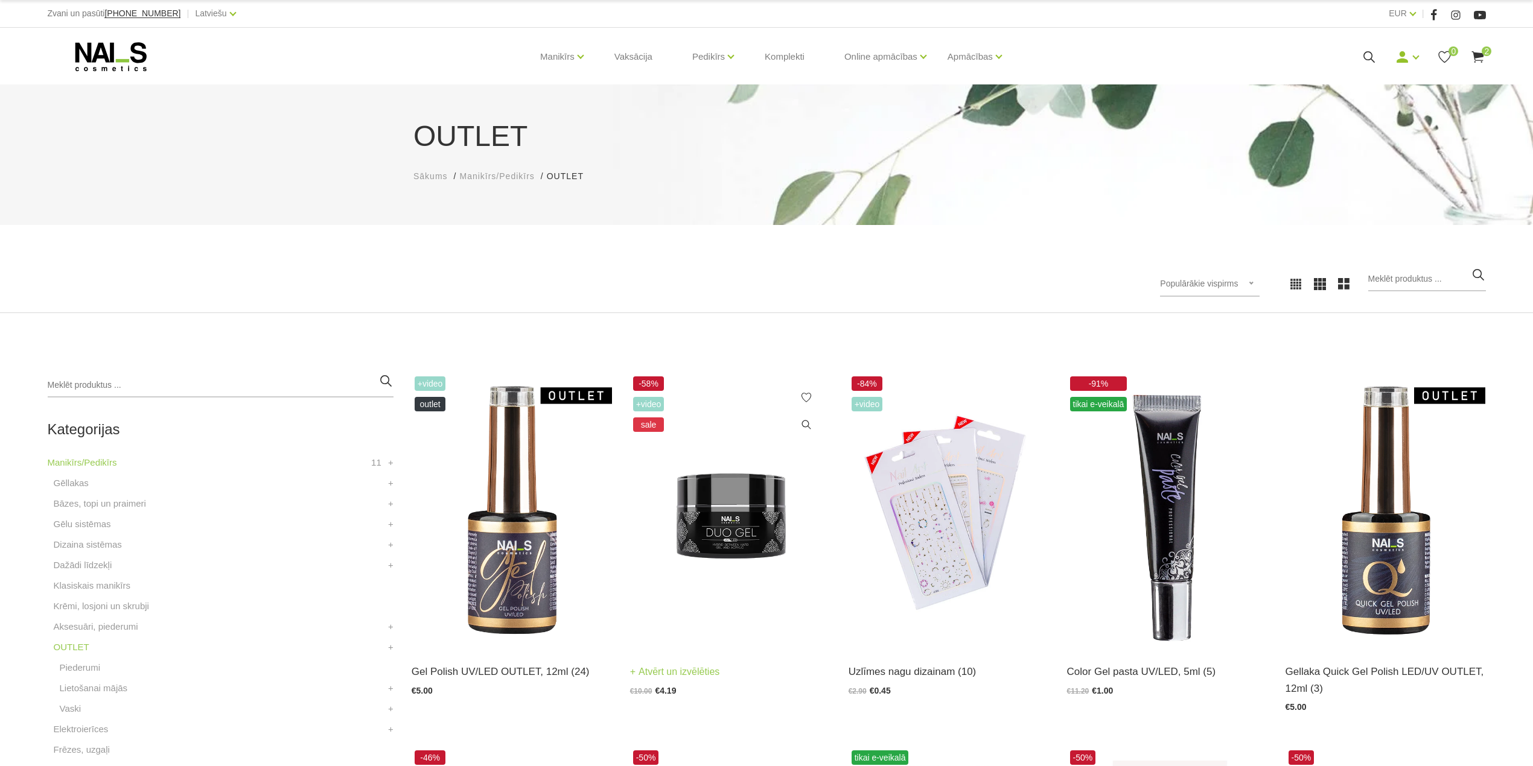
click at [728, 530] on img at bounding box center [730, 511] width 200 height 275
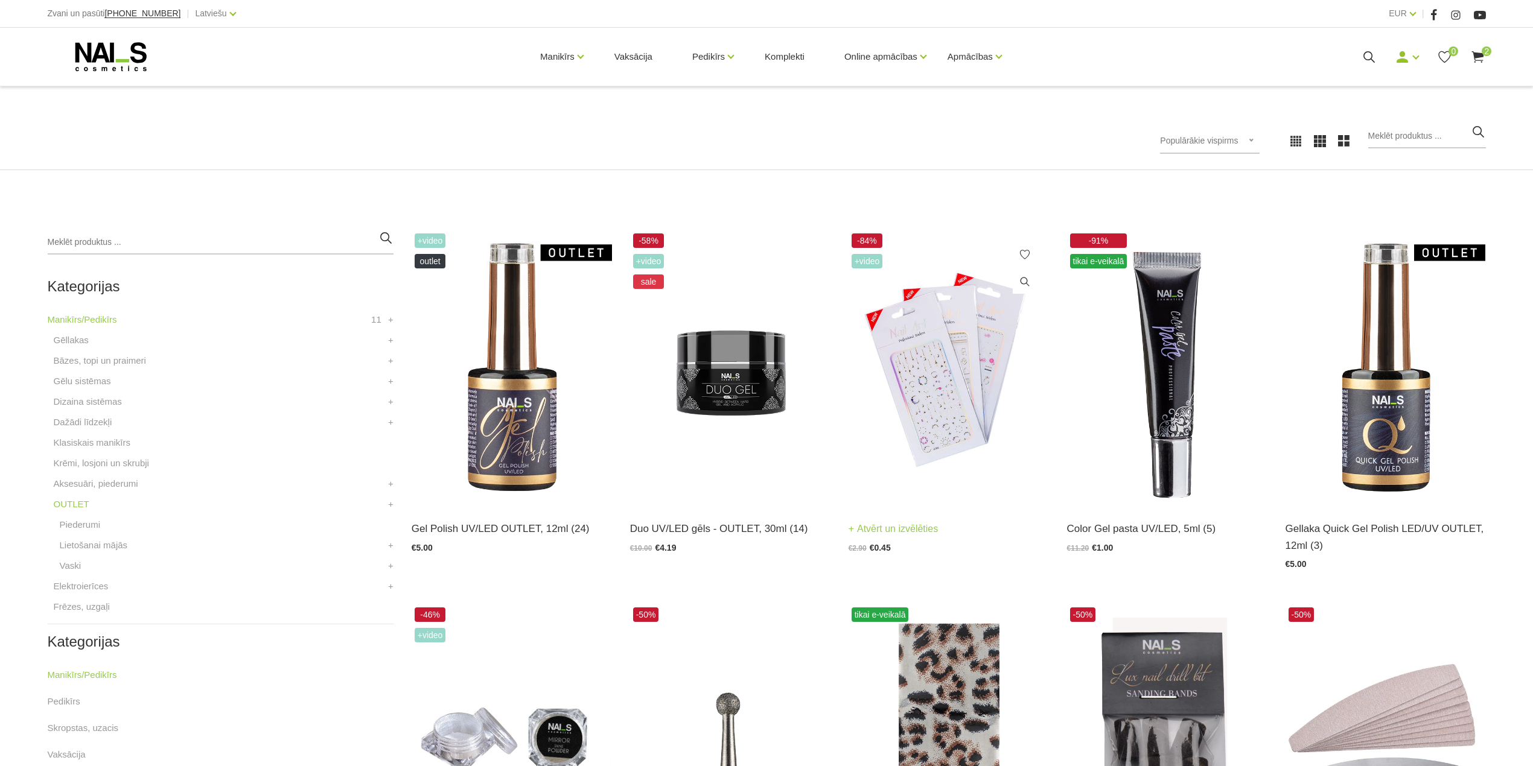
scroll to position [161, 0]
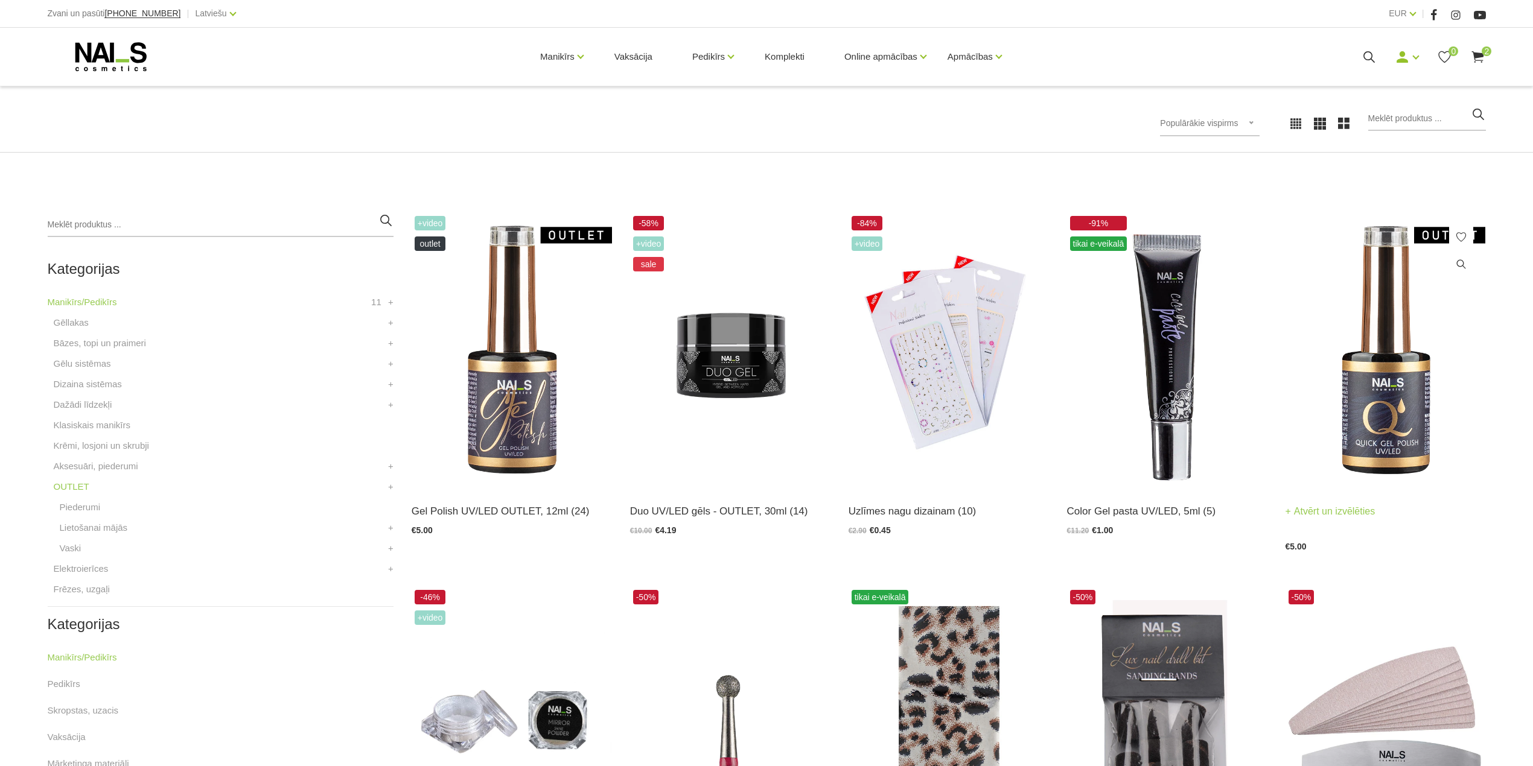
click at [1365, 386] on img at bounding box center [1385, 350] width 200 height 275
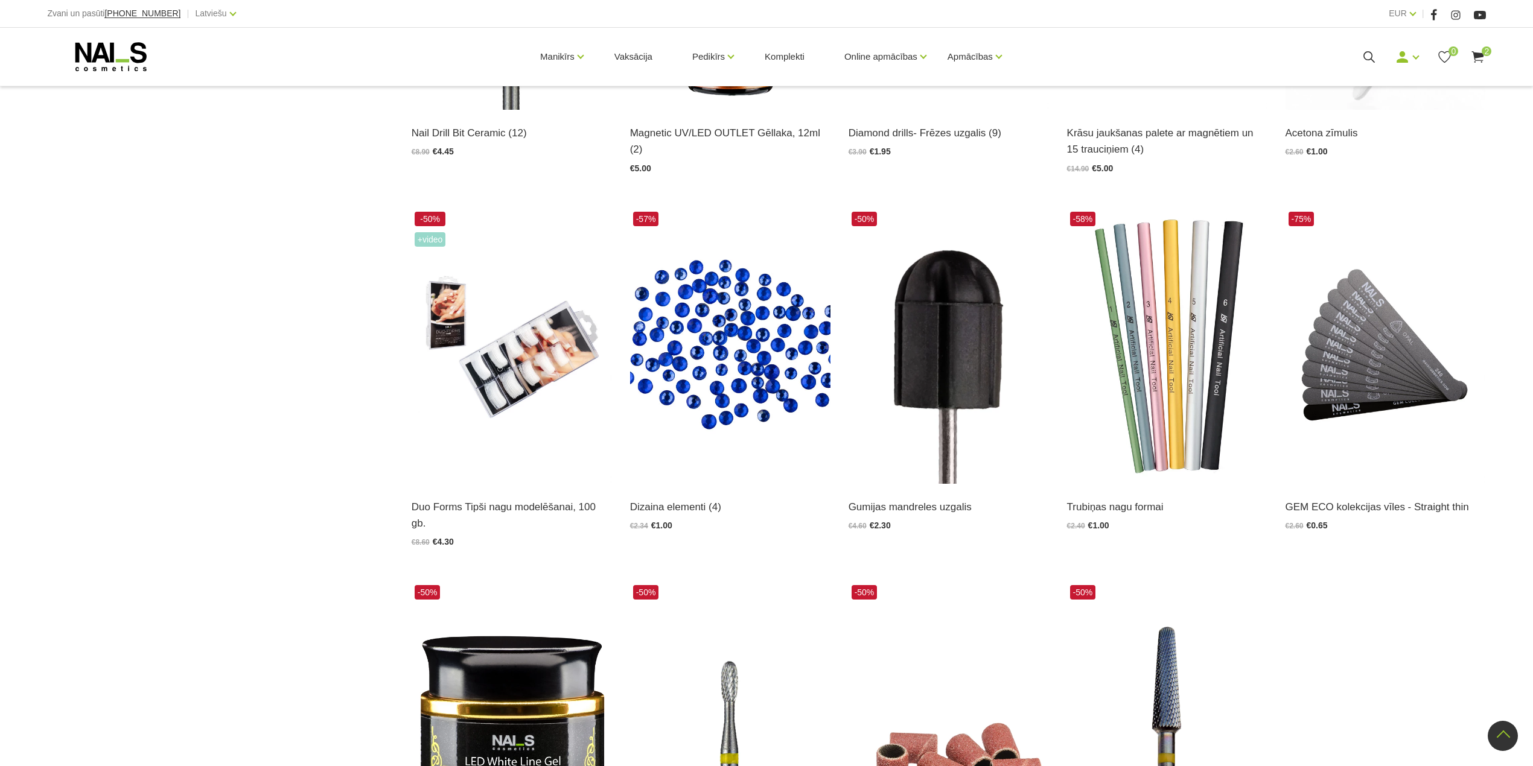
scroll to position [1739, 0]
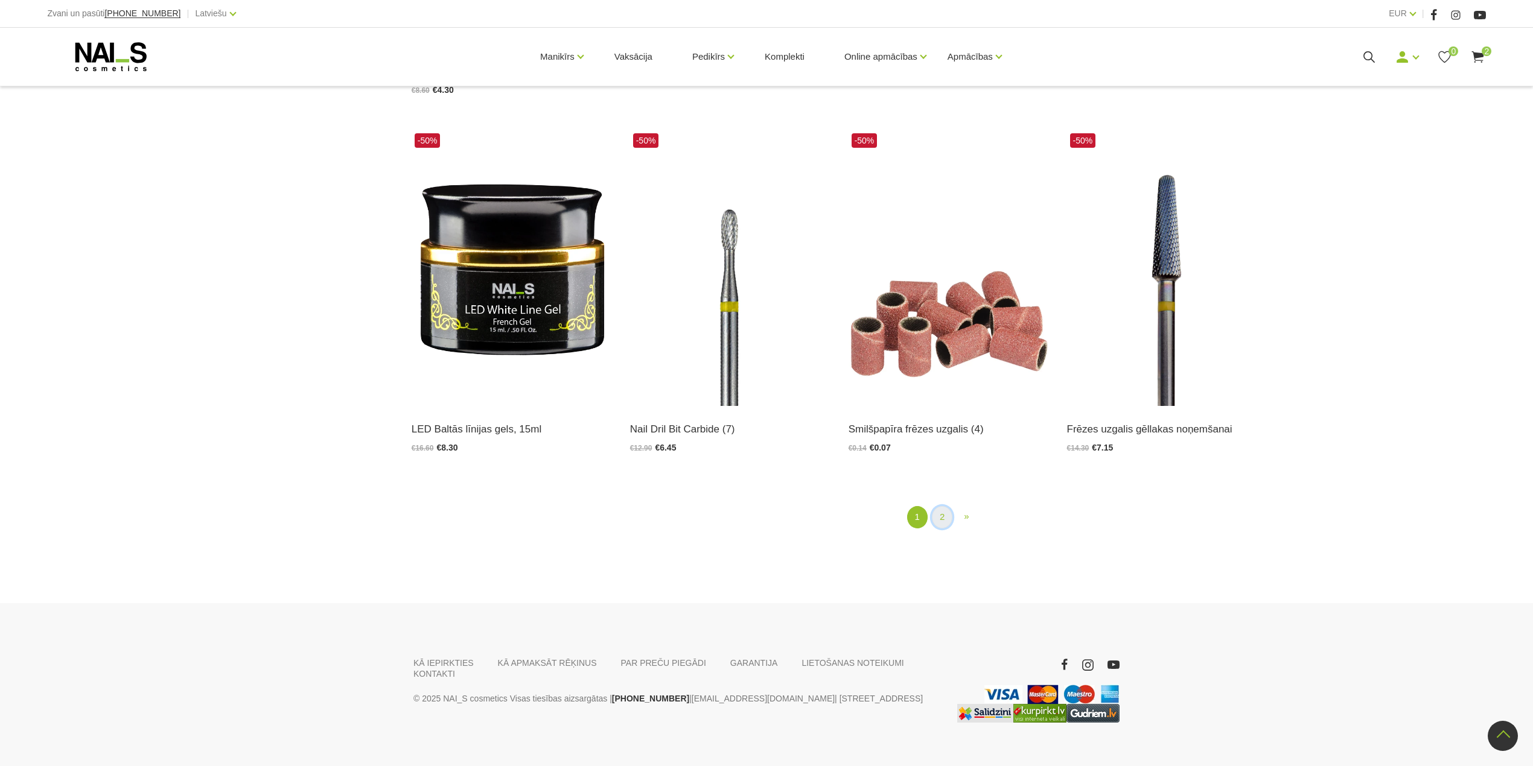
click at [940, 506] on link "2" at bounding box center [942, 517] width 21 height 22
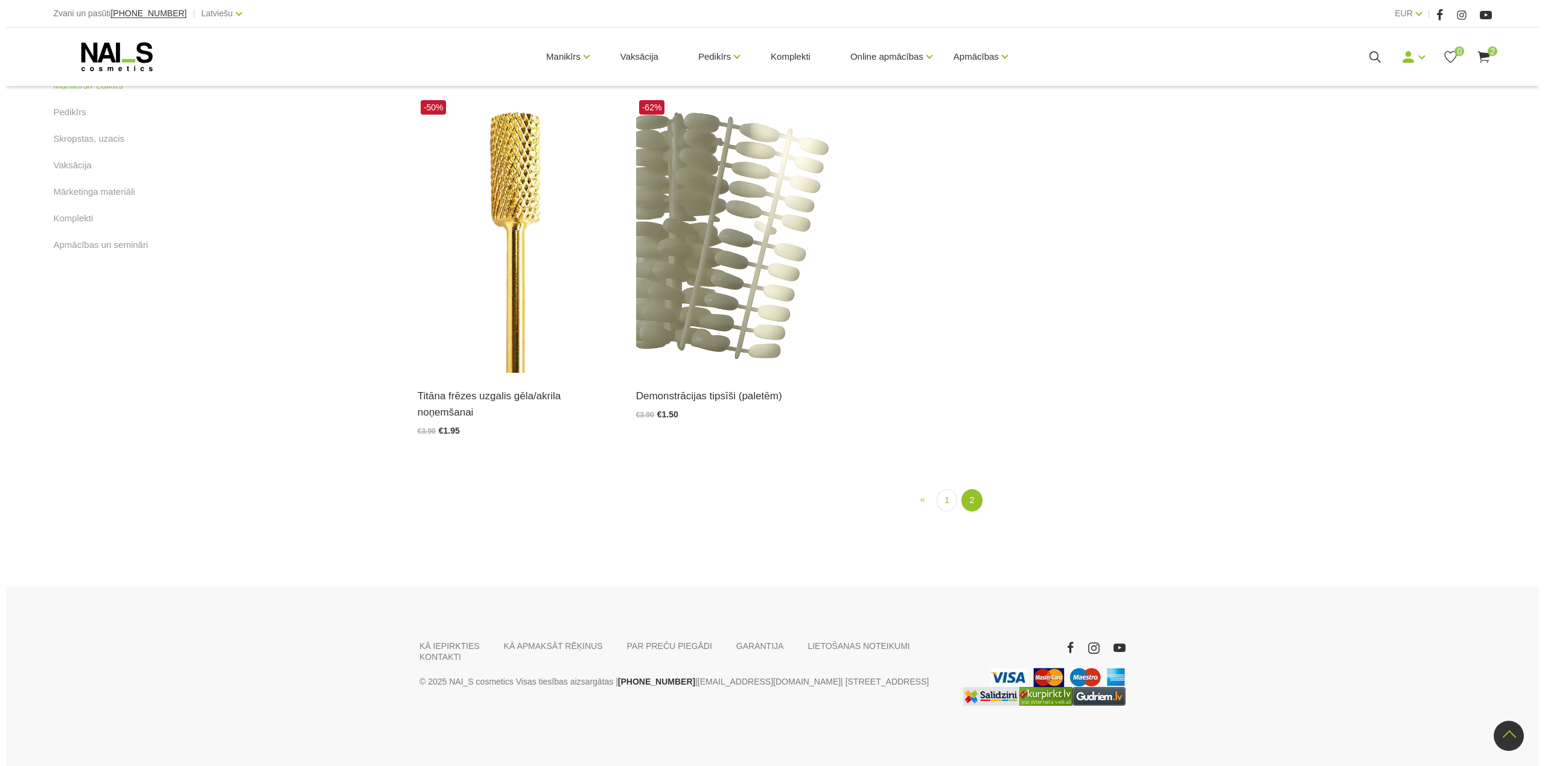
scroll to position [428, 0]
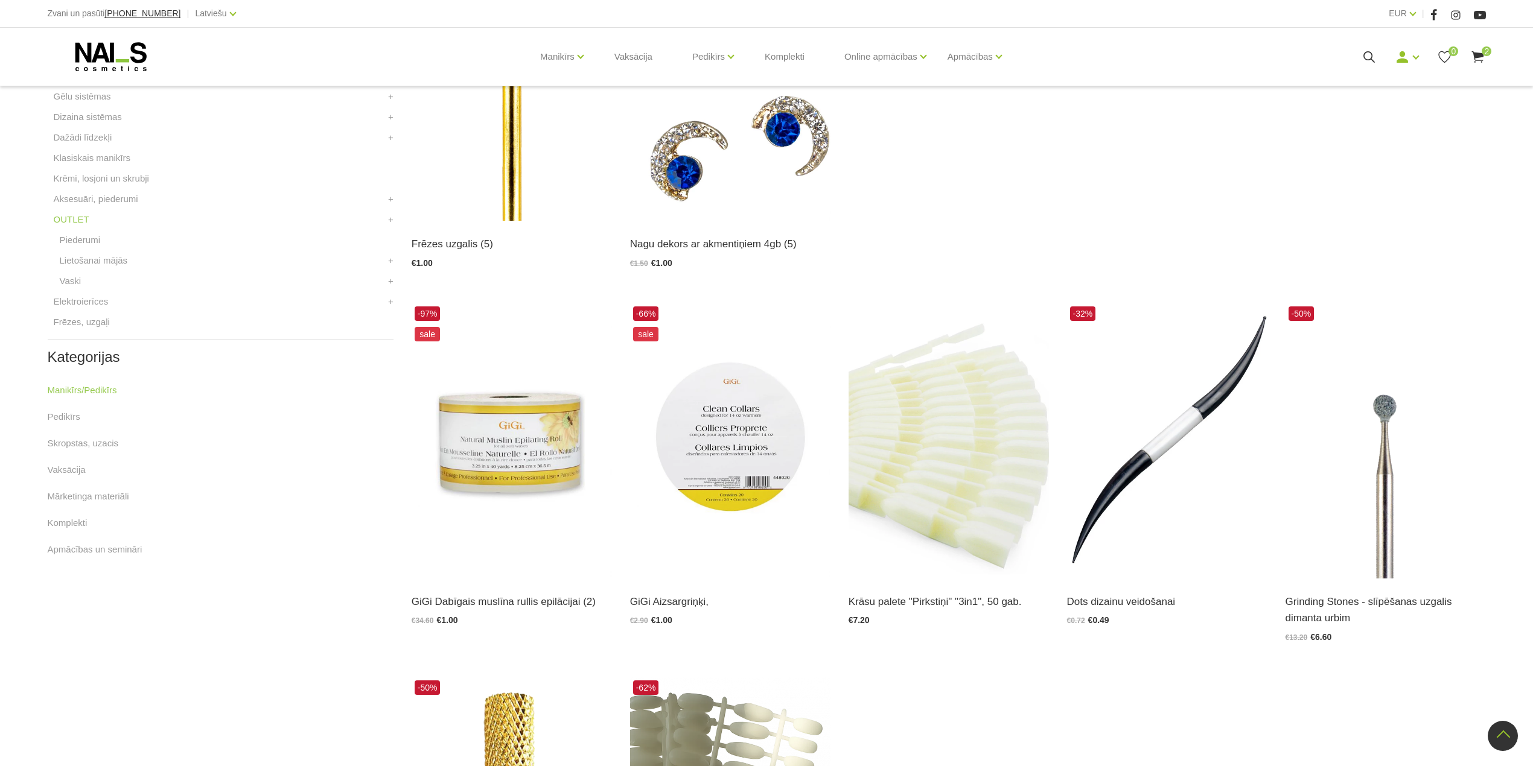
click at [1481, 56] on use at bounding box center [1478, 56] width 12 height 11
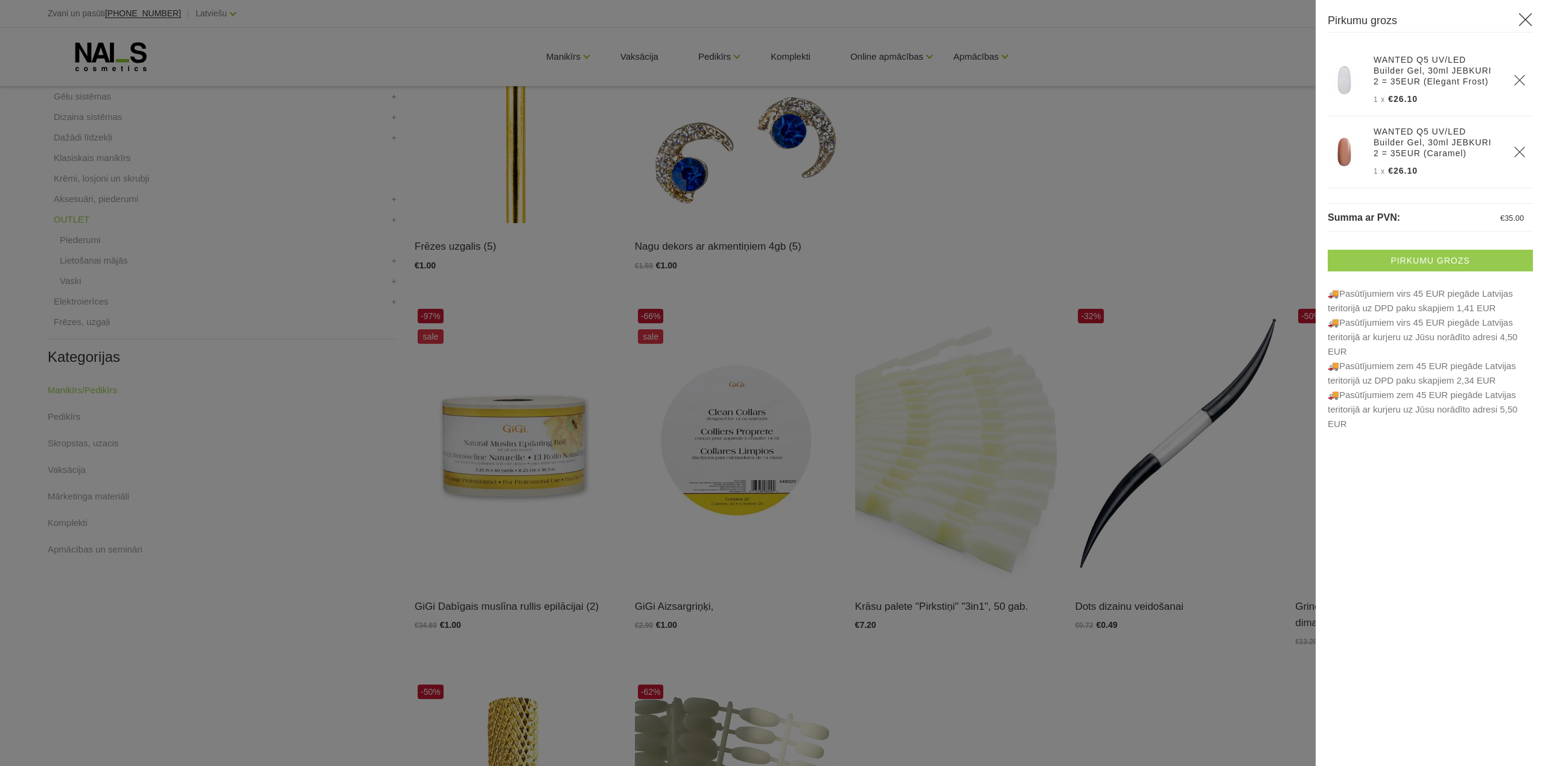
click at [1453, 261] on link "Pirkumu grozs" at bounding box center [1430, 261] width 205 height 22
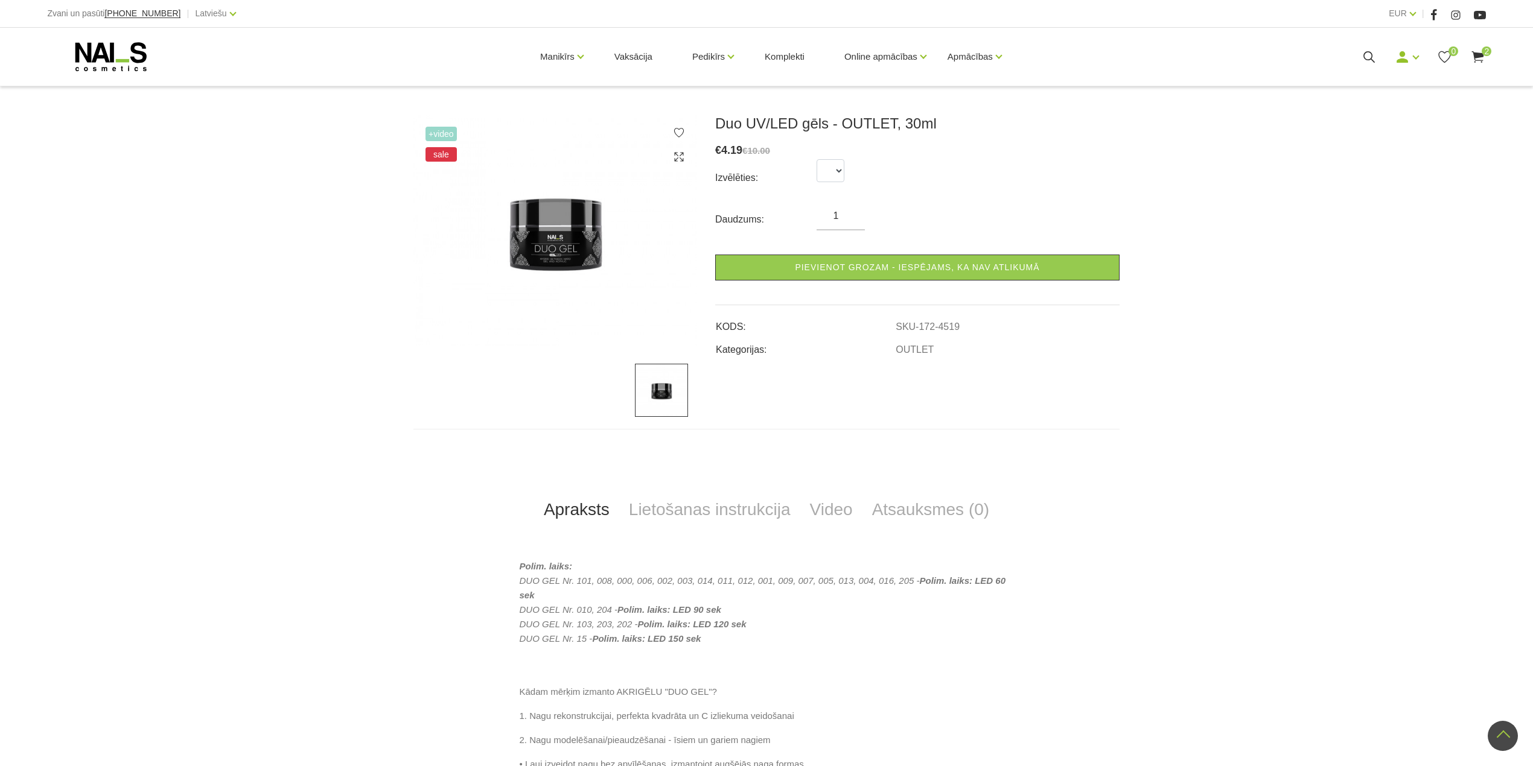
scroll to position [139, 0]
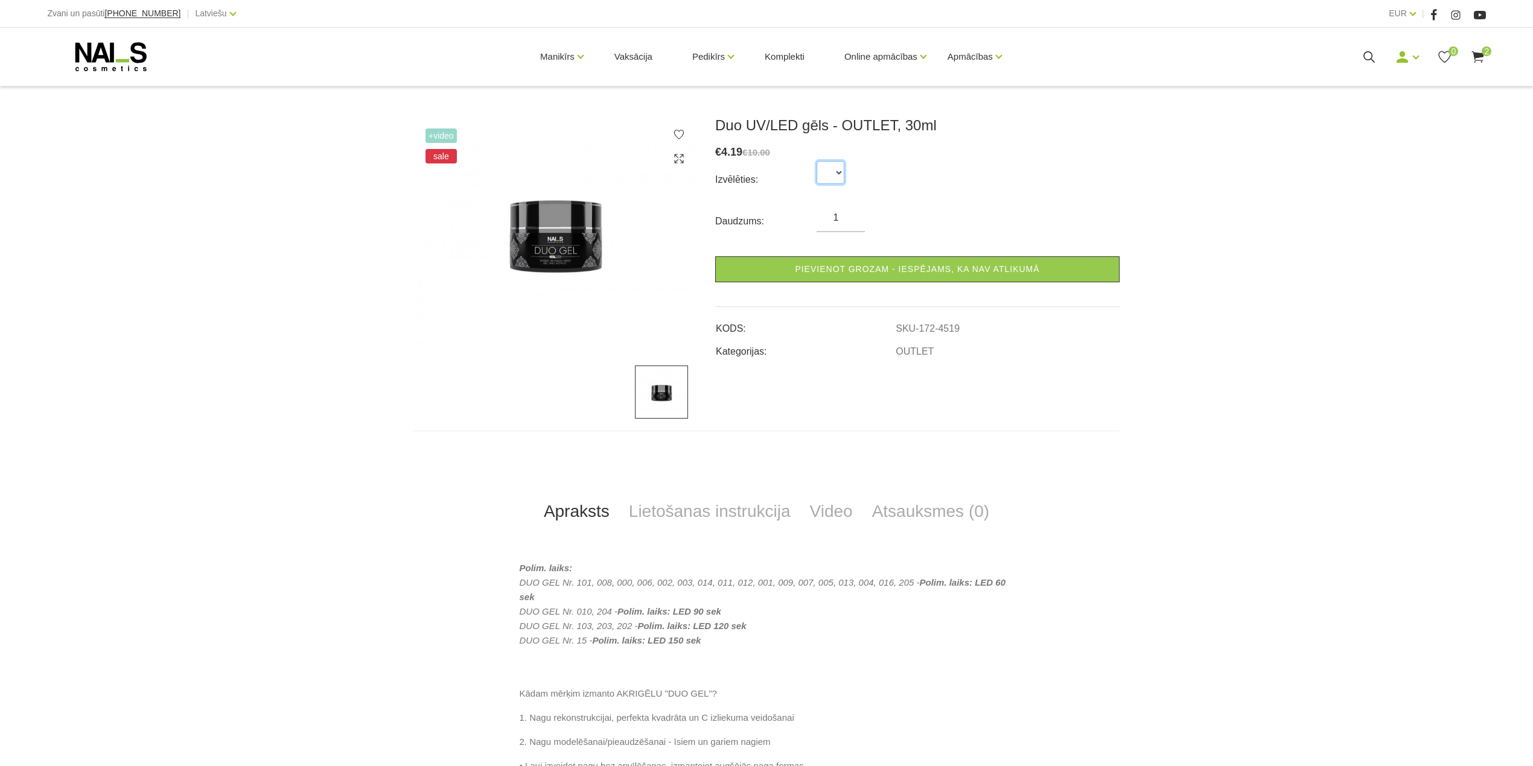
click at [833, 171] on select at bounding box center [831, 172] width 28 height 23
click at [843, 172] on select at bounding box center [831, 172] width 28 height 23
click at [843, 171] on select at bounding box center [831, 172] width 28 height 23
click at [693, 515] on link "Lietošanas instrukcija" at bounding box center [709, 512] width 181 height 40
click at [844, 508] on link "Video" at bounding box center [831, 512] width 62 height 40
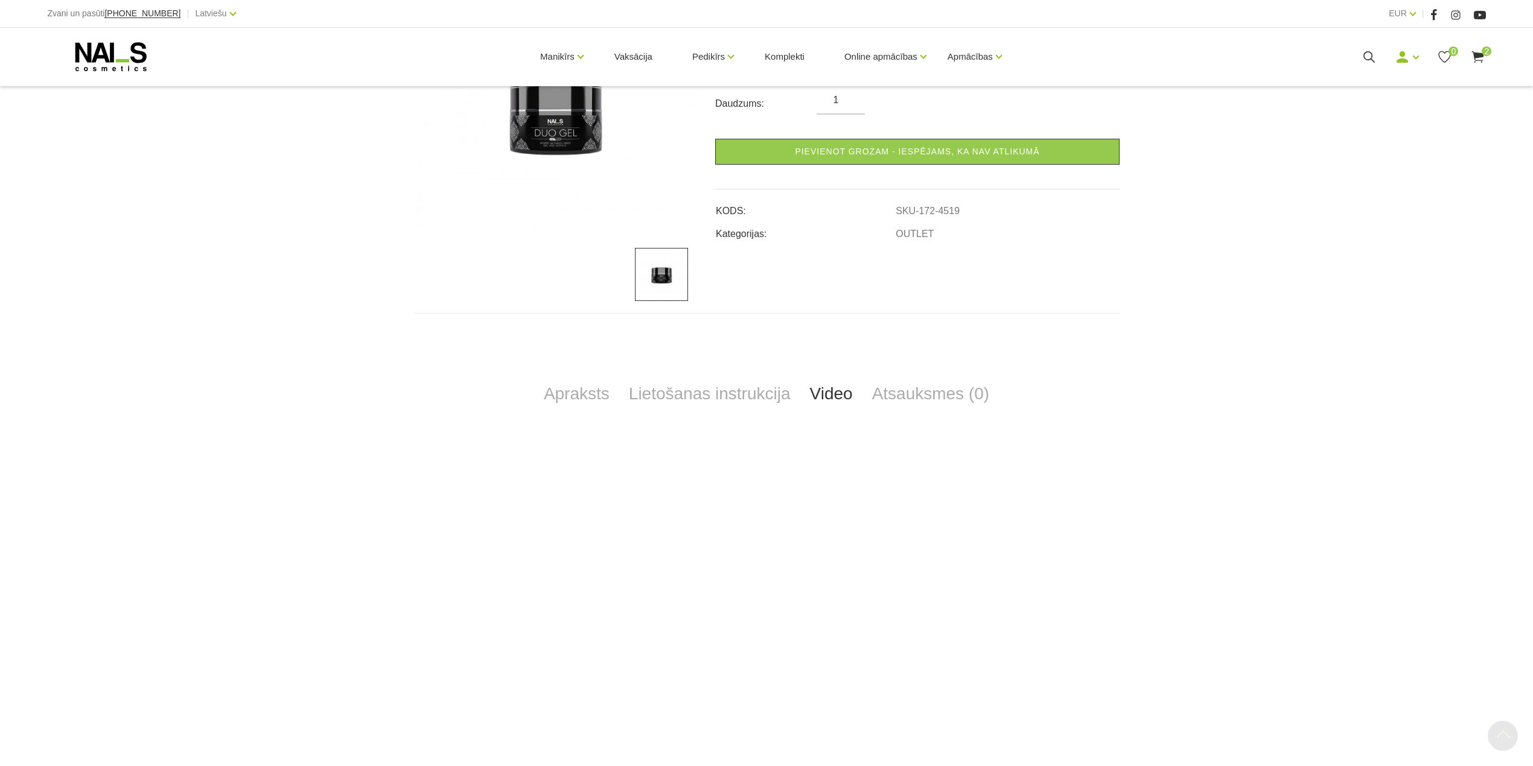
scroll to position [442, 0]
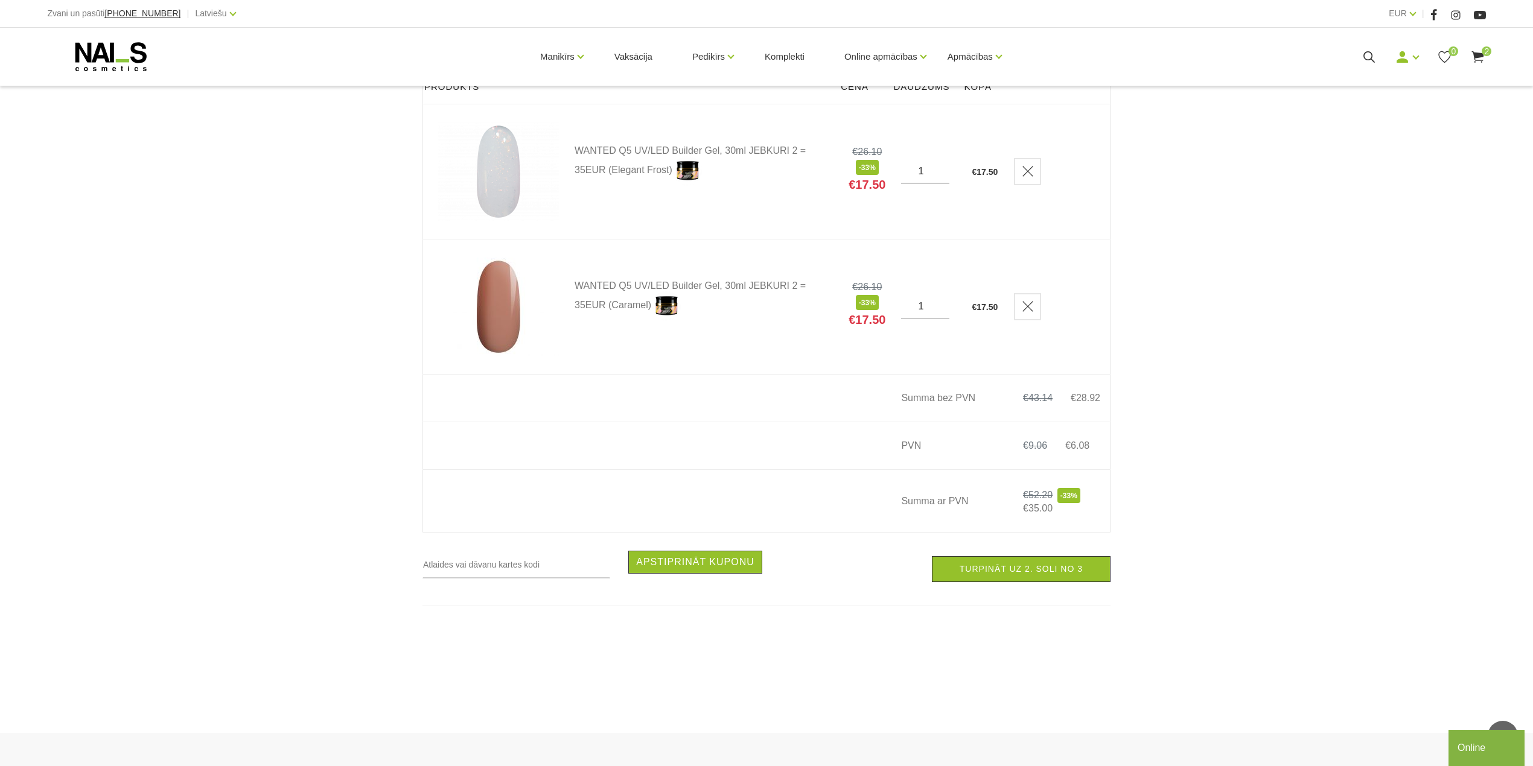
scroll to position [161, 0]
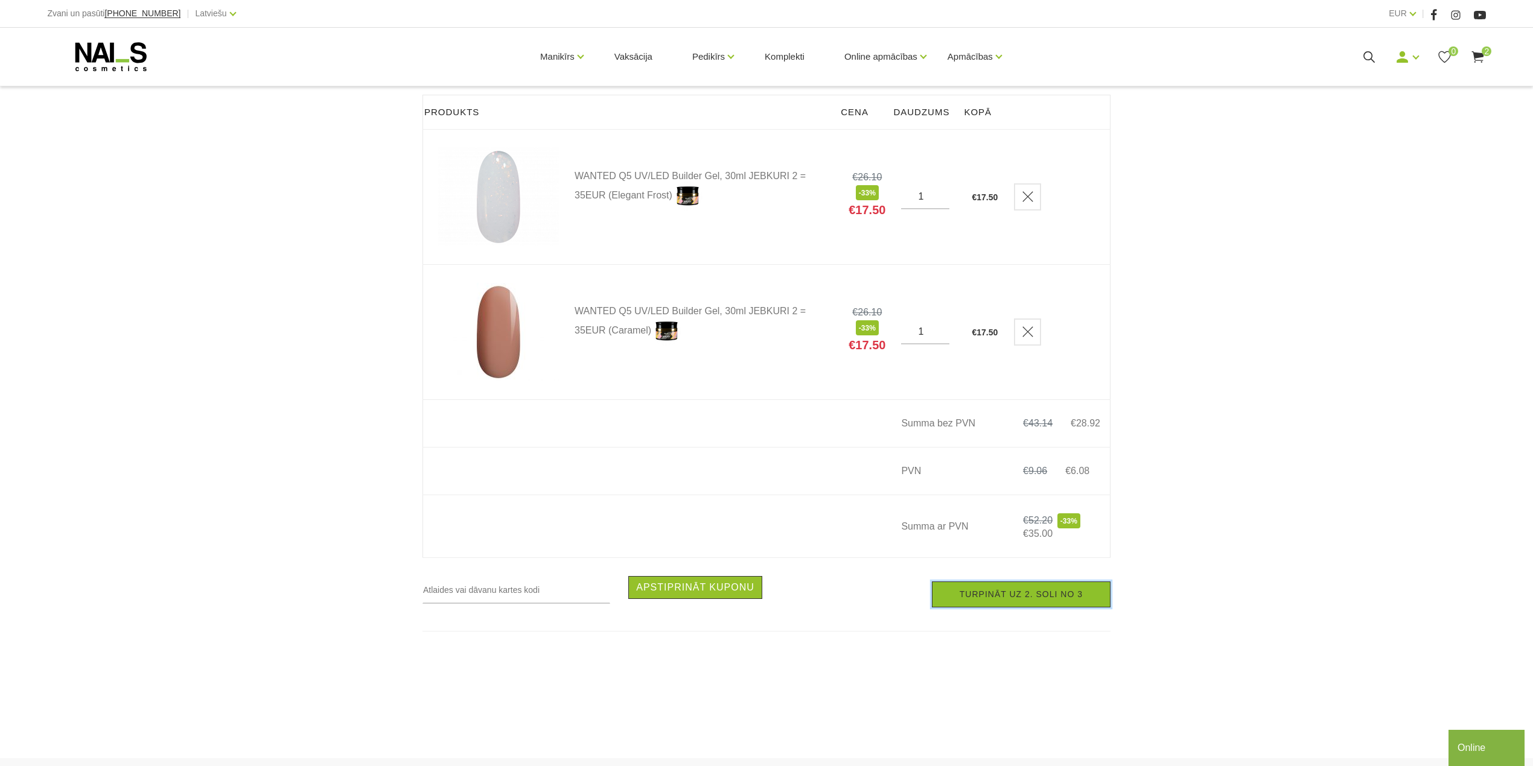
click at [1081, 602] on link "Turpināt uz 2. soli no 3" at bounding box center [1021, 595] width 179 height 26
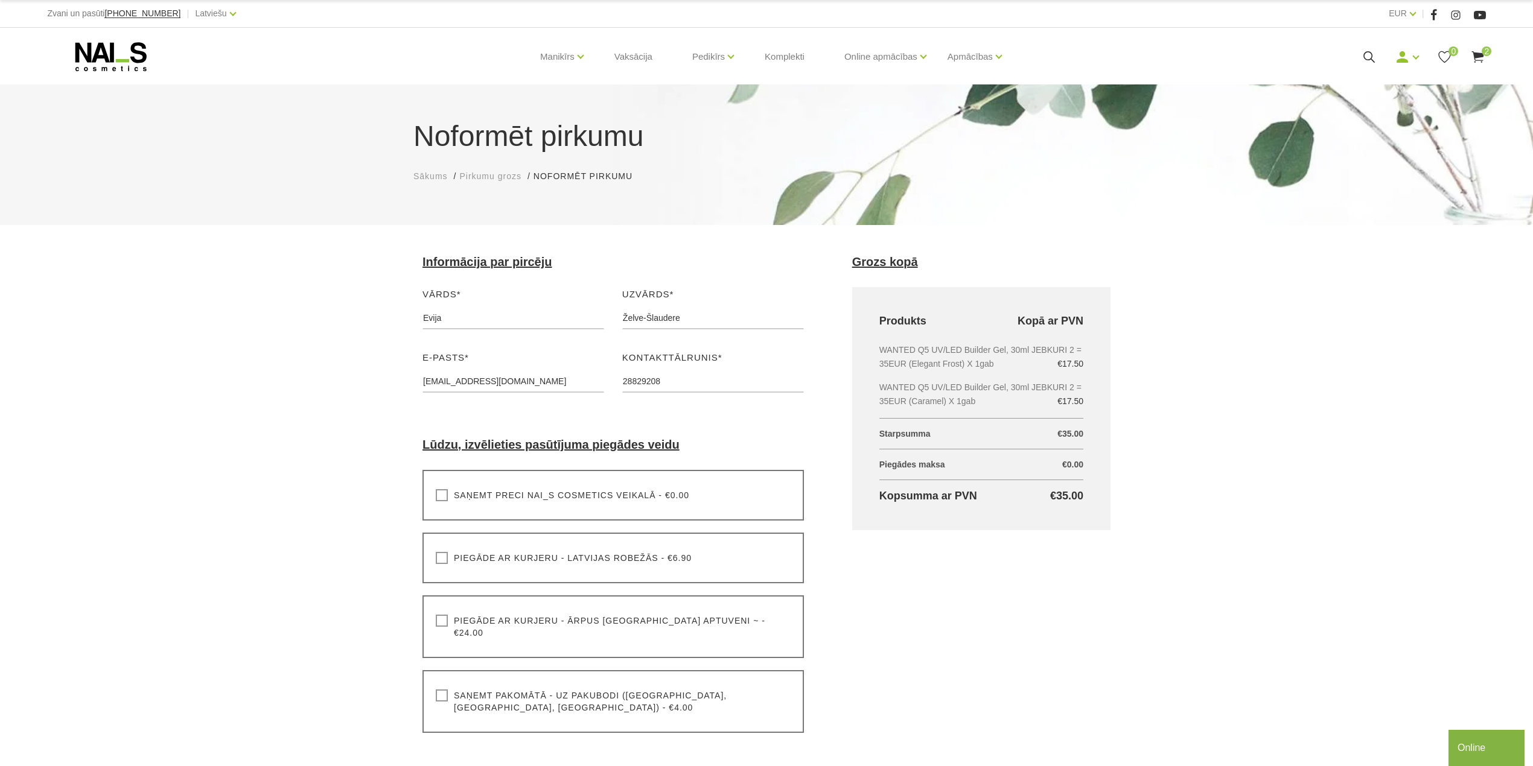
click at [441, 690] on label "Saņemt pakomātā - uz pakubodi (Latvija, Lietuva, Igaunija) - €4.00" at bounding box center [613, 702] width 355 height 24
click at [0, 0] on input "Saņemt pakomātā - uz pakubodi (Latvija, Lietuva, Igaunija) - €4.00" at bounding box center [0, 0] width 0 height 0
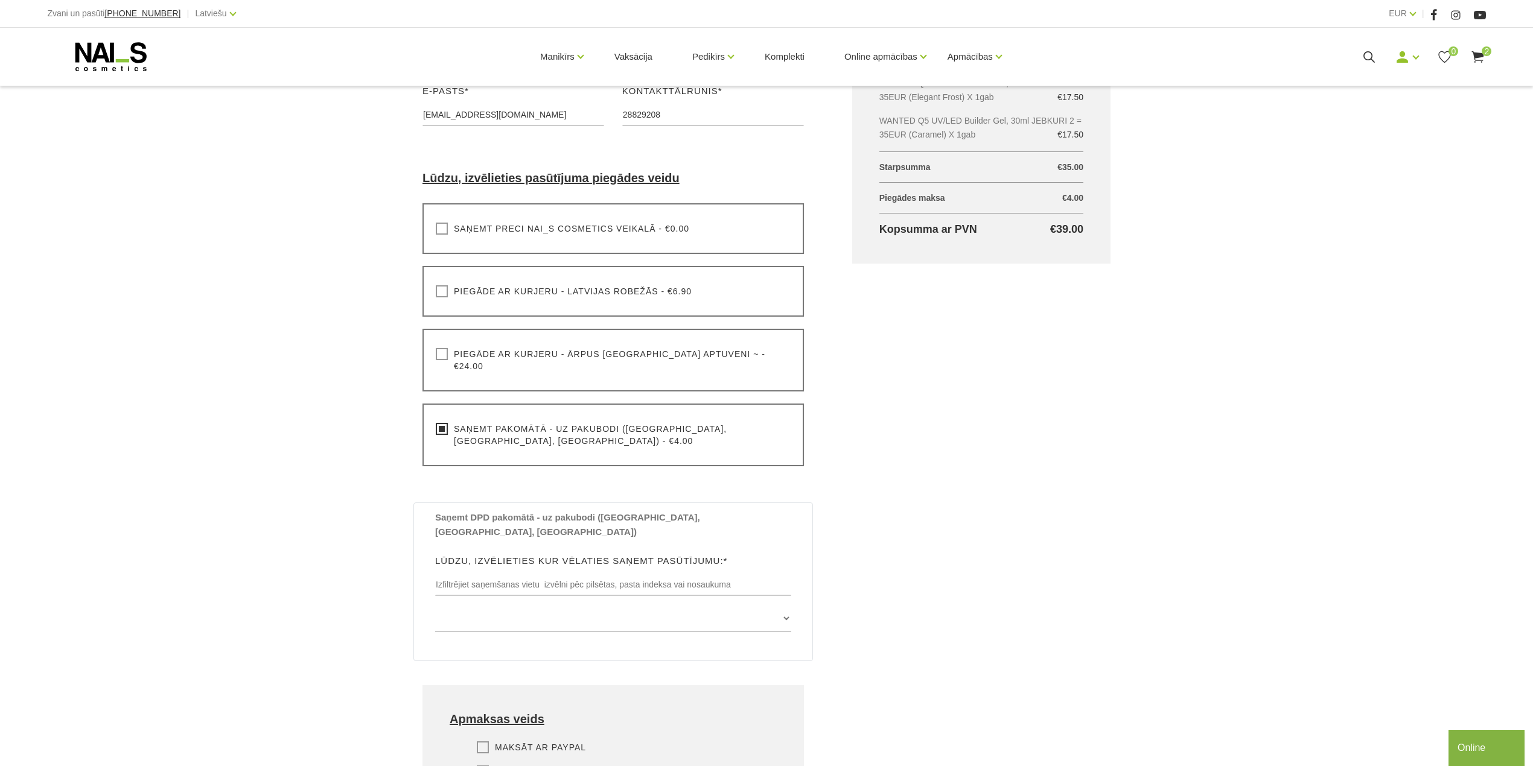
scroll to position [322, 0]
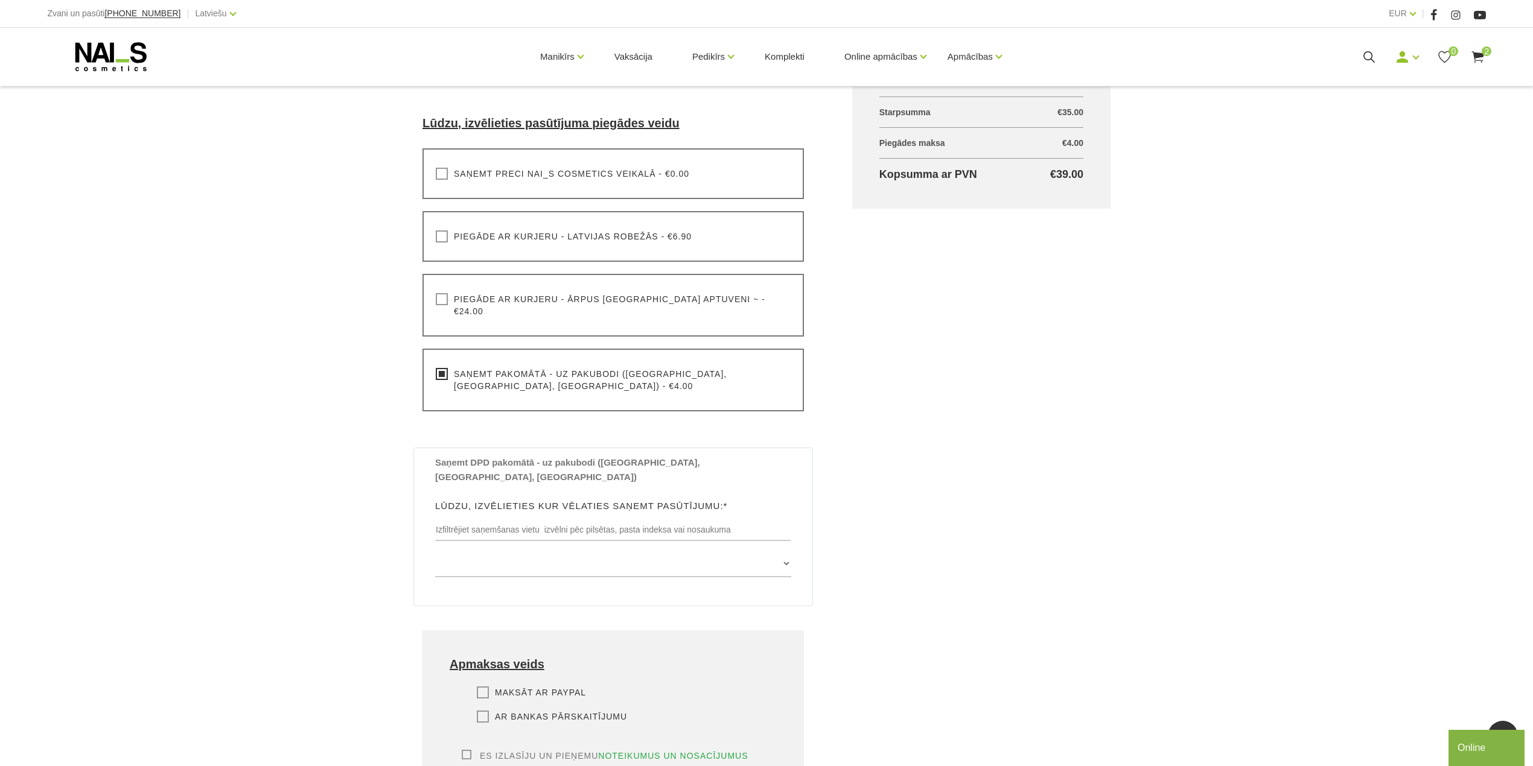
click at [482, 711] on label "Ar bankas pārskaitījumu" at bounding box center [552, 717] width 150 height 12
click at [0, 0] on input "Ar bankas pārskaitījumu" at bounding box center [0, 0] width 0 height 0
click at [465, 750] on label "Es izlasīju un pieņemu noteikumus un nosacījumus" at bounding box center [605, 756] width 287 height 12
click at [0, 0] on input "Es izlasīju un pieņemu noteikumus un nosacījumus" at bounding box center [0, 0] width 0 height 0
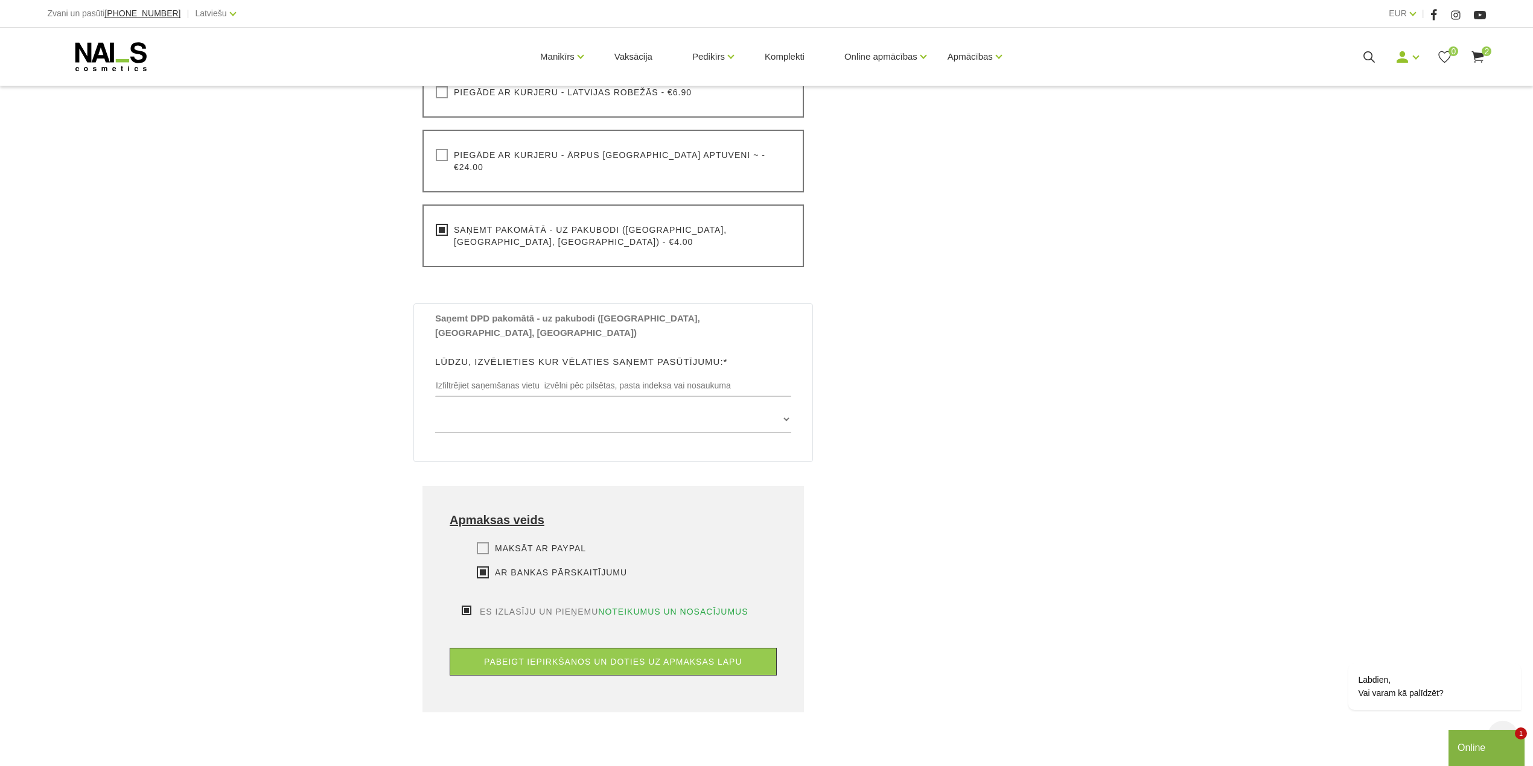
scroll to position [483, 0]
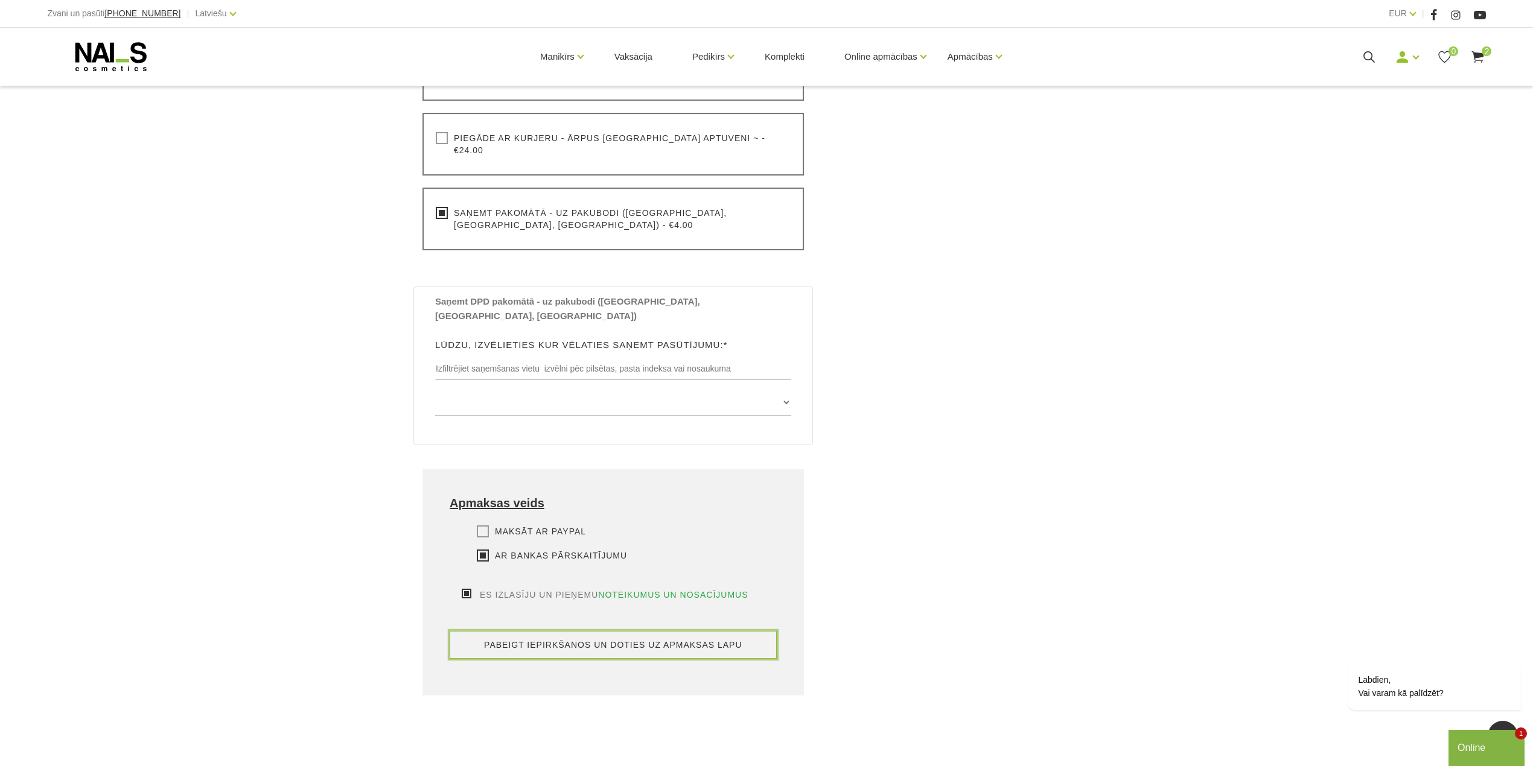
click at [643, 631] on button "pabeigt iepirkšanos un doties uz apmaksas lapu" at bounding box center [613, 645] width 327 height 28
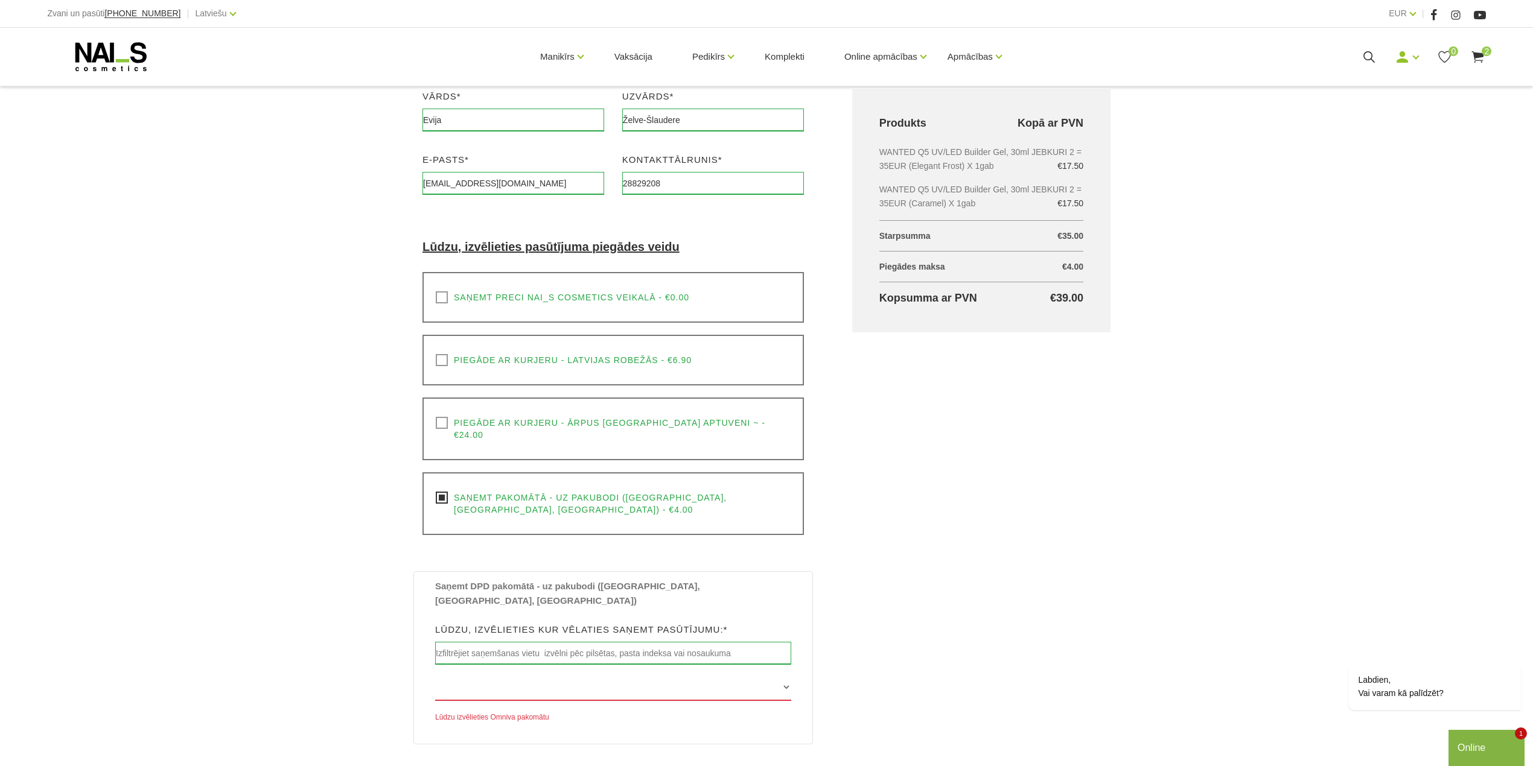
scroll to position [194, 0]
click at [793, 649] on div "Saņemt DPD pakomātā - uz pakubodi (Latvijā, Lietuvā, Igaunijā) Lūdzu, izvēlieti…" at bounding box center [613, 655] width 374 height 145
click at [779, 678] on select "Edvarta Virzas iela 2 , IECAVA, LV3913, (Paku Skapis TOP Iecava) Rīgas iela 27 …" at bounding box center [613, 691] width 356 height 27
click at [736, 678] on select "Edvarta Virzas iela 2 , IECAVA, LV3913, (Paku Skapis TOP Iecava) Rīgas iela 27 …" at bounding box center [613, 691] width 356 height 27
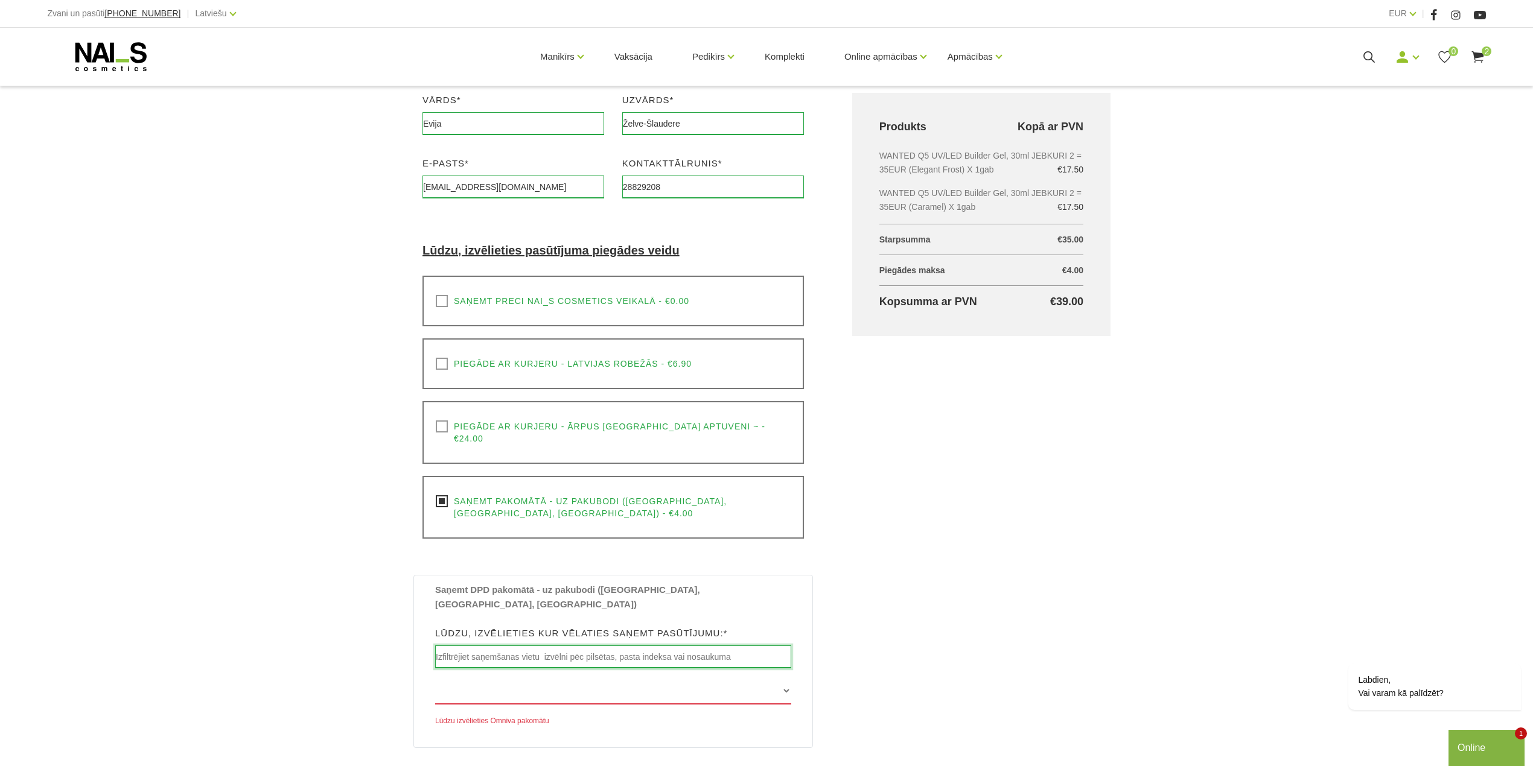
click at [570, 646] on input "text" at bounding box center [613, 657] width 356 height 23
type input "Auce"
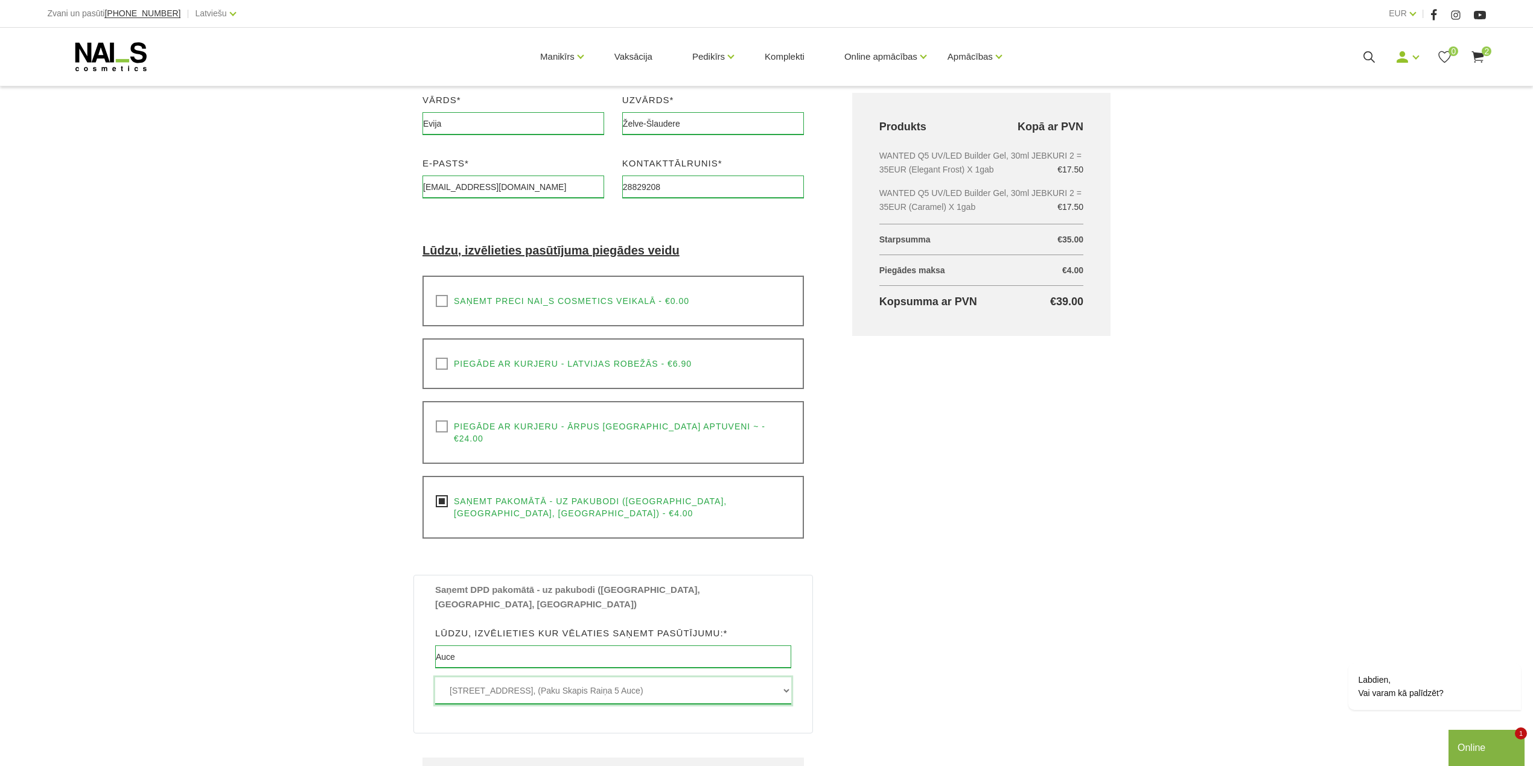
click at [566, 678] on select "Raiņa iela 5 , AUCE, LV3708, (Paku Skapis Raiņa 5 Auce)" at bounding box center [613, 691] width 356 height 27
click at [435, 678] on select "Raiņa iela 5 , AUCE, LV3708, (Paku Skapis Raiņa 5 Auce)" at bounding box center [613, 691] width 356 height 27
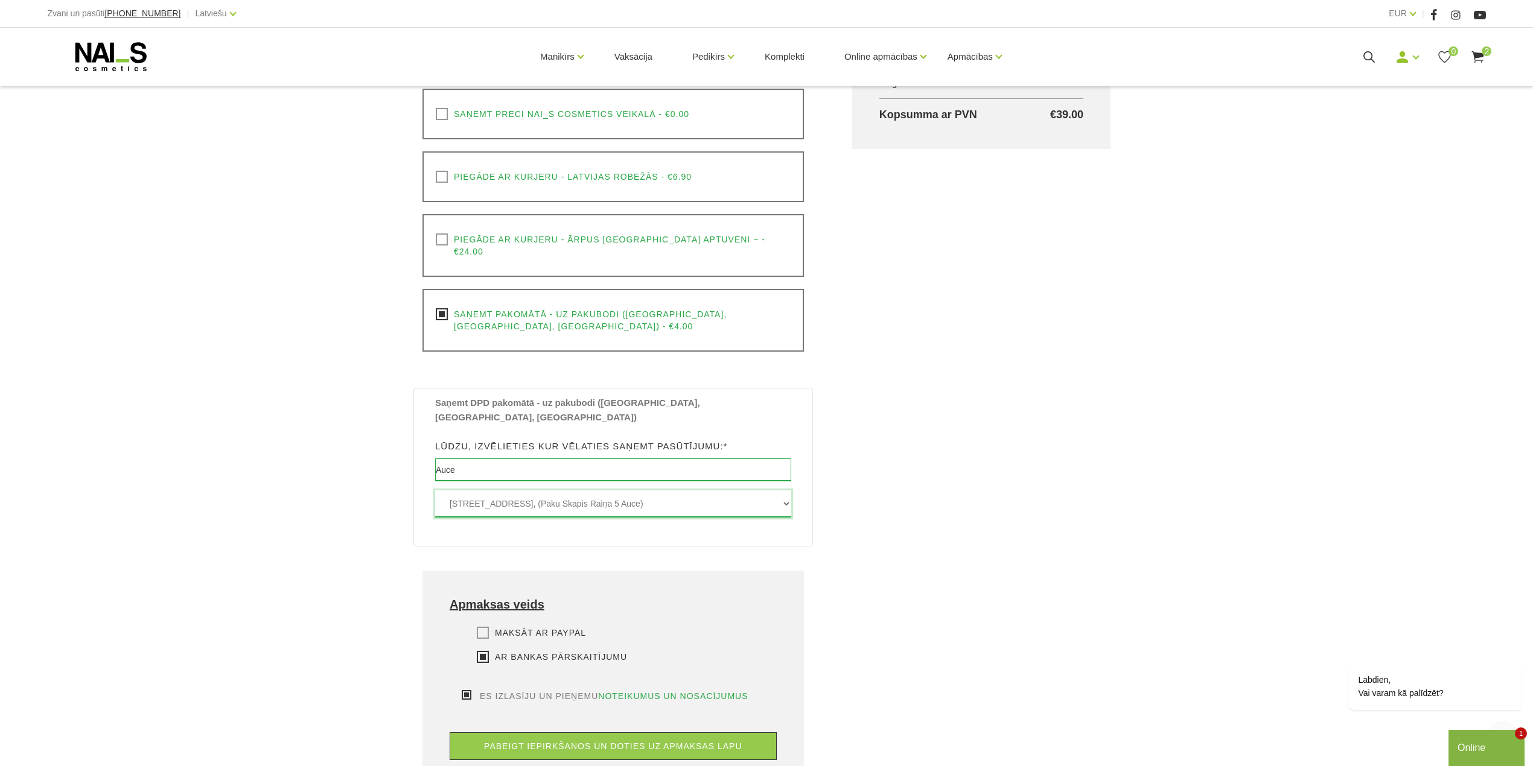
scroll to position [650, 0]
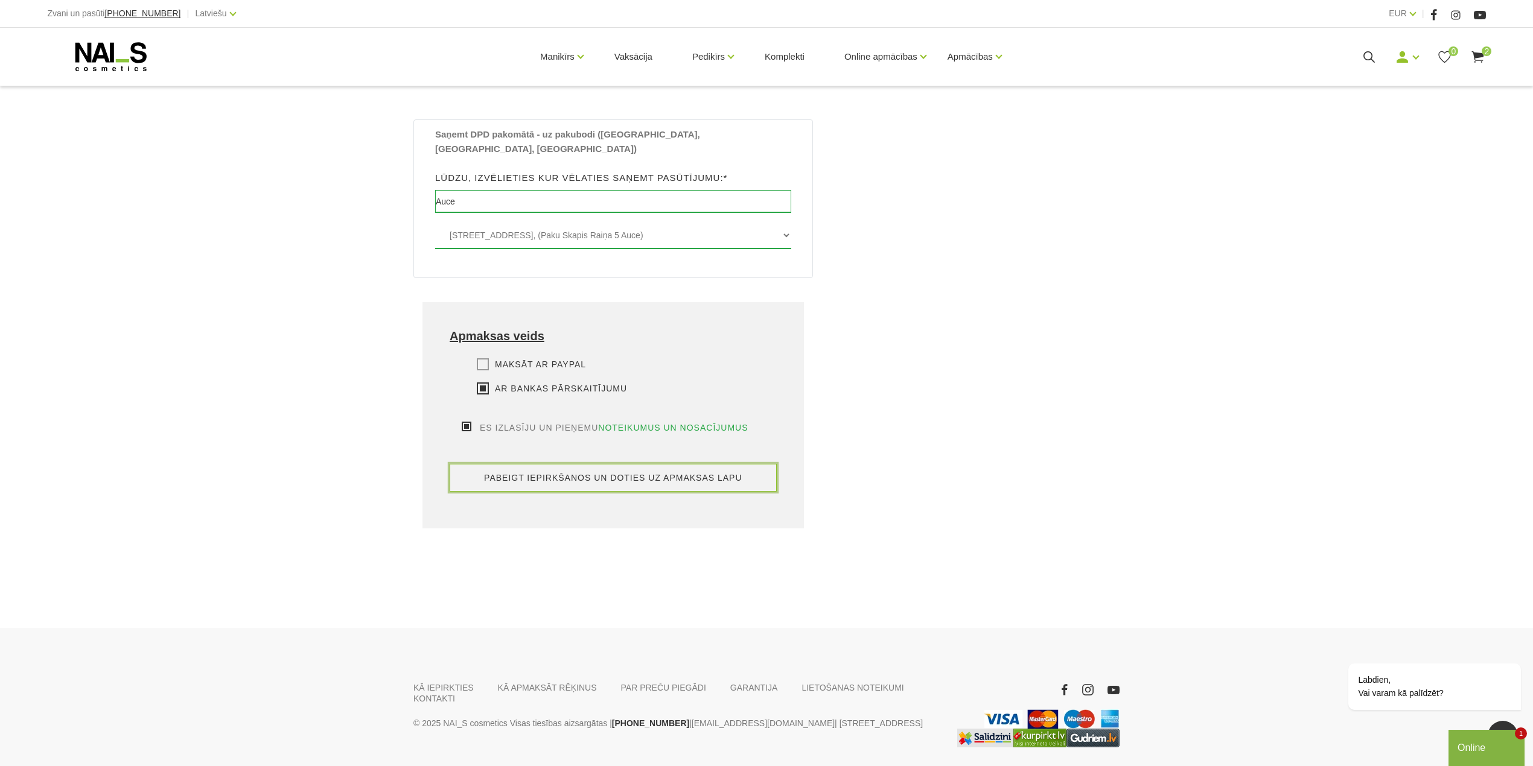
click at [543, 464] on button "pabeigt iepirkšanos un doties uz apmaksas lapu" at bounding box center [613, 478] width 327 height 28
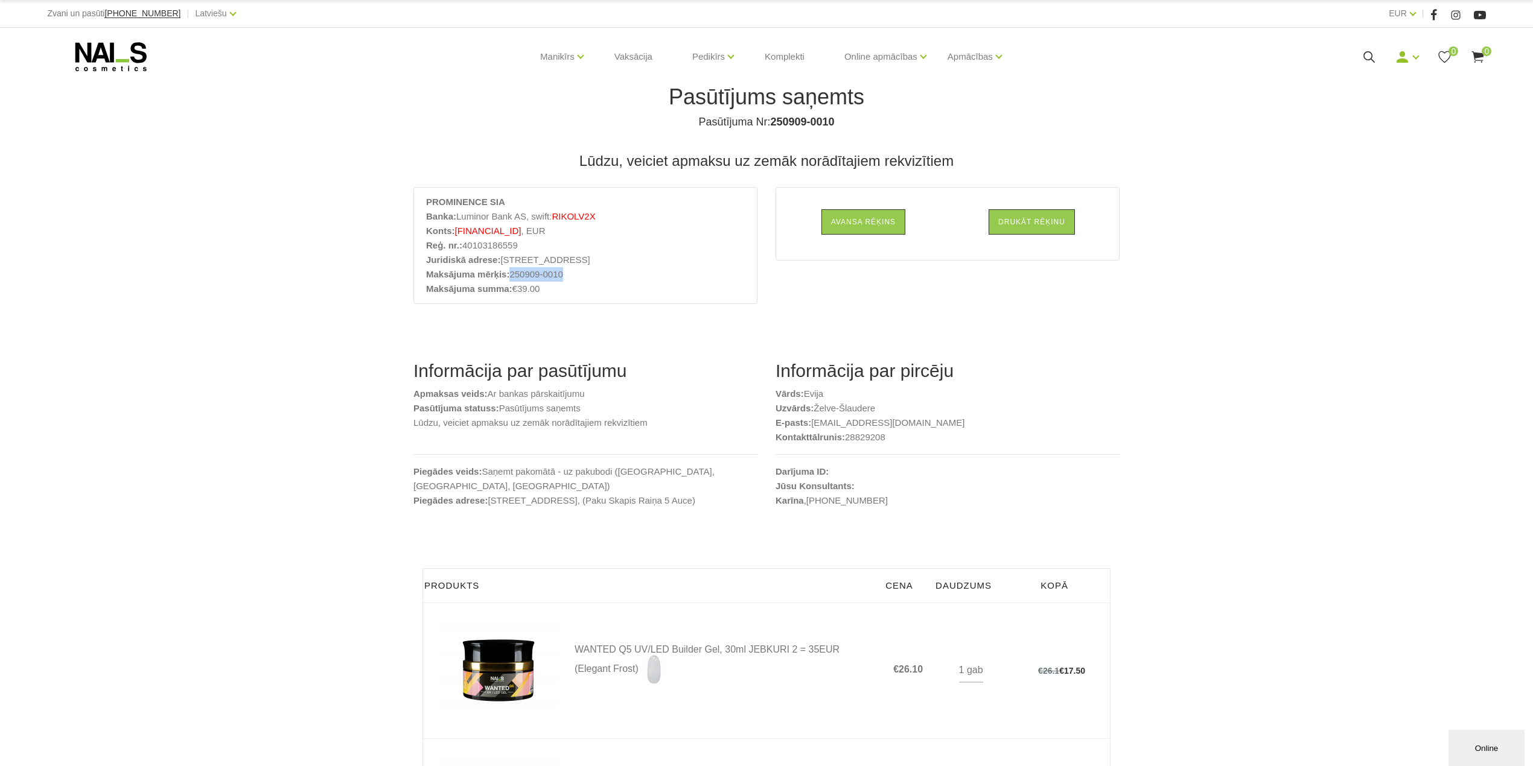
drag, startPoint x: 590, startPoint y: 268, endPoint x: 511, endPoint y: 275, distance: 80.0
click at [511, 275] on li "Maksājuma mērķis: 250909-0010" at bounding box center [585, 274] width 319 height 14
copy li "250909-0010"
click at [505, 678] on img at bounding box center [498, 671] width 121 height 99
click at [1369, 122] on link "Iziet" at bounding box center [1379, 125] width 91 height 24
